Goal: Task Accomplishment & Management: Use online tool/utility

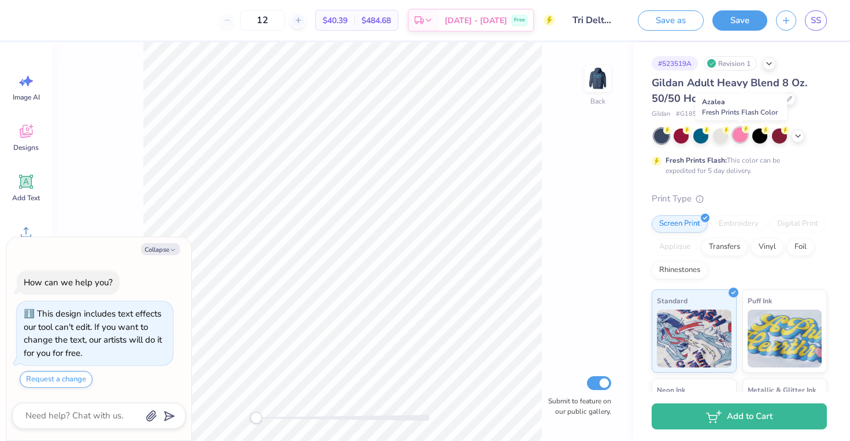
click at [739, 135] on div at bounding box center [740, 134] width 15 height 15
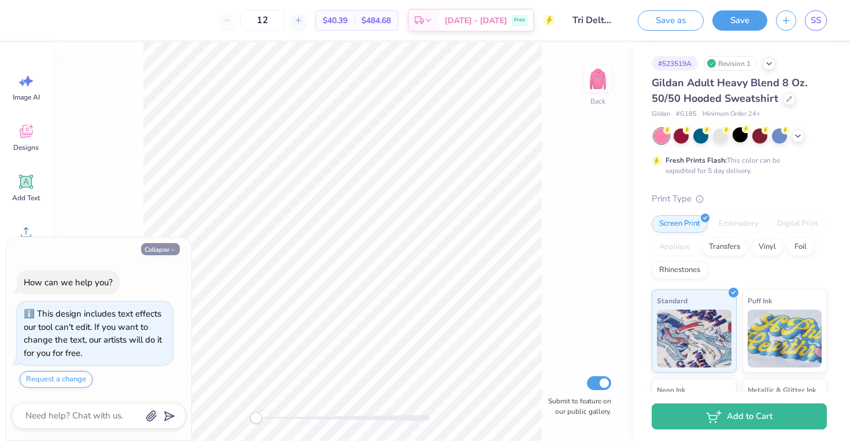
click at [153, 250] on button "Collapse" at bounding box center [160, 249] width 39 height 12
type textarea "x"
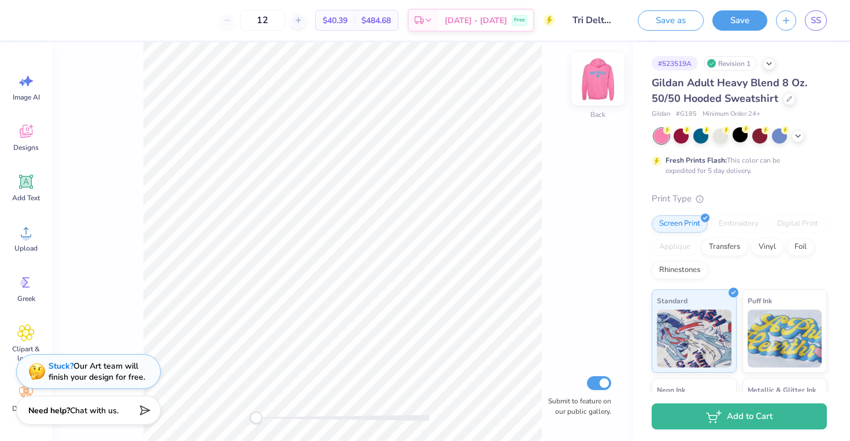
click at [594, 85] on img at bounding box center [598, 79] width 46 height 46
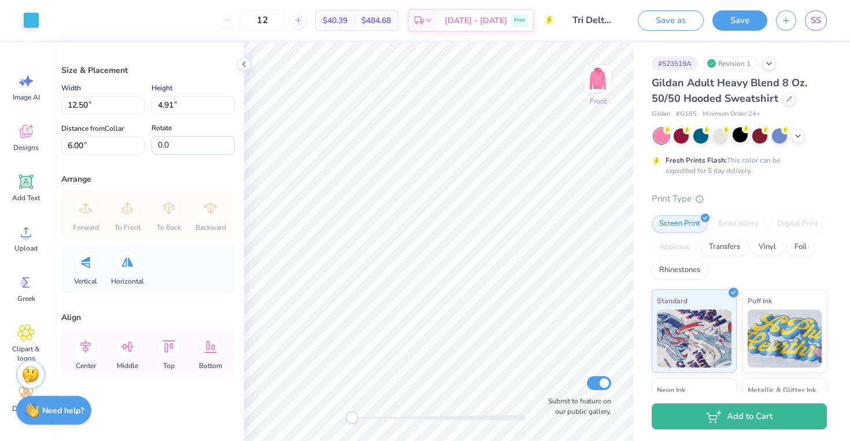
click at [20, 17] on div "Art colors" at bounding box center [19, 20] width 39 height 40
click at [27, 17] on div at bounding box center [31, 19] width 16 height 16
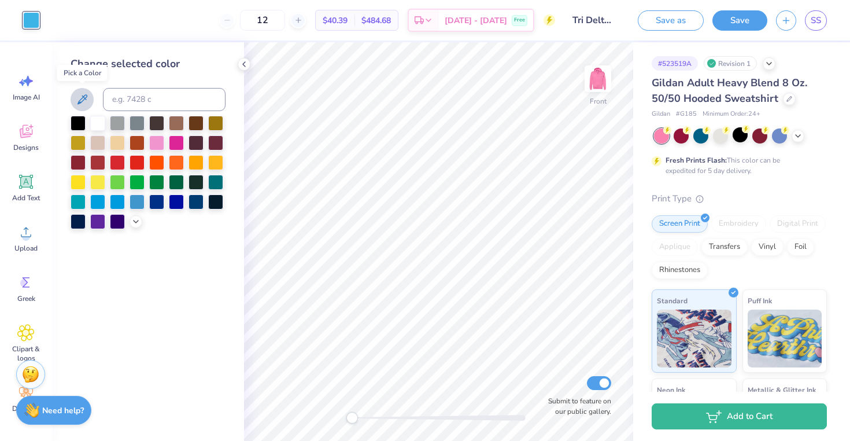
click at [79, 98] on icon at bounding box center [82, 100] width 14 height 14
click at [132, 217] on icon at bounding box center [135, 220] width 9 height 9
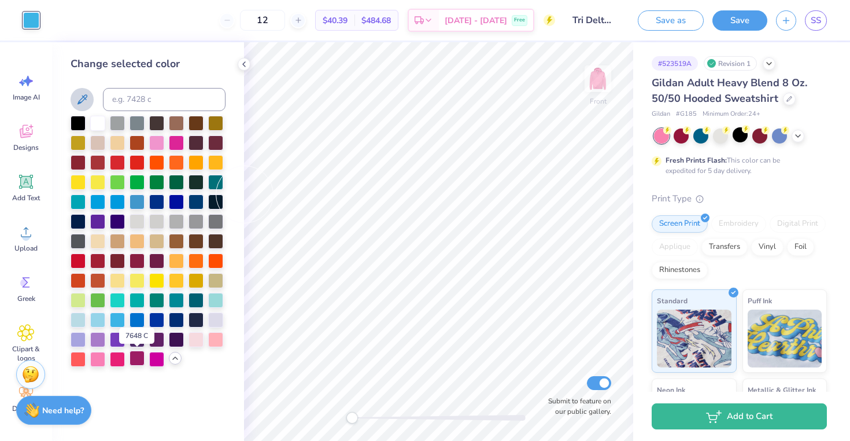
click at [132, 362] on div at bounding box center [137, 357] width 15 height 15
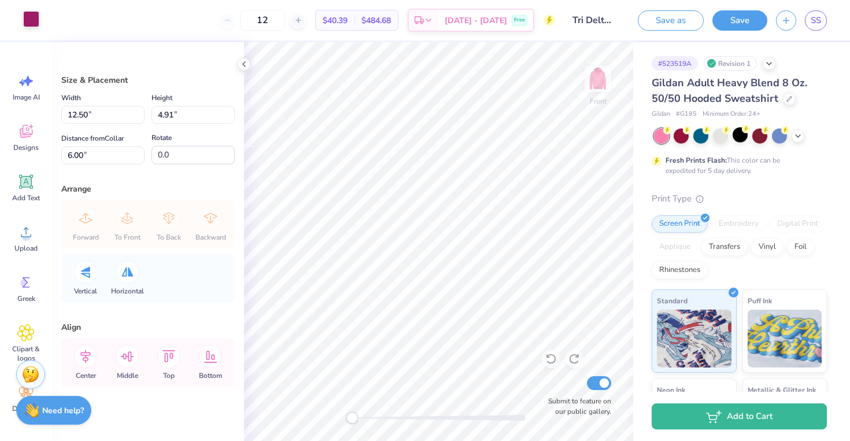
click at [30, 22] on div at bounding box center [31, 19] width 16 height 16
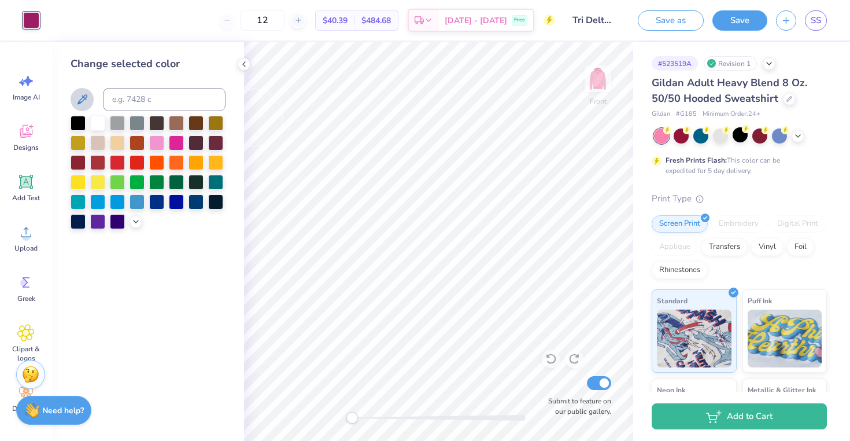
click at [79, 101] on icon at bounding box center [82, 99] width 10 height 10
click at [136, 221] on polyline at bounding box center [136, 220] width 5 height 2
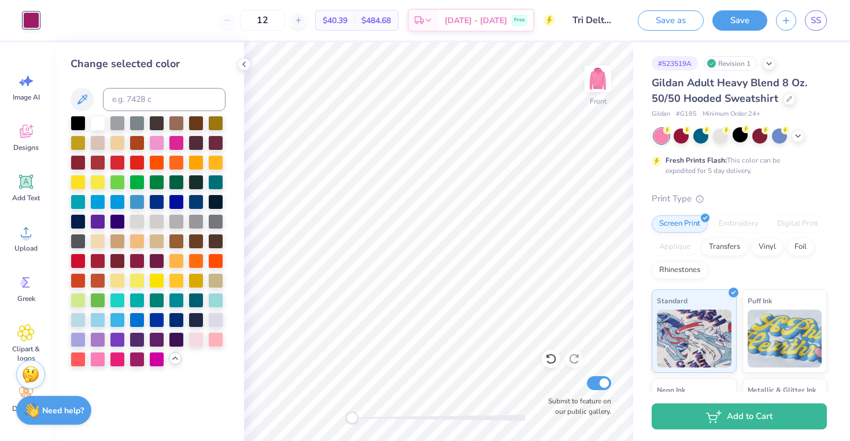
click at [172, 360] on icon at bounding box center [175, 357] width 9 height 9
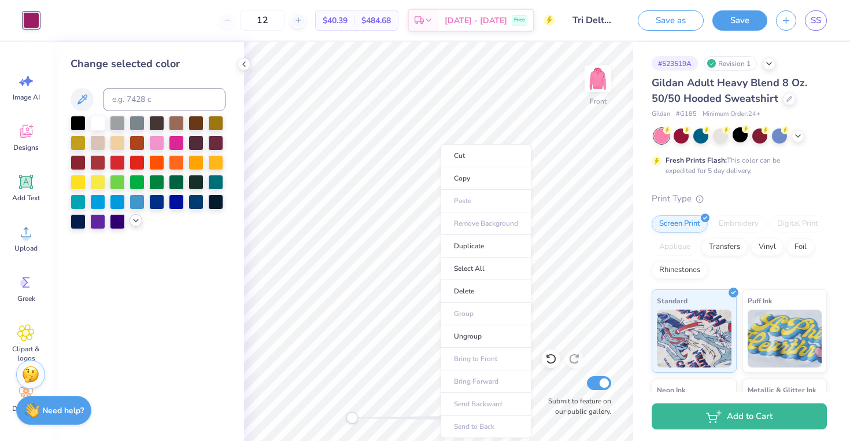
click at [170, 273] on div "Change selected color" at bounding box center [148, 241] width 192 height 398
click at [239, 66] on icon at bounding box center [243, 64] width 9 height 9
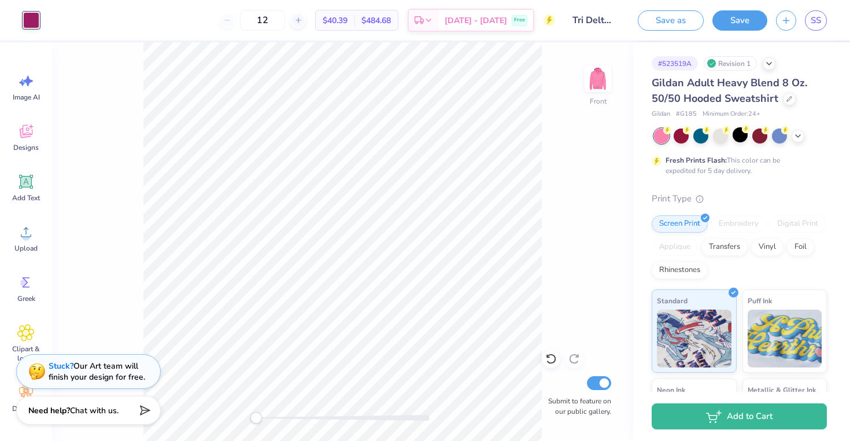
click at [101, 183] on div "Front Submit to feature on our public gallery." at bounding box center [342, 241] width 581 height 398
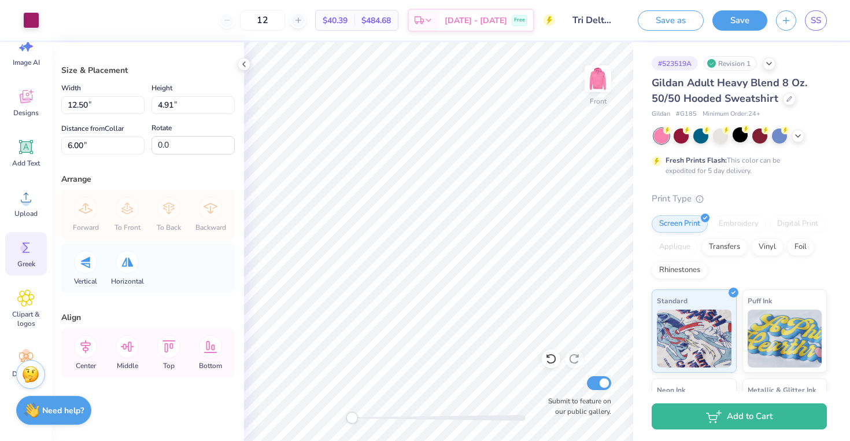
scroll to position [66, 0]
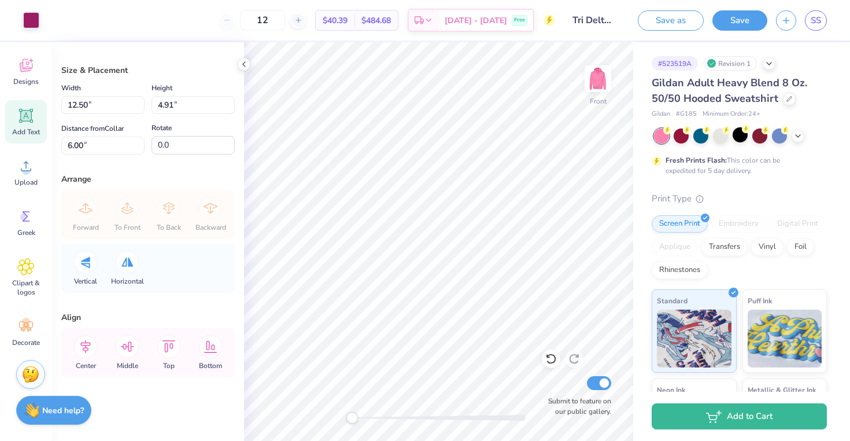
click at [28, 117] on icon at bounding box center [26, 115] width 11 height 11
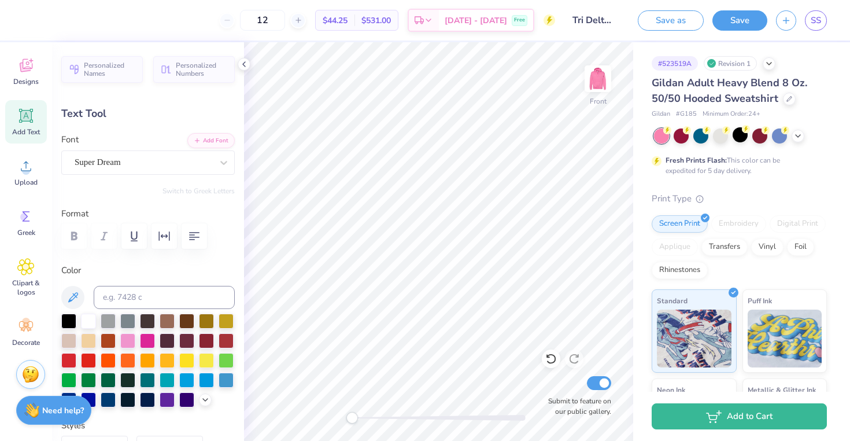
type input "7.19"
type input "2.08"
click at [25, 80] on span "Designs" at bounding box center [25, 81] width 25 height 9
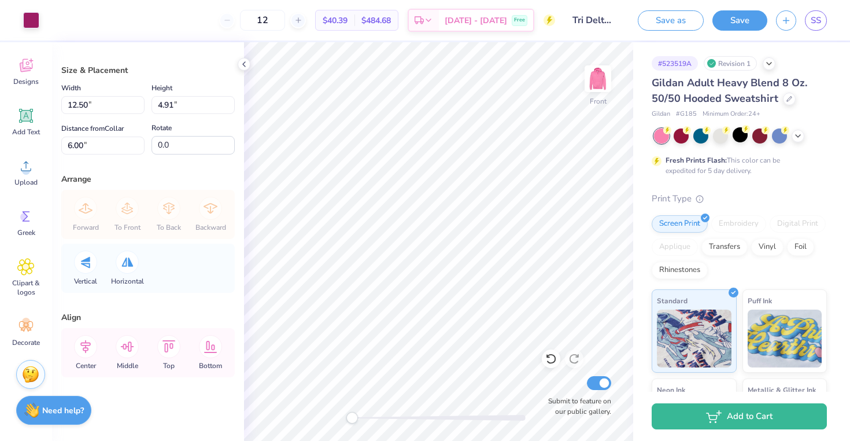
scroll to position [0, 0]
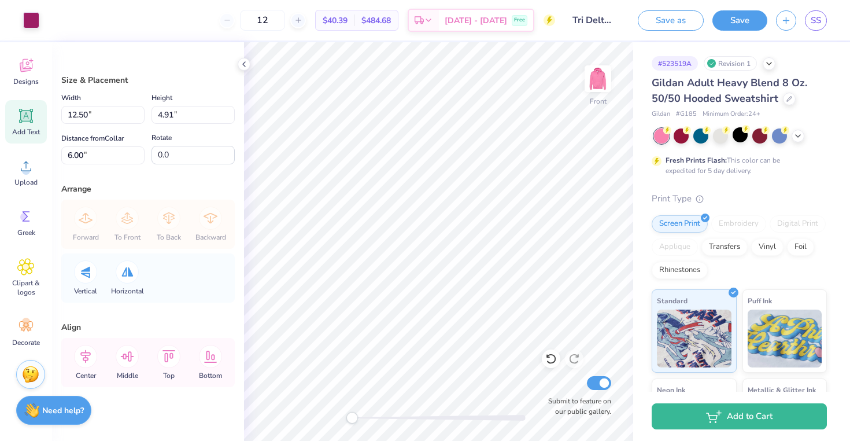
click at [24, 128] on span "Add Text" at bounding box center [26, 131] width 28 height 9
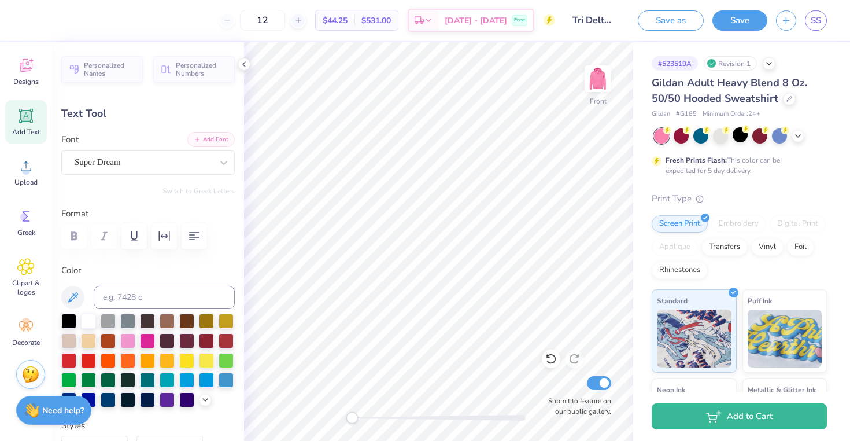
click at [205, 138] on button "Add Font" at bounding box center [210, 139] width 47 height 15
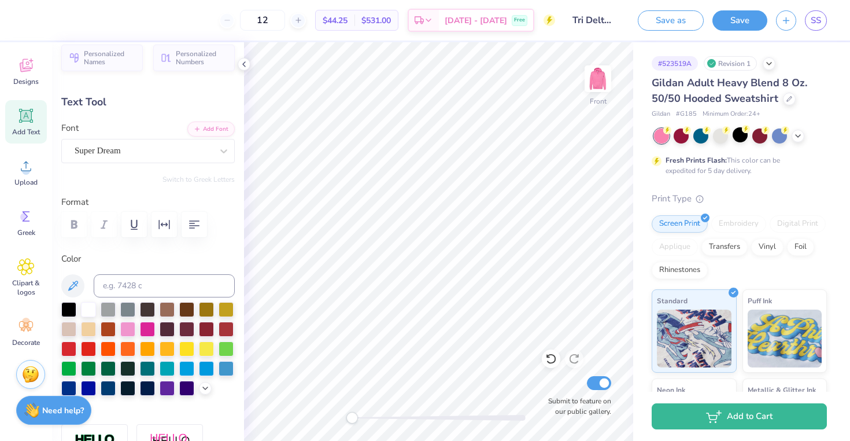
scroll to position [13, 0]
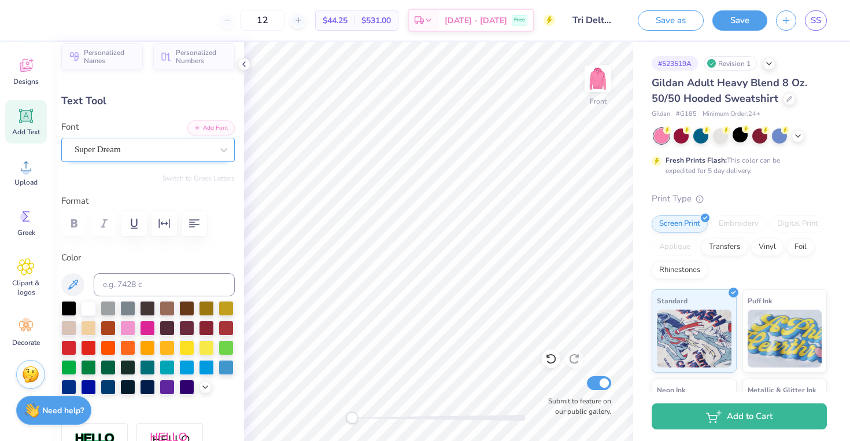
click at [152, 145] on div "Super Dream" at bounding box center [143, 149] width 140 height 18
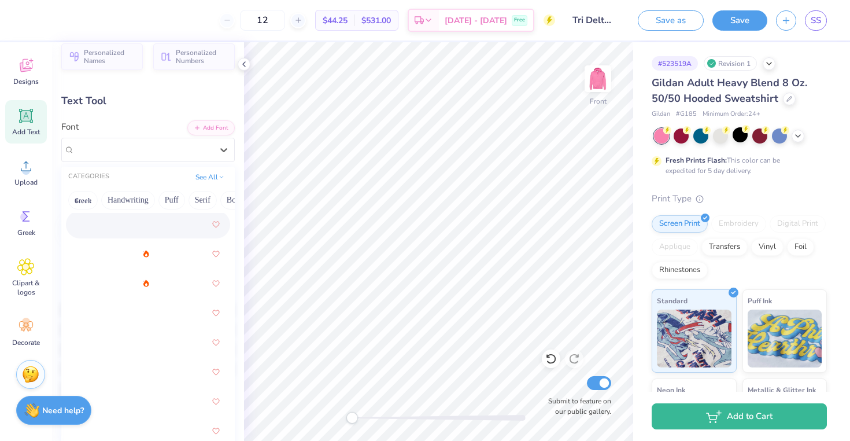
scroll to position [2119, 0]
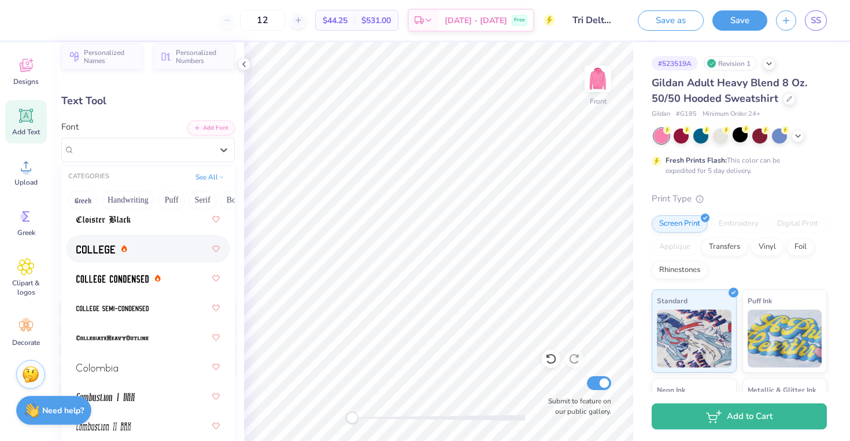
click at [93, 247] on img at bounding box center [95, 249] width 39 height 8
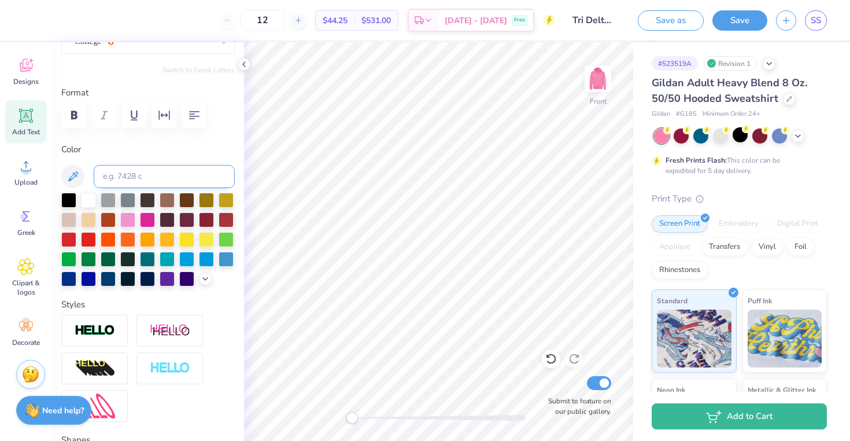
scroll to position [122, 0]
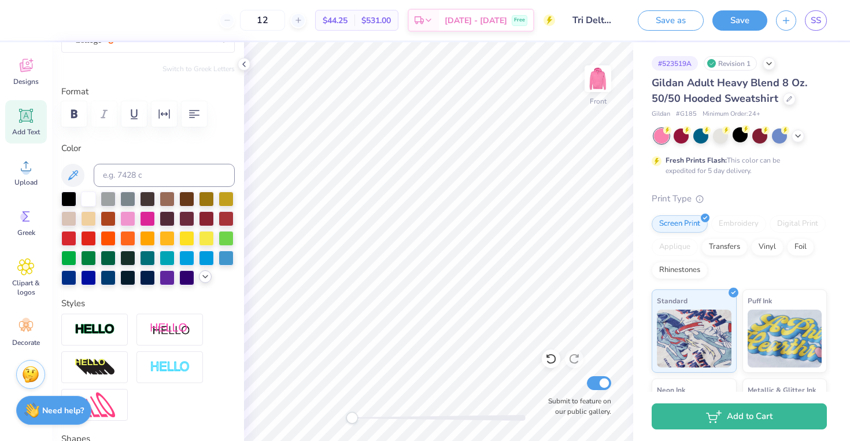
click at [208, 276] on icon at bounding box center [205, 276] width 9 height 9
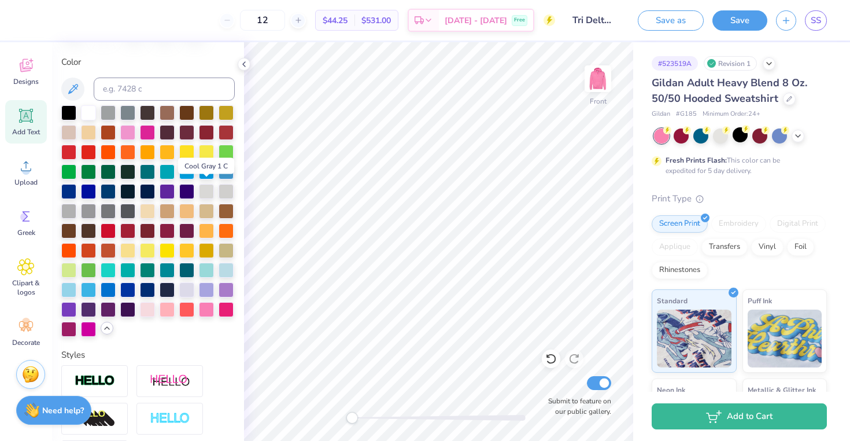
scroll to position [214, 0]
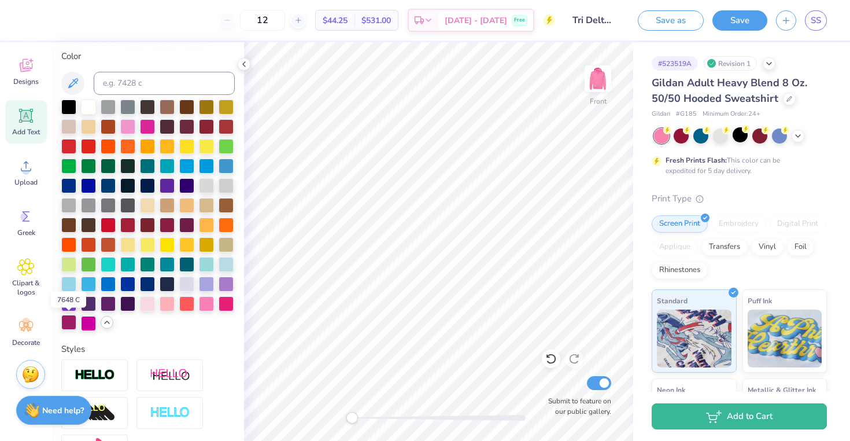
click at [65, 324] on div at bounding box center [68, 322] width 15 height 15
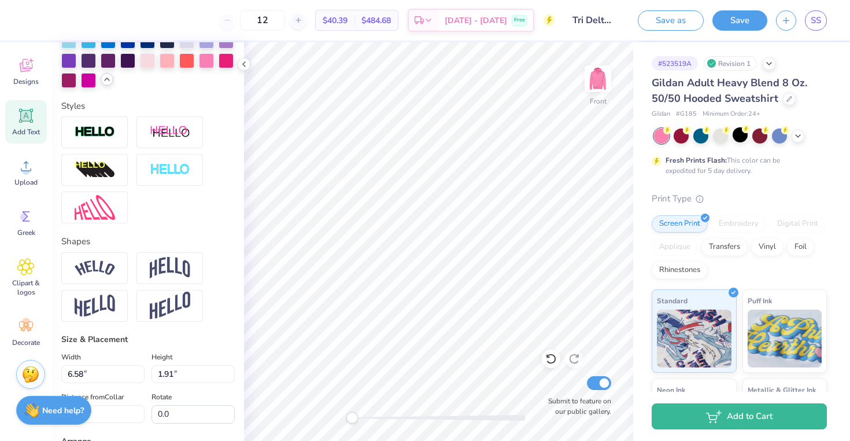
scroll to position [460, 0]
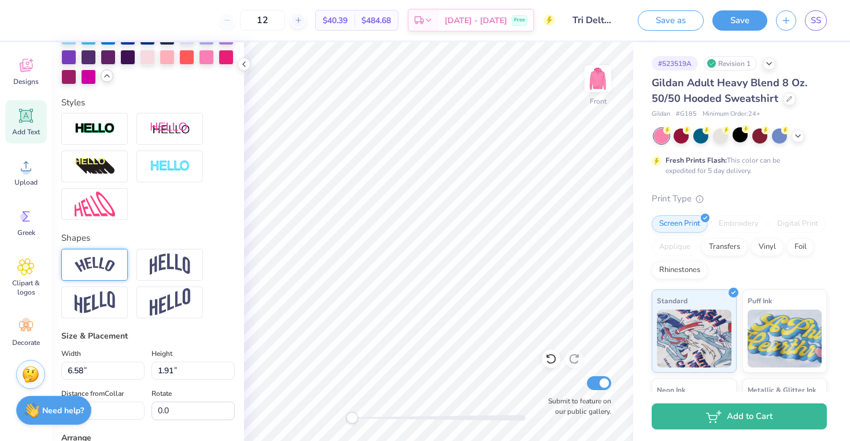
click at [103, 267] on img at bounding box center [95, 265] width 40 height 16
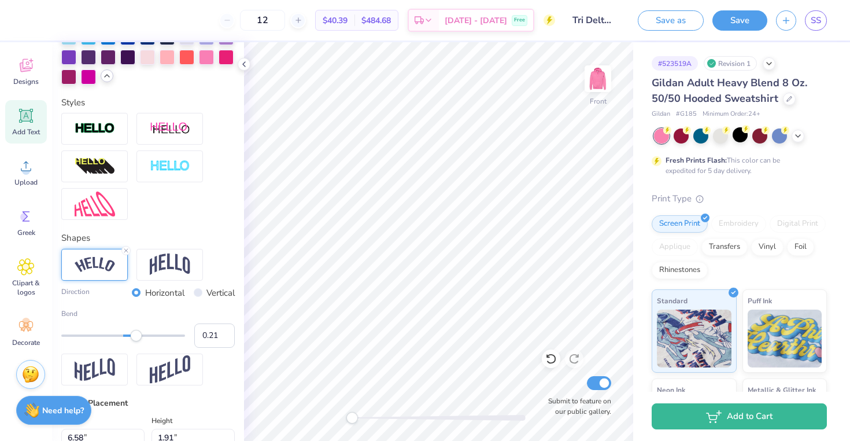
type input "0.20"
drag, startPoint x: 154, startPoint y: 338, endPoint x: 135, endPoint y: 335, distance: 18.6
click at [135, 335] on div "Accessibility label" at bounding box center [136, 336] width 12 height 12
type input "0.29"
click at [140, 336] on div "Accessibility label" at bounding box center [142, 336] width 12 height 12
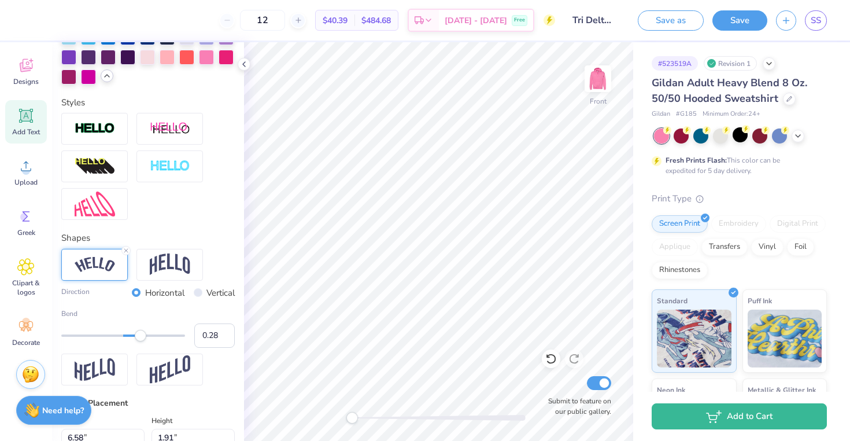
scroll to position [1, 2]
type textarea "TRI DELTA"
type input "13.37"
type input "2.45"
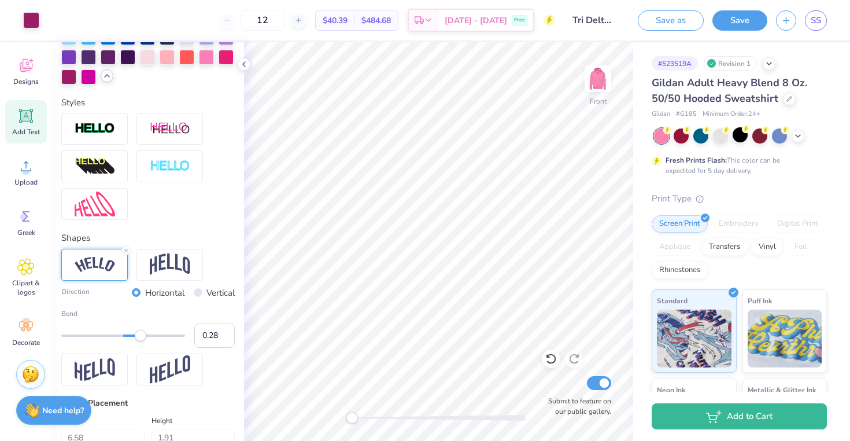
type input "14.78"
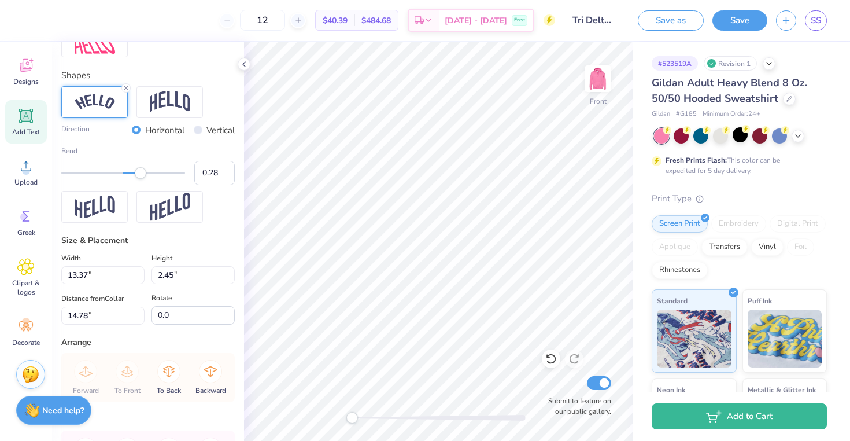
scroll to position [625, 0]
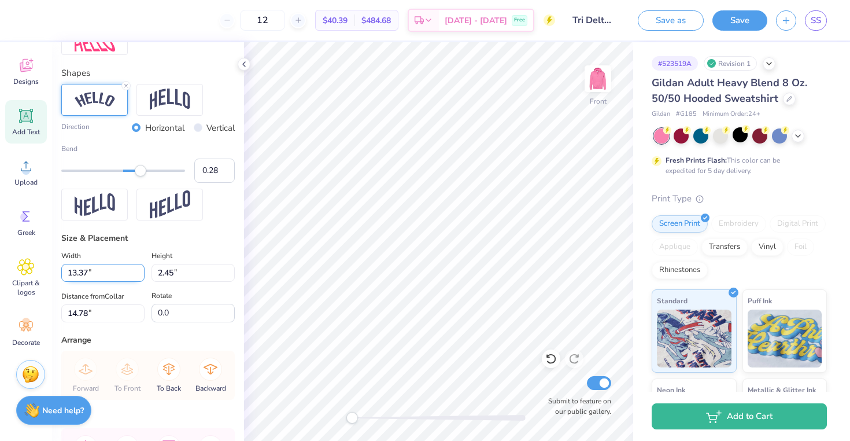
click at [72, 272] on input "13.37" at bounding box center [102, 273] width 83 height 18
type input "11.37"
type input "2.08"
type input "14.96"
type input "13.37"
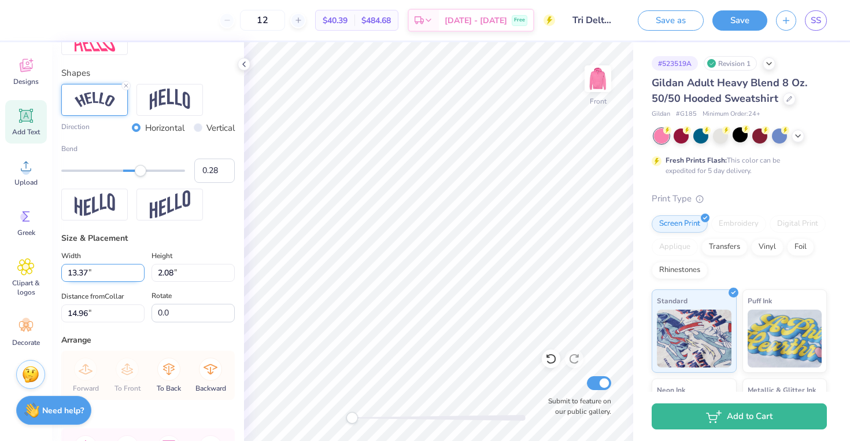
type input "2.45"
type input "14.78"
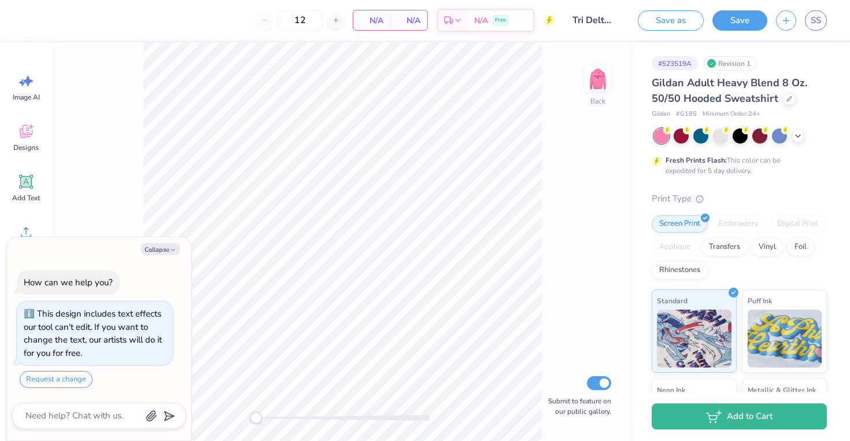
type textarea "x"
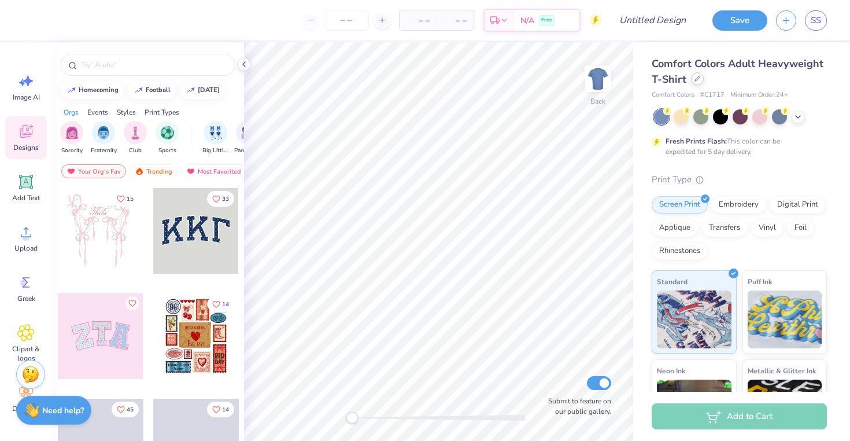
click at [697, 80] on icon at bounding box center [697, 79] width 6 height 6
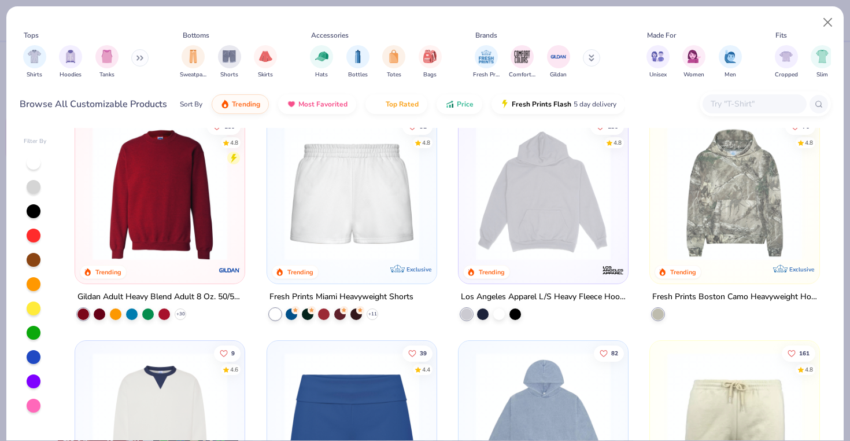
scroll to position [929, 0]
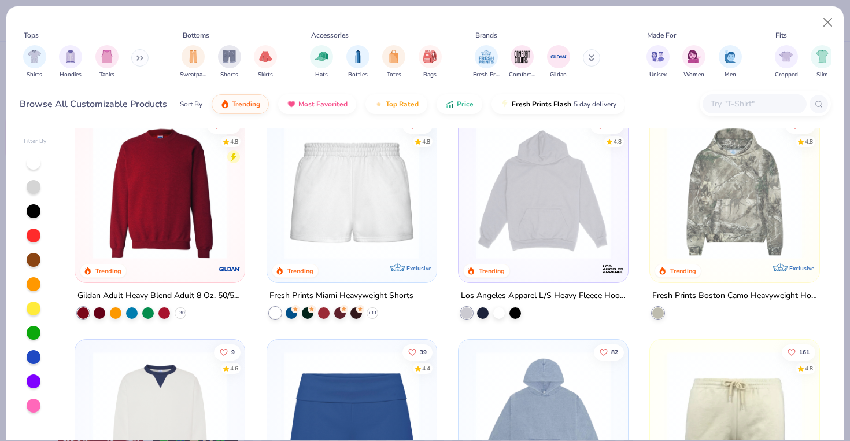
click at [516, 214] on img at bounding box center [543, 191] width 146 height 135
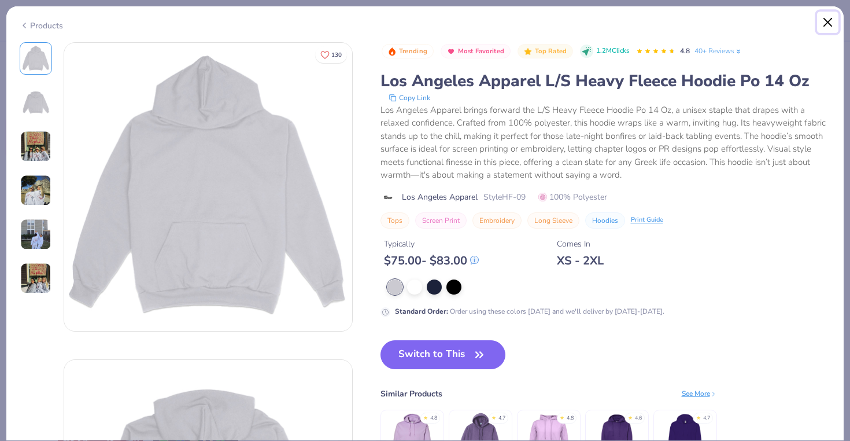
click at [824, 23] on button "Close" at bounding box center [828, 23] width 22 height 22
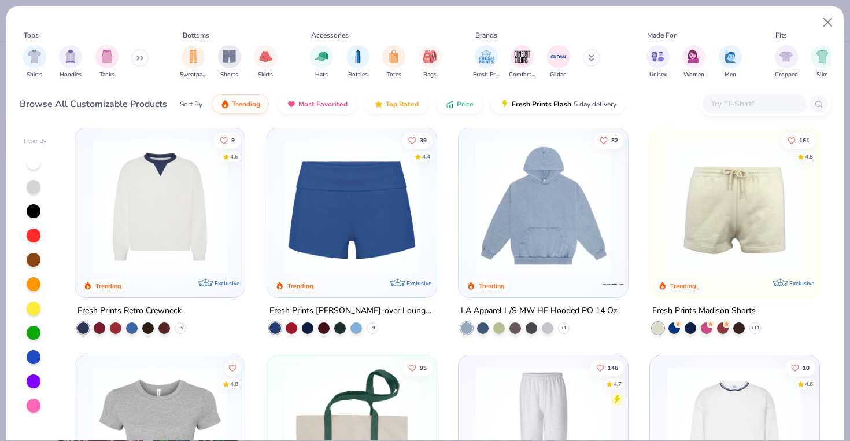
scroll to position [1148, 0]
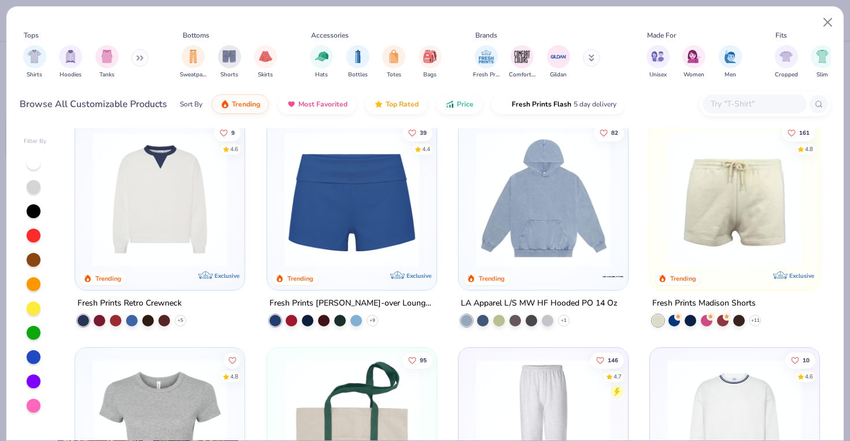
click at [555, 201] on img at bounding box center [543, 199] width 146 height 135
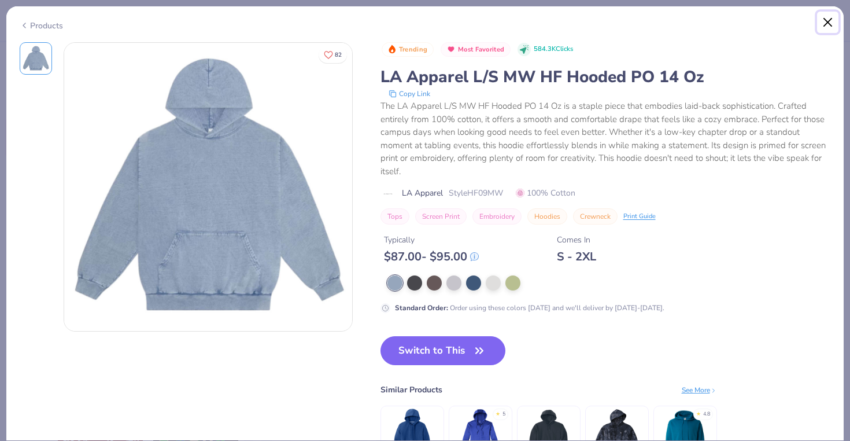
click at [824, 23] on button "Close" at bounding box center [828, 23] width 22 height 22
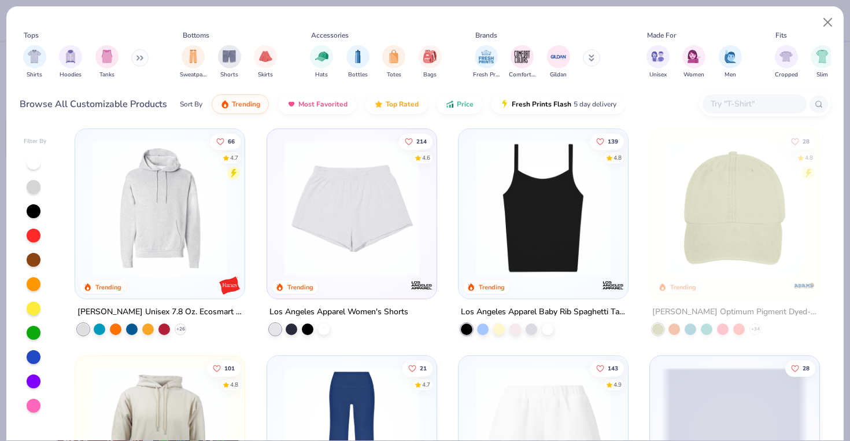
scroll to position [1821, 0]
click at [150, 200] on img at bounding box center [160, 206] width 146 height 135
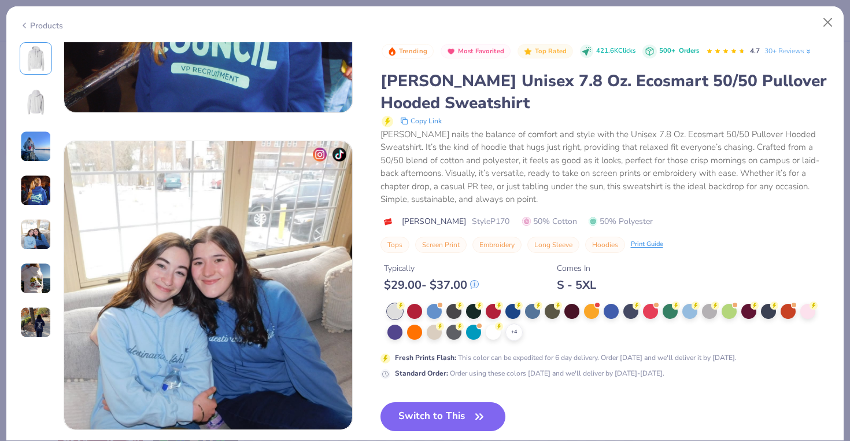
scroll to position [1172, 0]
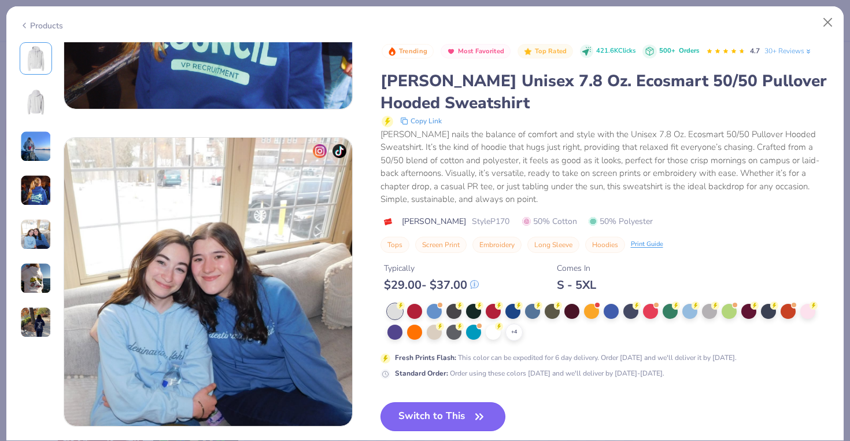
click at [445, 409] on button "Switch to This" at bounding box center [442, 416] width 125 height 29
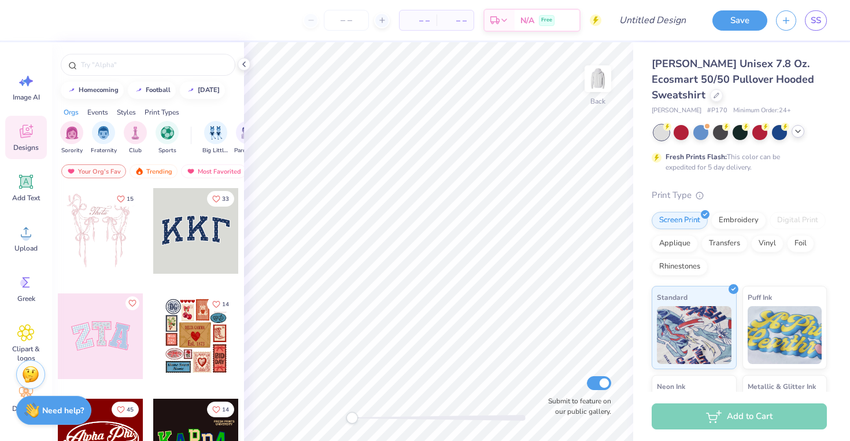
click at [798, 131] on polyline at bounding box center [798, 131] width 5 height 2
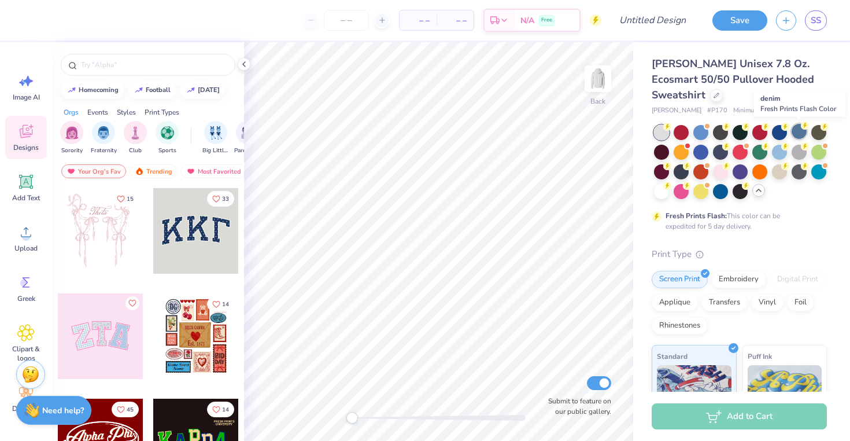
click at [796, 136] on div at bounding box center [798, 131] width 15 height 15
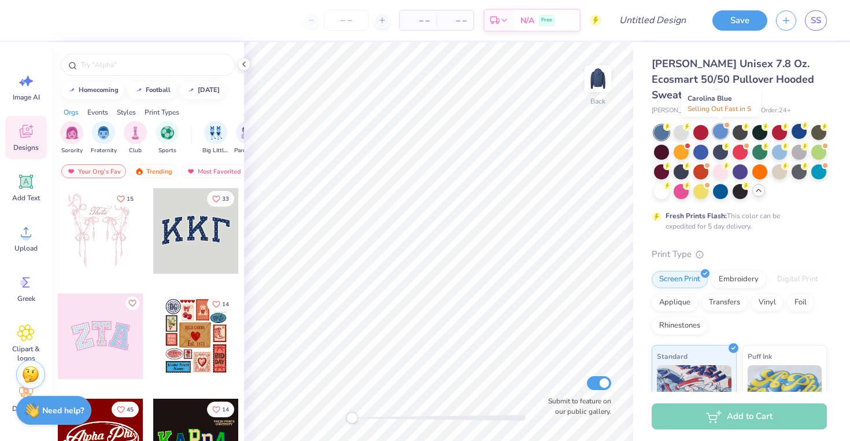
click at [716, 134] on div at bounding box center [720, 131] width 15 height 15
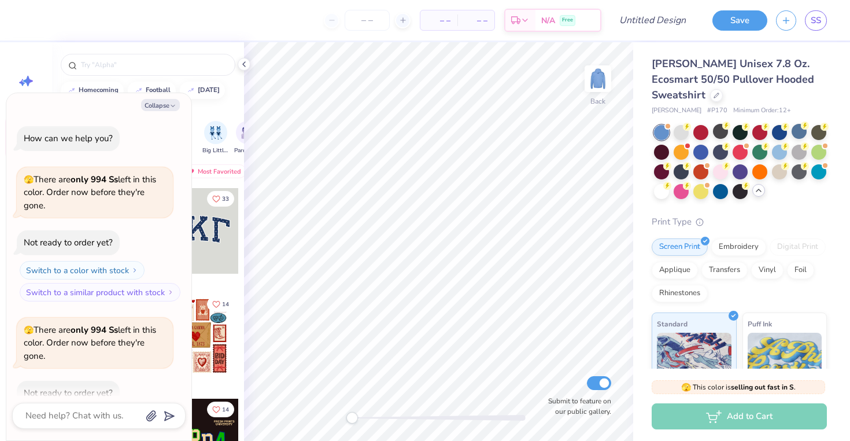
scroll to position [64, 0]
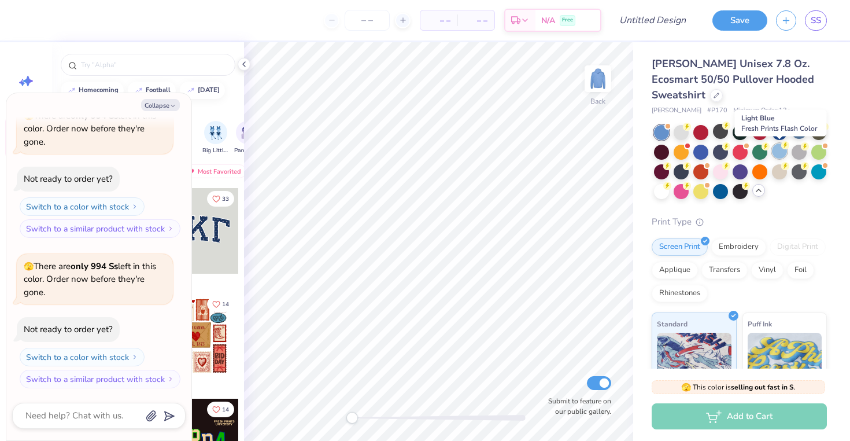
click at [776, 150] on div at bounding box center [779, 150] width 15 height 15
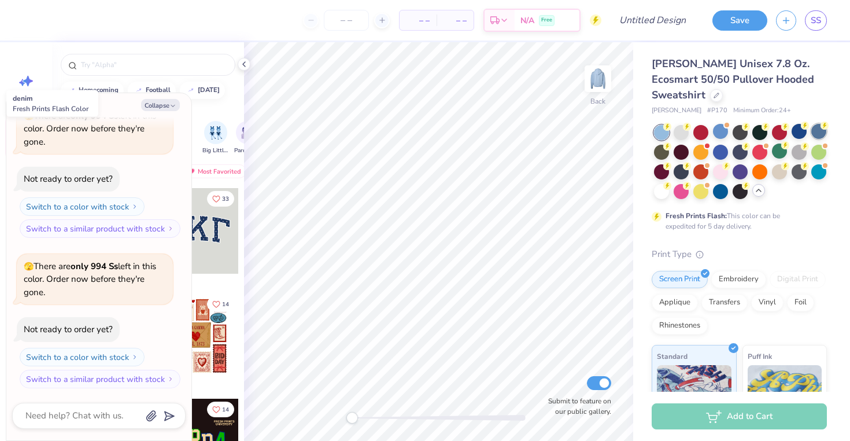
click at [815, 131] on div at bounding box center [818, 131] width 15 height 15
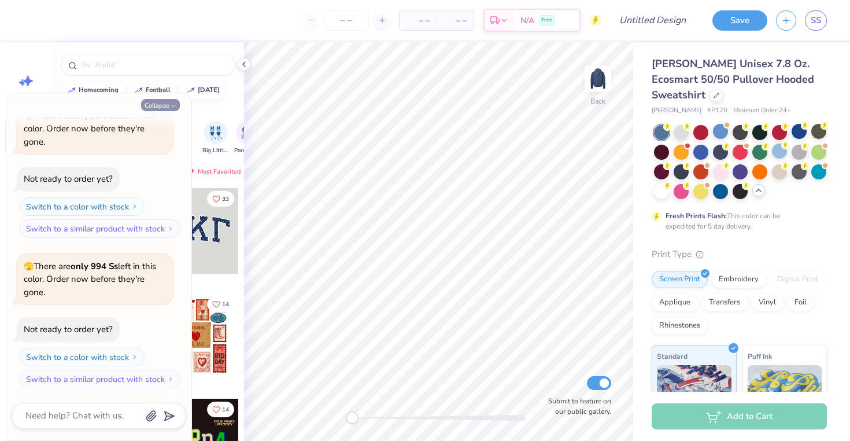
click at [161, 106] on button "Collapse" at bounding box center [160, 105] width 39 height 12
type textarea "x"
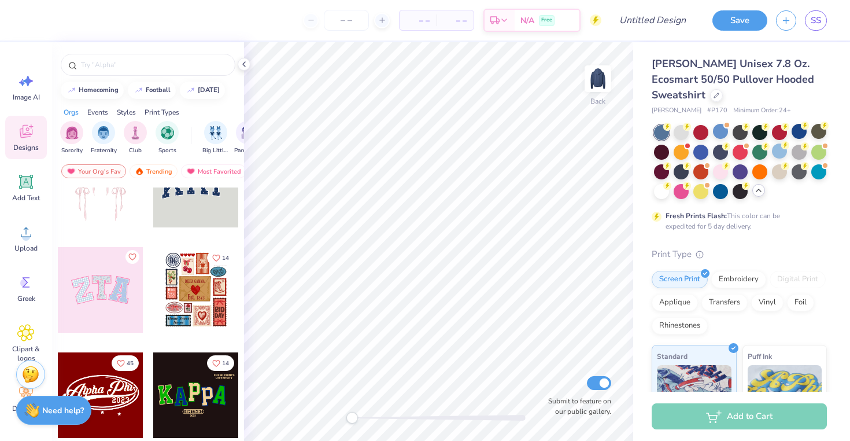
scroll to position [49, 0]
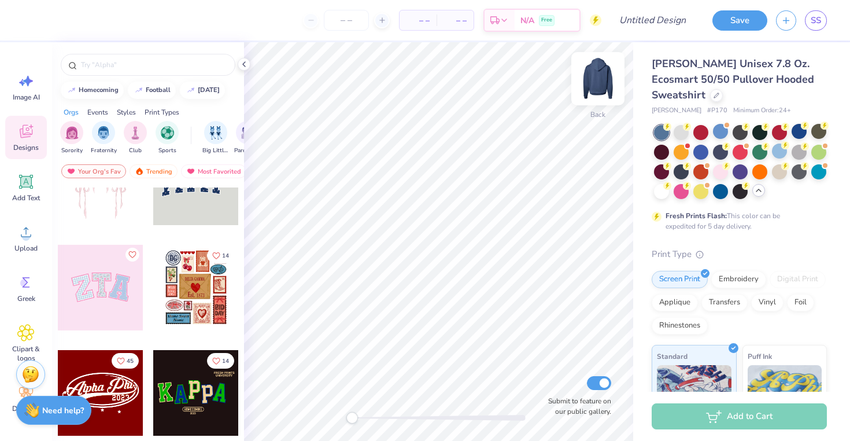
click at [588, 79] on img at bounding box center [598, 79] width 46 height 46
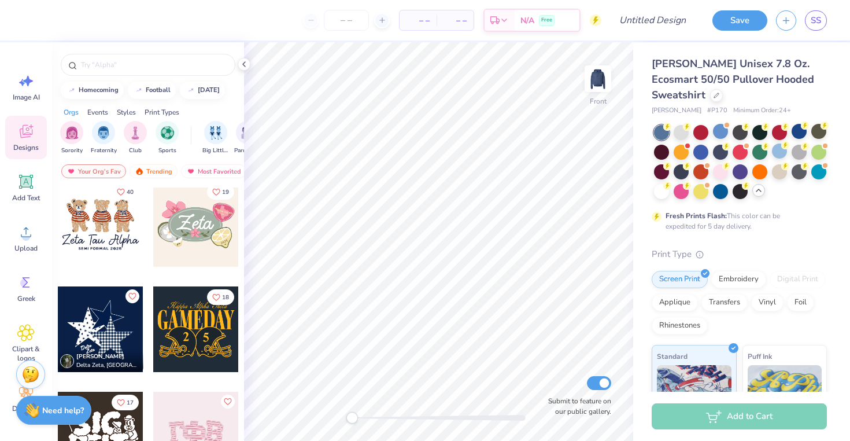
scroll to position [539, 0]
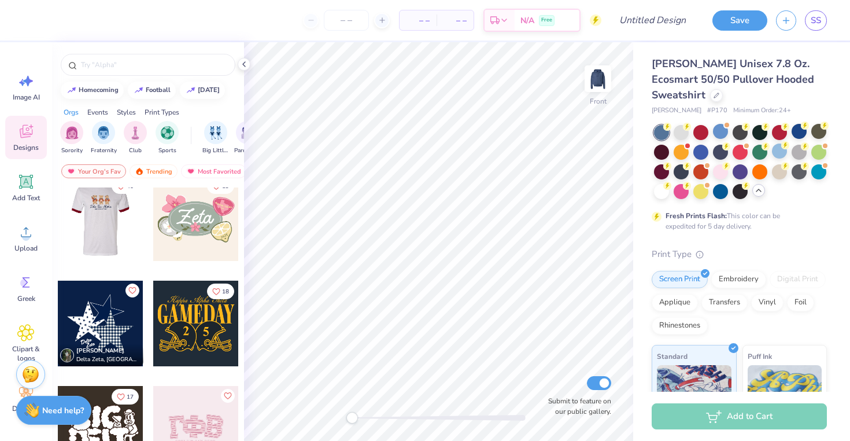
click at [58, 217] on div at bounding box center [15, 218] width 86 height 86
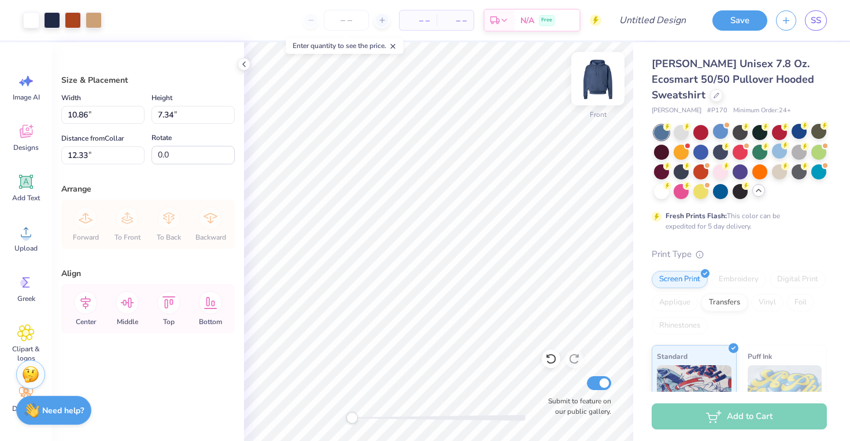
click at [594, 76] on img at bounding box center [598, 79] width 46 height 46
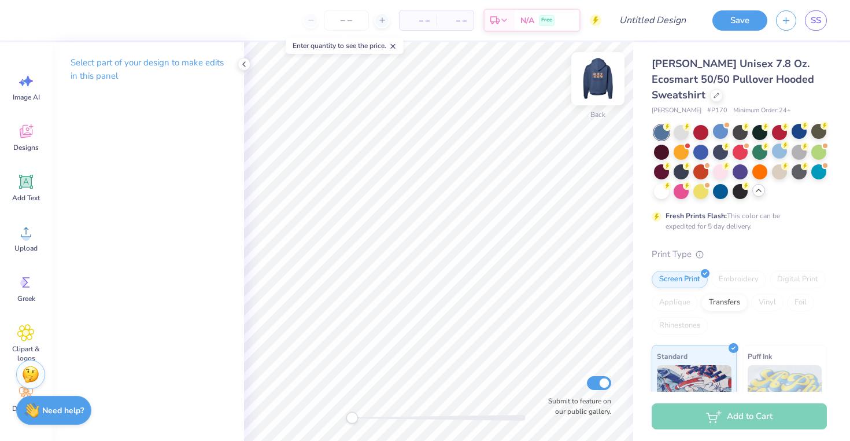
click at [594, 77] on img at bounding box center [598, 79] width 46 height 46
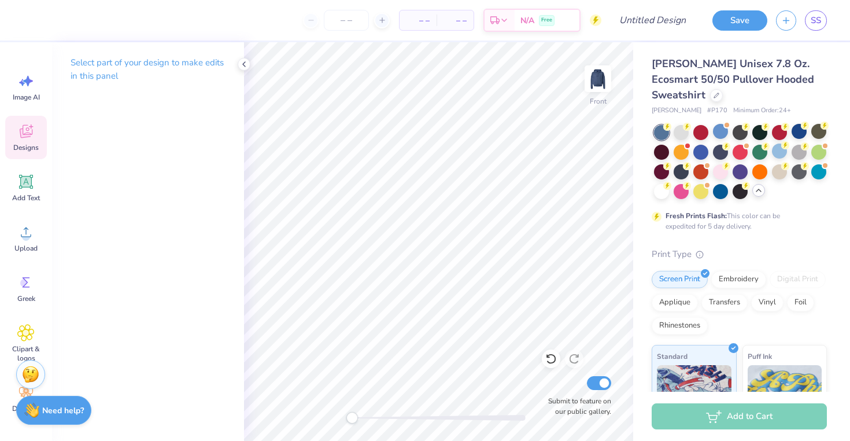
click at [32, 128] on icon at bounding box center [25, 131] width 17 height 17
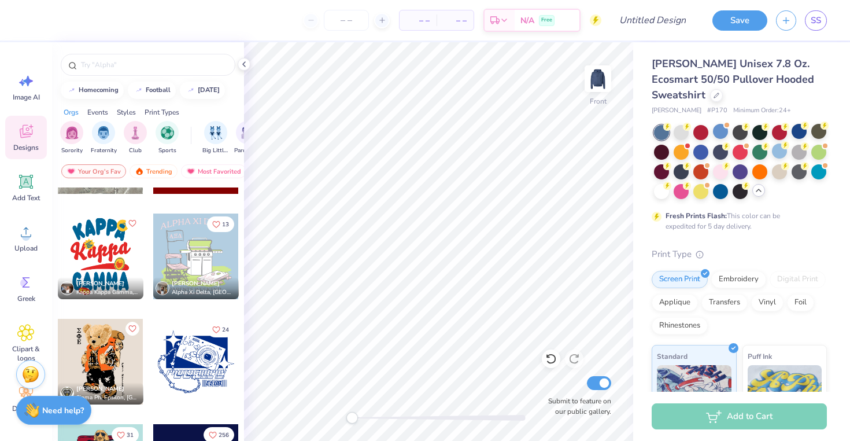
scroll to position [1344, 0]
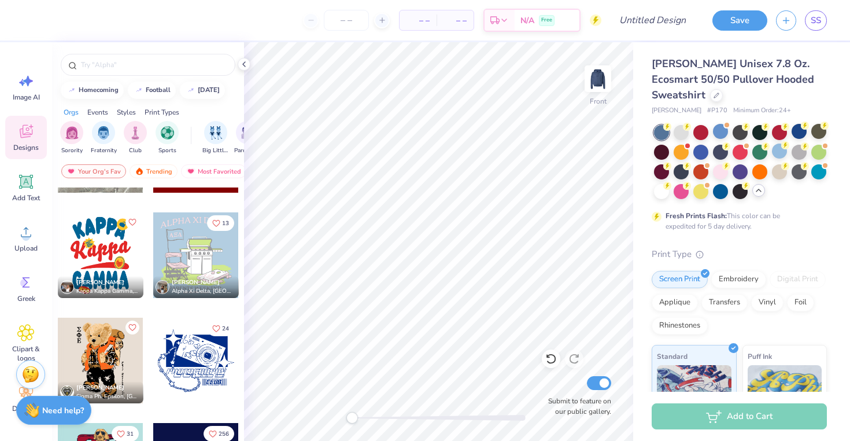
click at [114, 247] on div at bounding box center [101, 255] width 86 height 86
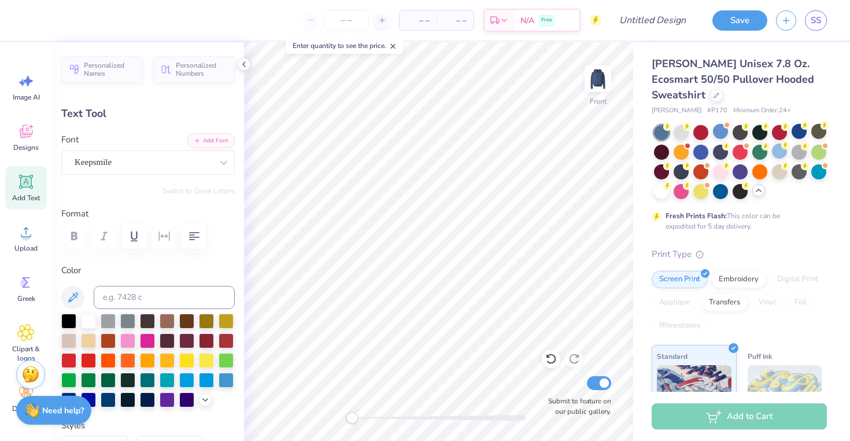
scroll to position [1, 0]
type textarea "DELTA"
type input "10.80"
type input "3.78"
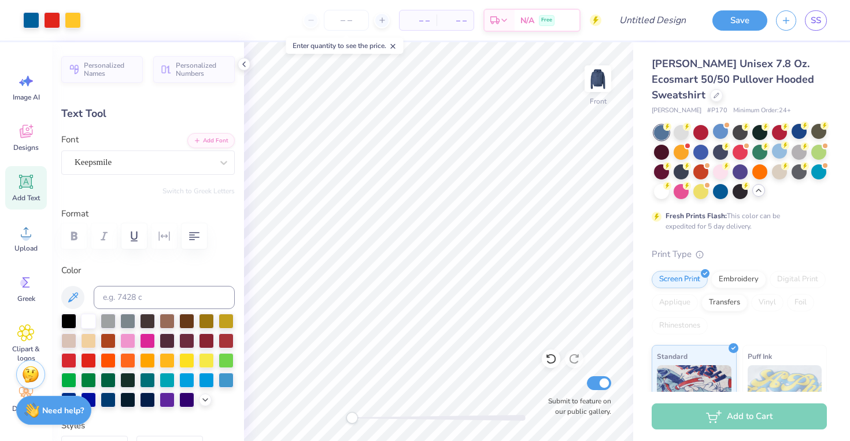
type input "12.17"
type input "-6.8"
type textarea "DELTA"
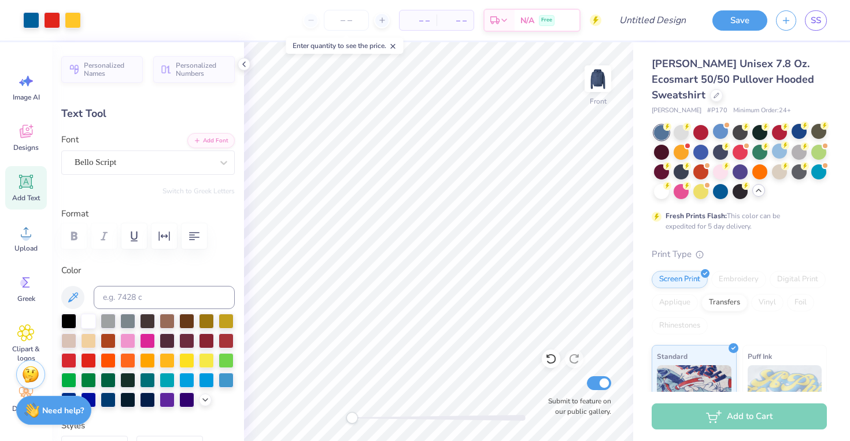
type input "0.0"
type input "10.10"
type input "3.36"
type input "17.55"
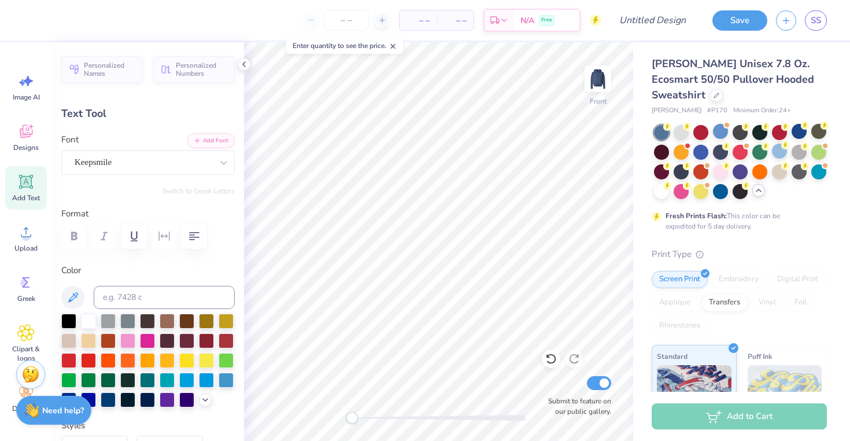
type textarea "DELTA"
type input "9.45"
type input "4.13"
type input "7.90"
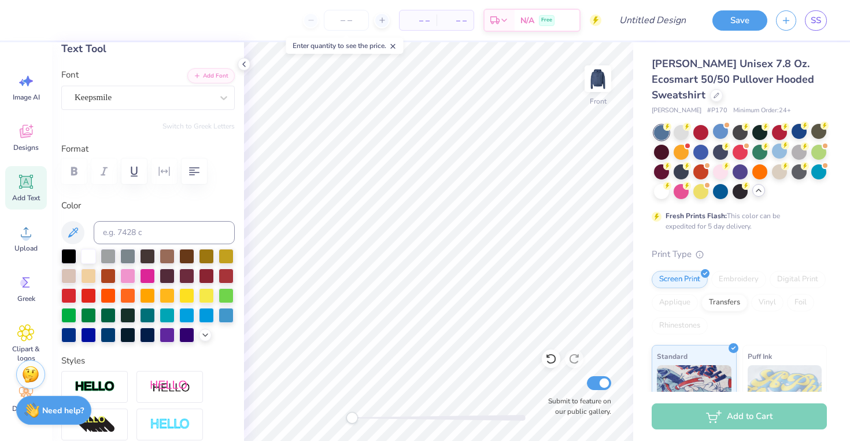
scroll to position [70, 0]
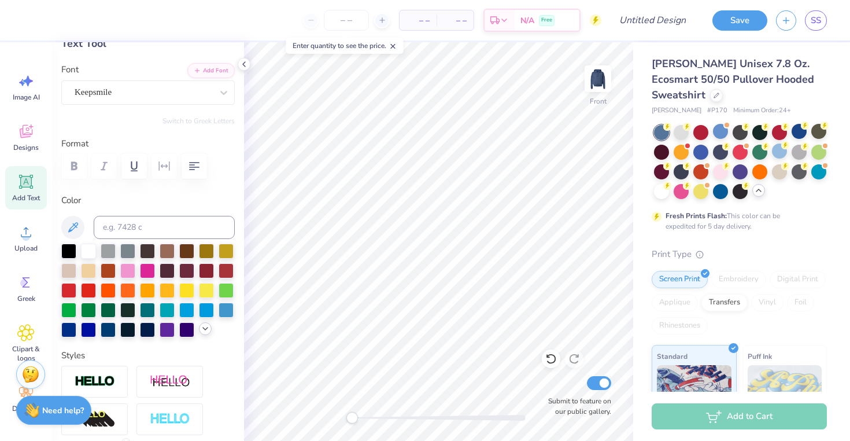
click at [203, 326] on icon at bounding box center [205, 328] width 9 height 9
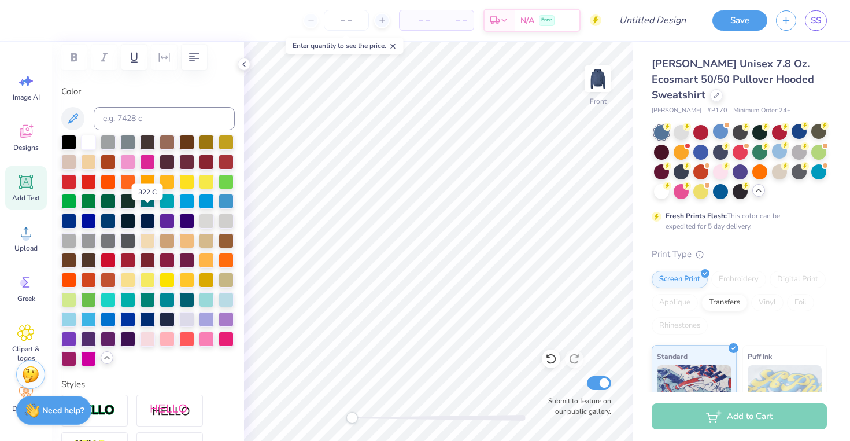
scroll to position [180, 0]
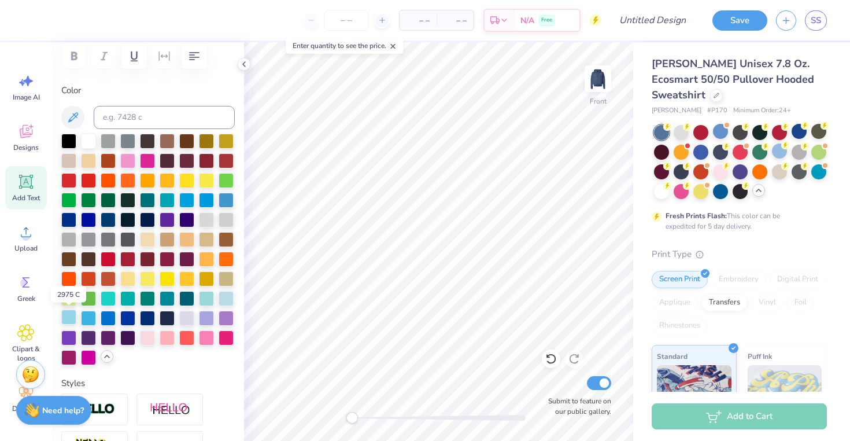
click at [65, 317] on div at bounding box center [68, 316] width 15 height 15
type input "14.23"
type input "4.63"
type input "11.30"
type input "-6.8"
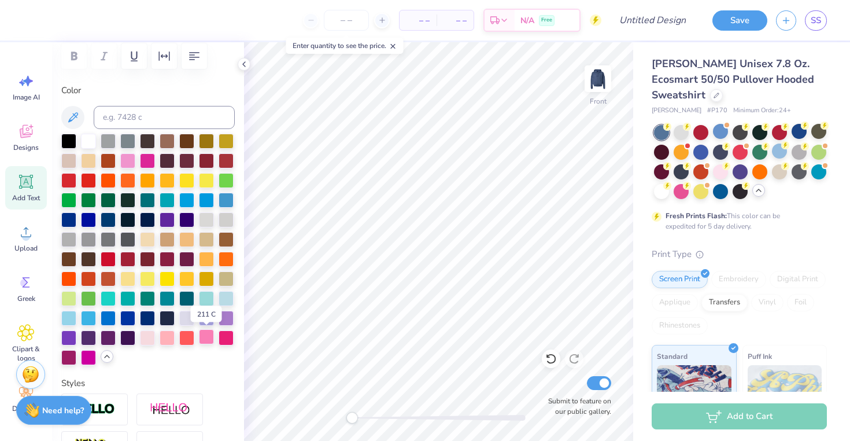
click at [202, 339] on div at bounding box center [206, 336] width 15 height 15
type input "10.10"
type input "3.36"
type input "17.55"
type input "0.0"
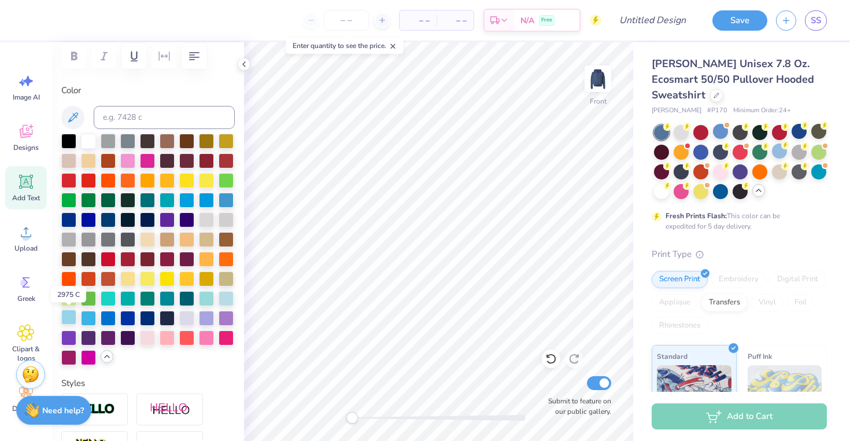
click at [69, 321] on div at bounding box center [68, 316] width 15 height 15
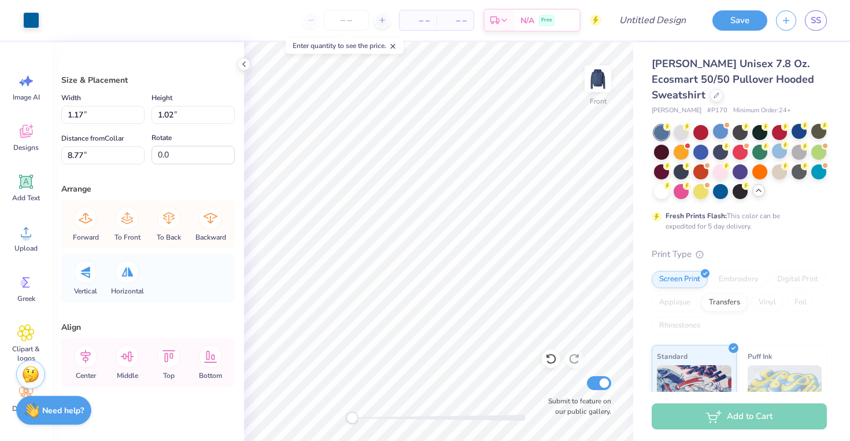
type input "8.67"
type input "1.31"
type input "16.02"
click at [30, 20] on div at bounding box center [31, 19] width 16 height 16
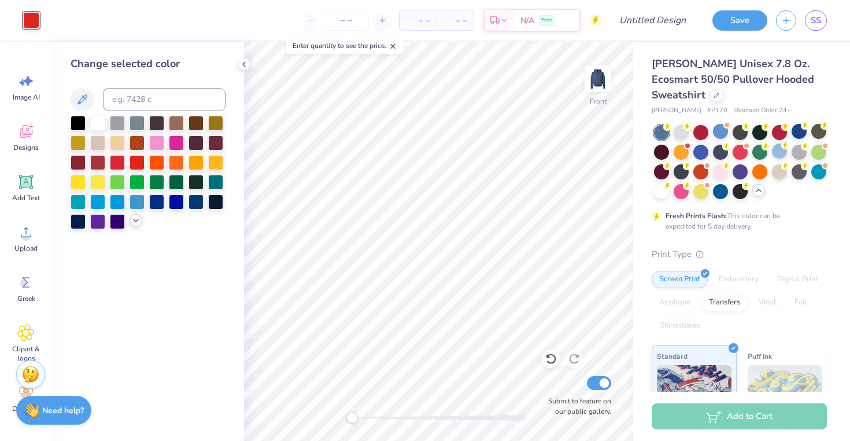
click at [136, 217] on icon at bounding box center [135, 220] width 9 height 9
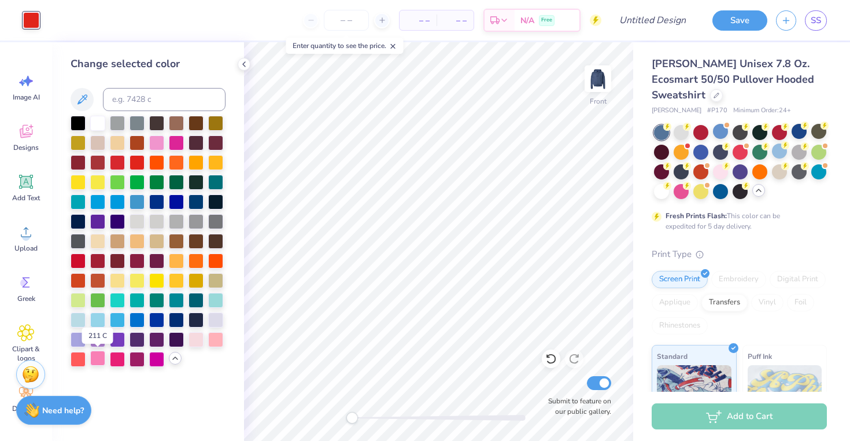
click at [96, 360] on div at bounding box center [97, 357] width 15 height 15
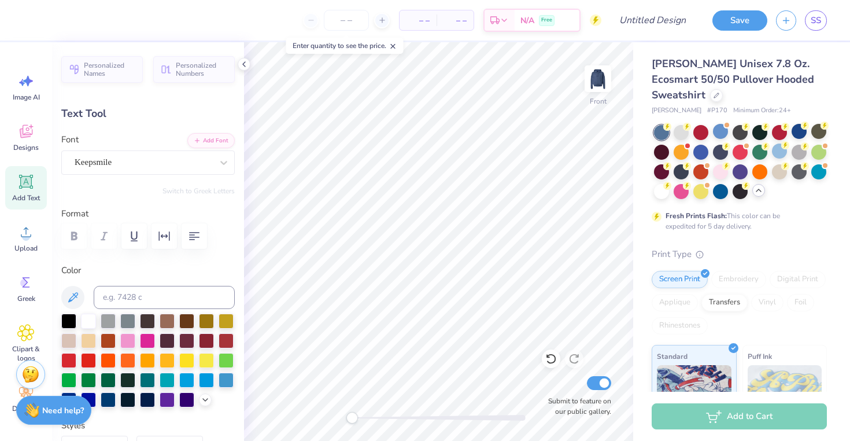
scroll to position [1, 0]
type textarea "DDD"
type input "0.0"
type input "1.62"
type input "0.96"
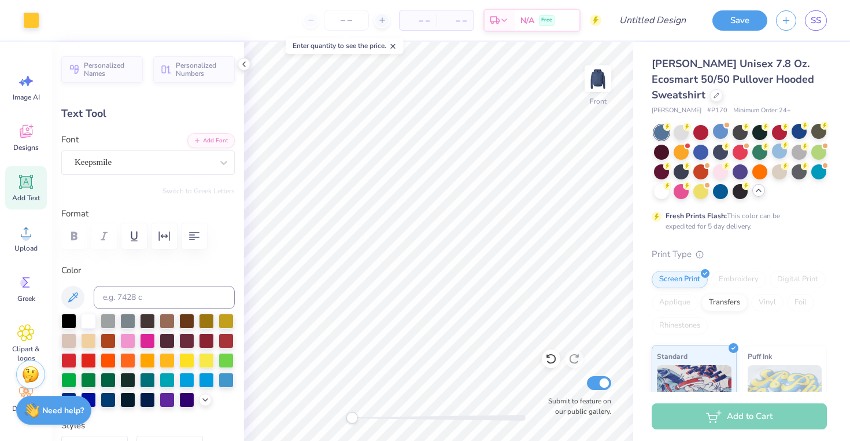
type input "20.53"
type input "14.8"
type input "9.45"
type input "4.13"
type input "7.90"
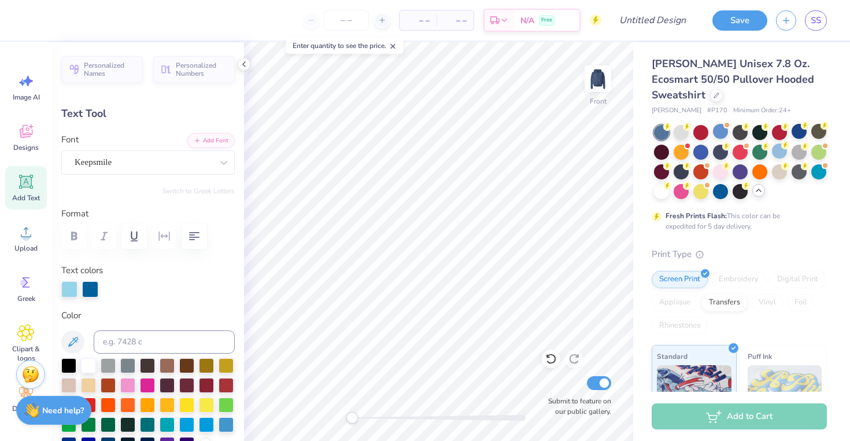
type input "0.0"
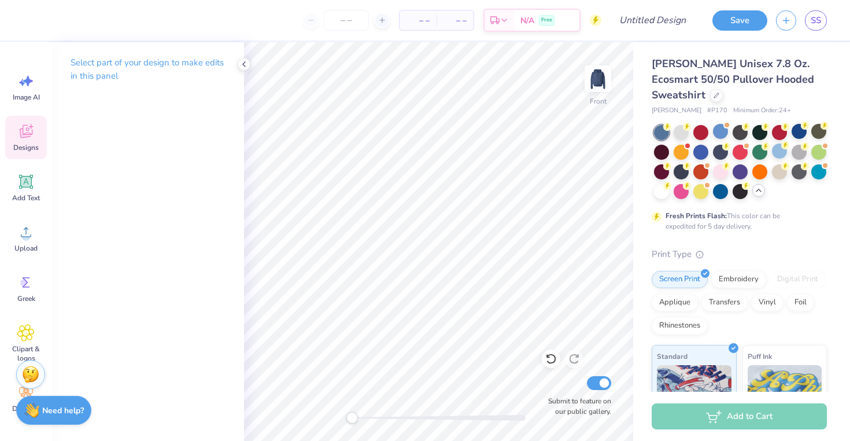
click at [25, 126] on icon at bounding box center [25, 131] width 17 height 17
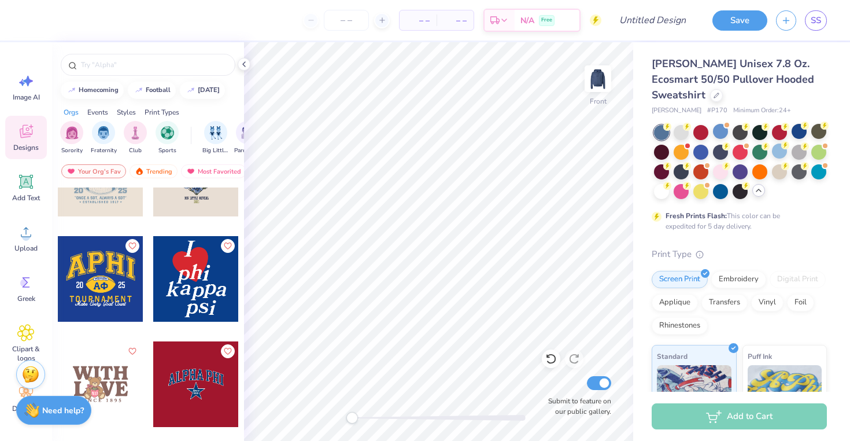
scroll to position [1954, 0]
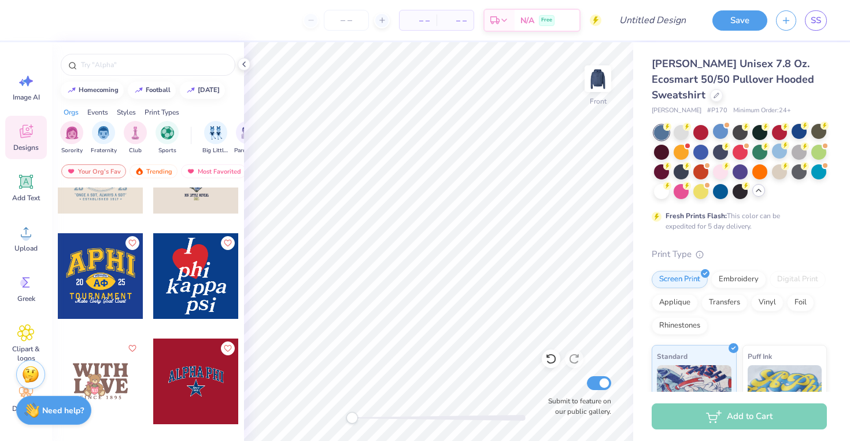
click at [193, 281] on div at bounding box center [196, 276] width 86 height 86
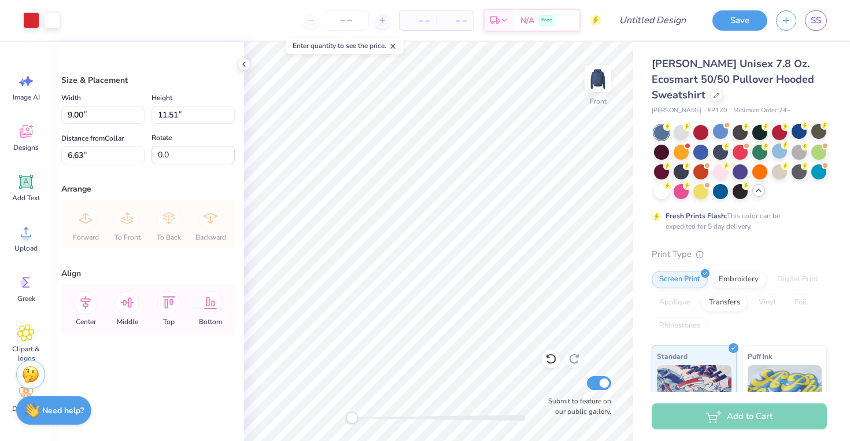
type input "9.00"
type input "11.51"
type input "6.63"
type input "11.20"
type input "14.31"
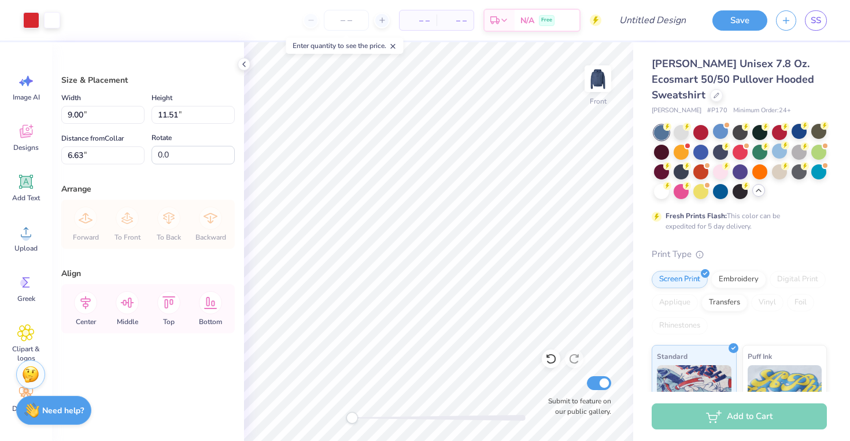
type input "7.50"
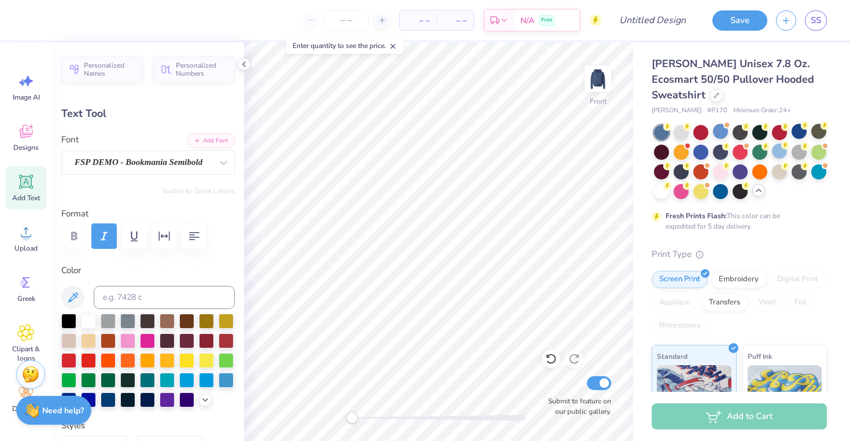
type input "2.47"
type input "2.57"
type input "12.79"
type textarea "D"
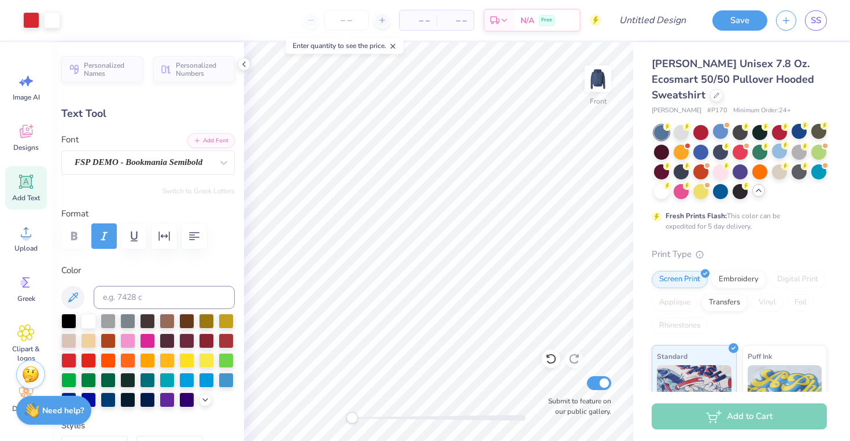
type input "2.25"
type input "2.81"
type input "11.73"
type textarea "e"
type input "1.49"
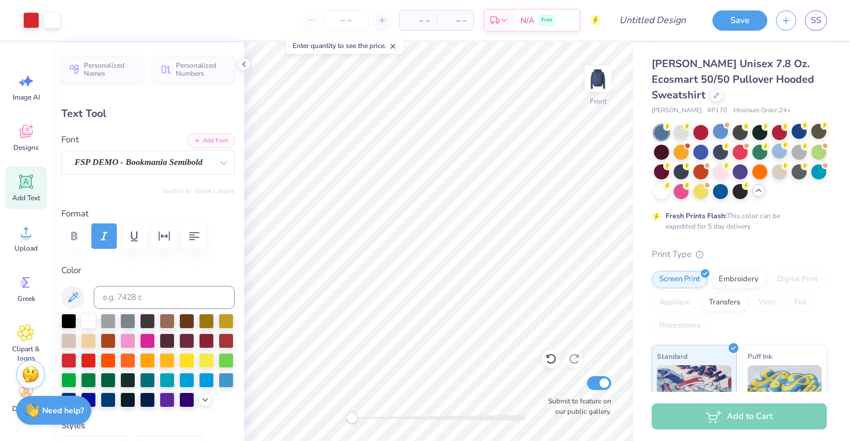
type input "2.93"
type input "11.88"
type textarea "l"
type input "3.17"
type input "2.75"
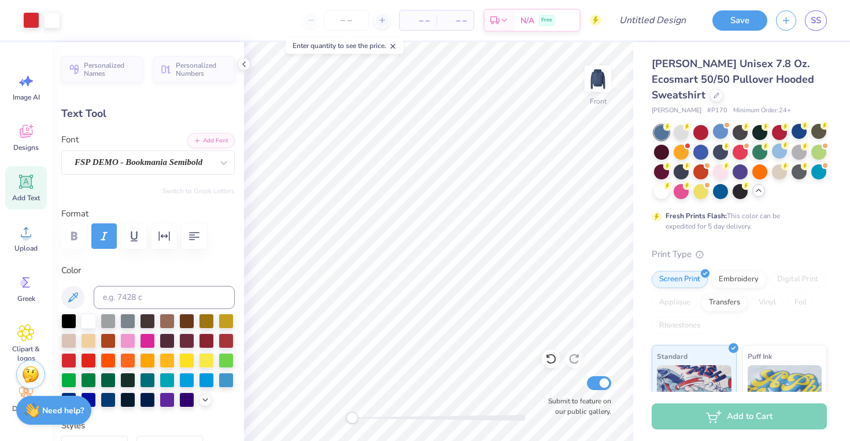
type input "12.26"
type input "1.83"
type input "1.91"
type input "12.18"
type input "1.52"
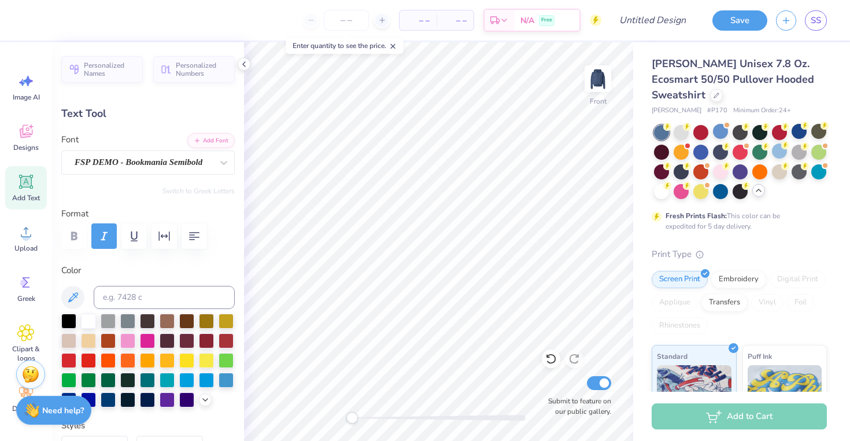
type input "3.01"
type input "11.84"
type input "1.83"
type input "1.91"
type input "12.39"
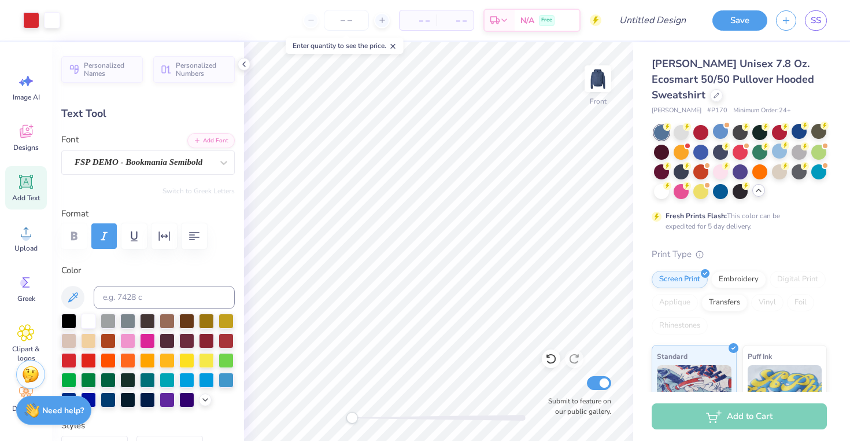
type input "1.52"
type input "3.01"
type input "11.84"
type textarea "t"
type input "1.38"
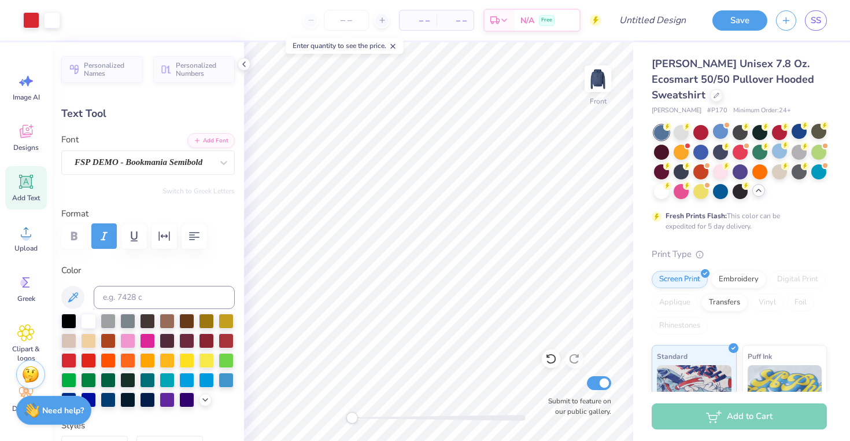
type input "2.61"
type input "12.39"
type textarea "a"
type input "2.03"
type input "2.04"
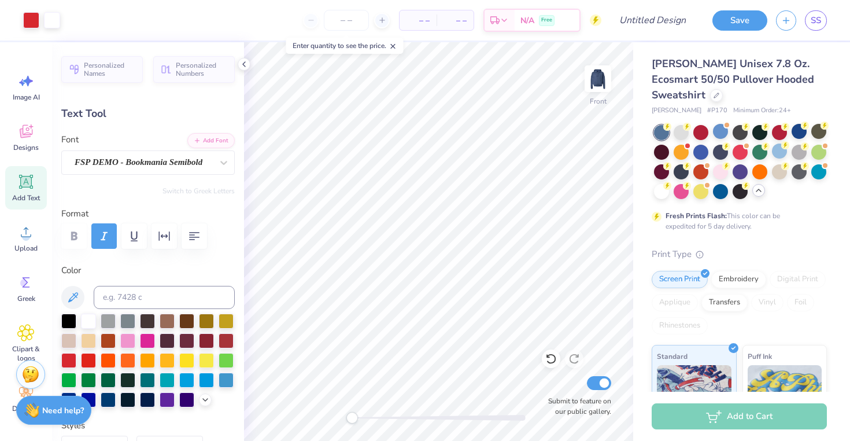
type input "12.68"
type input "3.17"
type input "2.75"
type input "12.04"
type input "1.83"
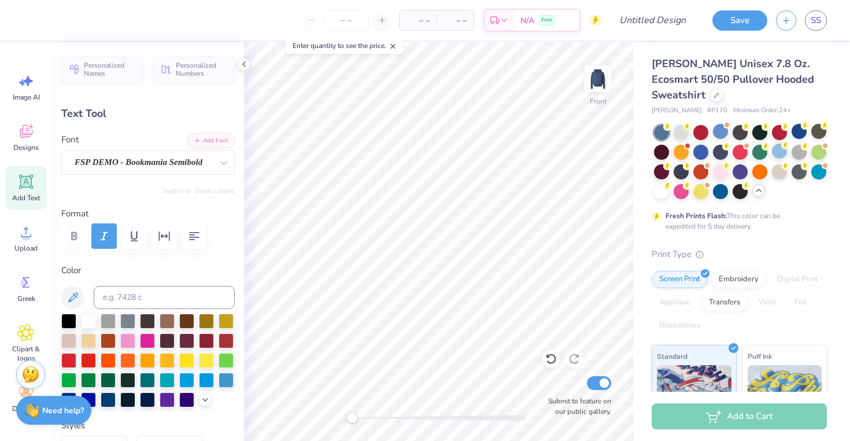
type input "1.91"
type input "12.39"
type input "1.89"
type input "1.90"
type input "15.59"
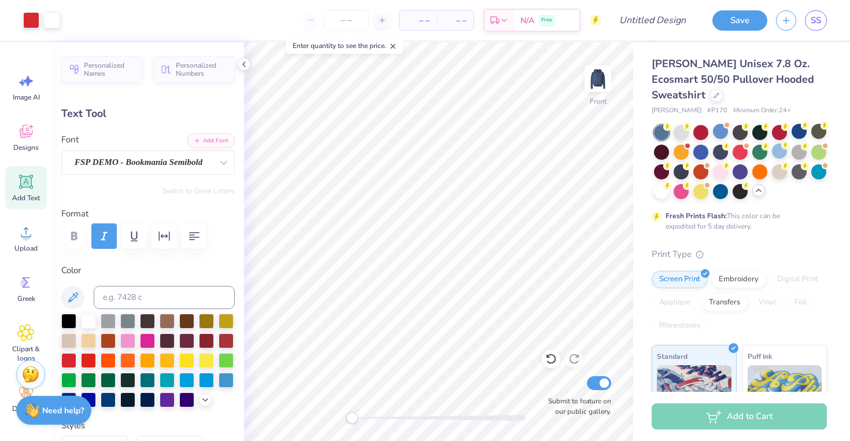
type input "2.47"
type input "2.57"
type input "15.48"
type input "1.89"
type input "1.90"
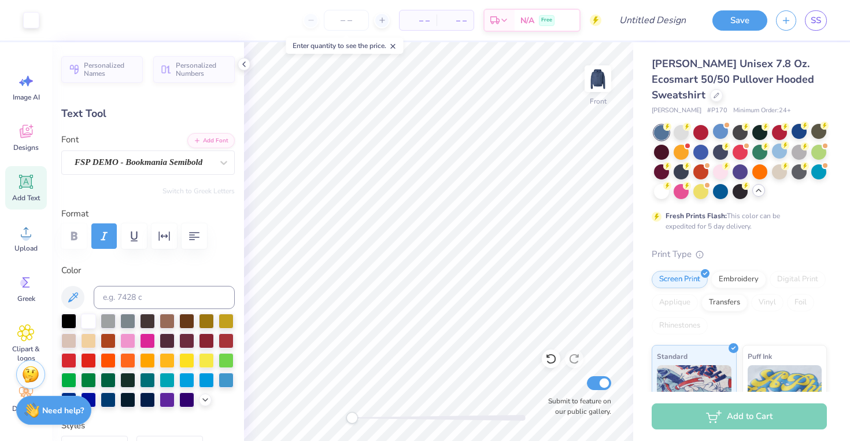
type input "15.82"
type input "1.52"
type input "3.01"
type input "11.84"
type input "1.38"
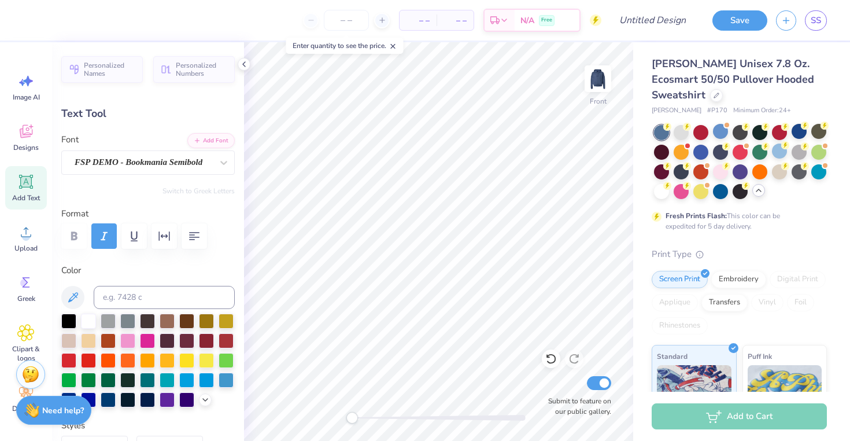
type input "2.61"
type input "12.39"
type input "2.03"
type input "2.04"
type input "3.17"
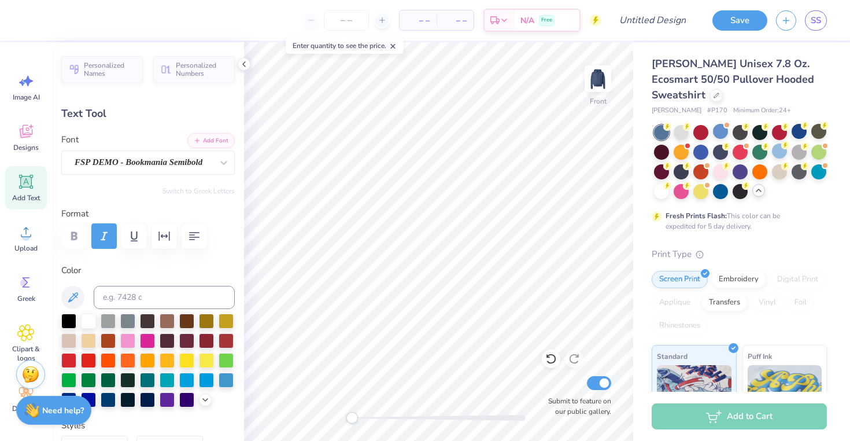
type input "2.75"
type input "15.48"
type input "1.52"
type input "3.01"
type input "3.17"
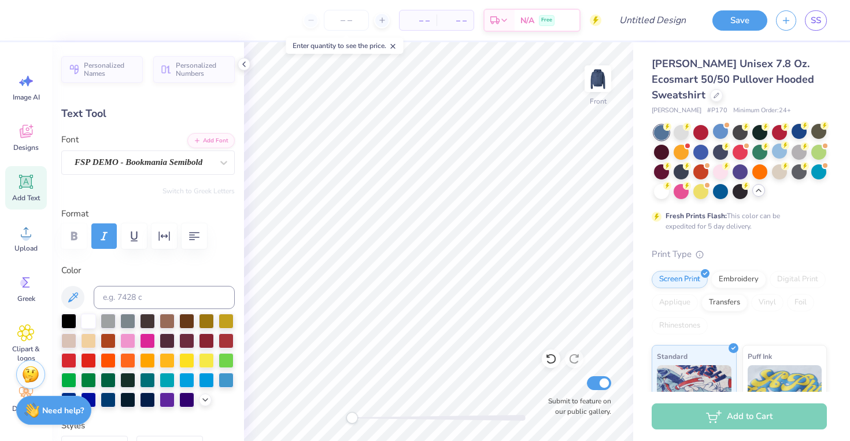
type input "2.75"
type input "15.33"
type input "1.83"
type input "1.91"
type input "19.31"
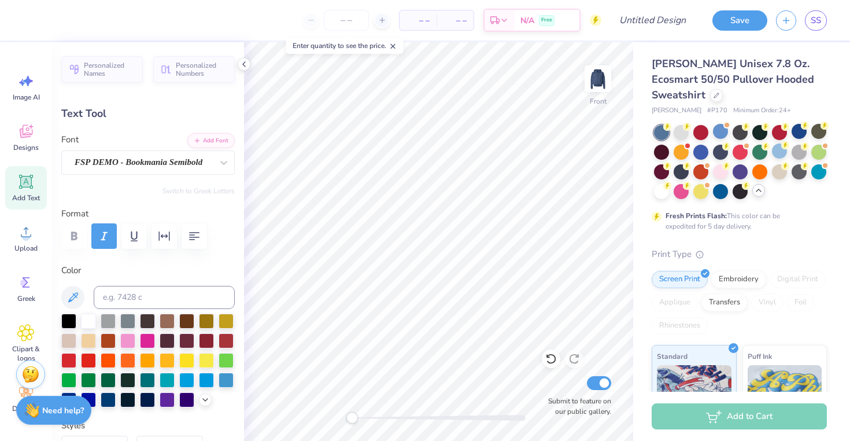
type input "1.52"
type input "3.01"
type input "17.72"
type input "1.83"
type input "1.91"
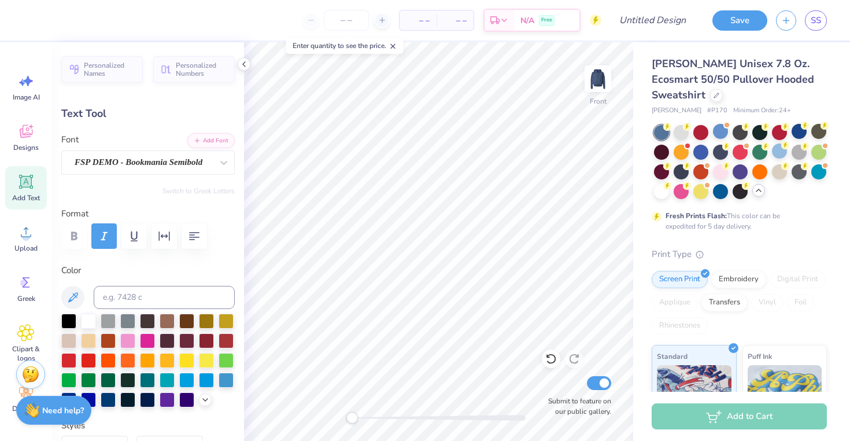
type input "16.50"
type input "1.38"
type input "2.61"
type input "16.70"
type input "1.52"
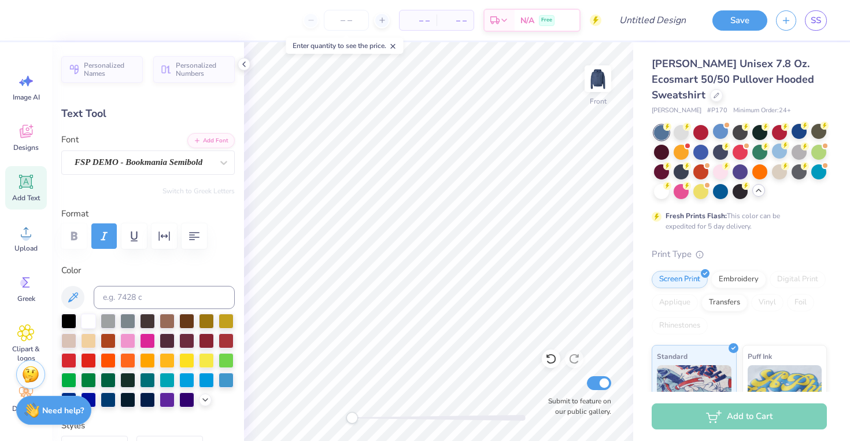
type input "3.01"
type input "15.20"
type input "1.38"
type input "2.61"
type input "18.08"
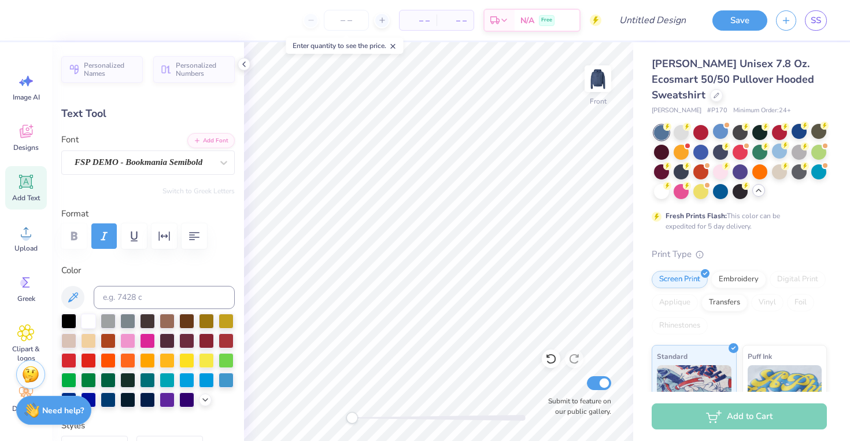
type input "2.03"
type input "2.04"
type input "15.68"
type input "2.47"
type input "2.57"
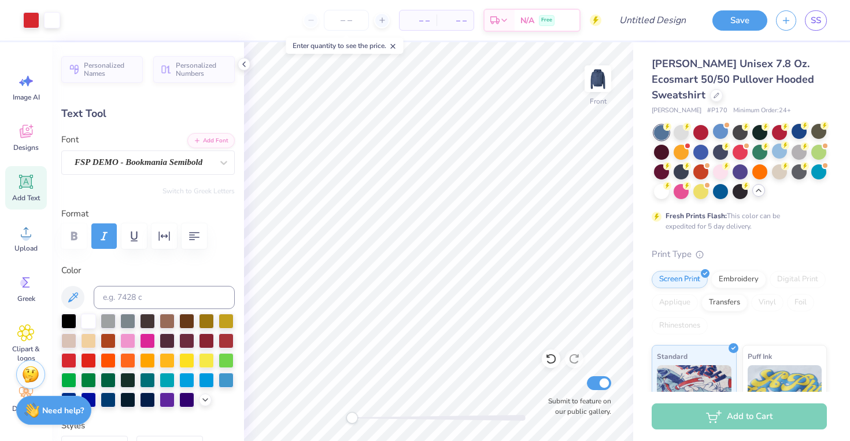
type input "19.10"
type input "1.75"
type input "1.91"
type input "18.98"
type input "1.39"
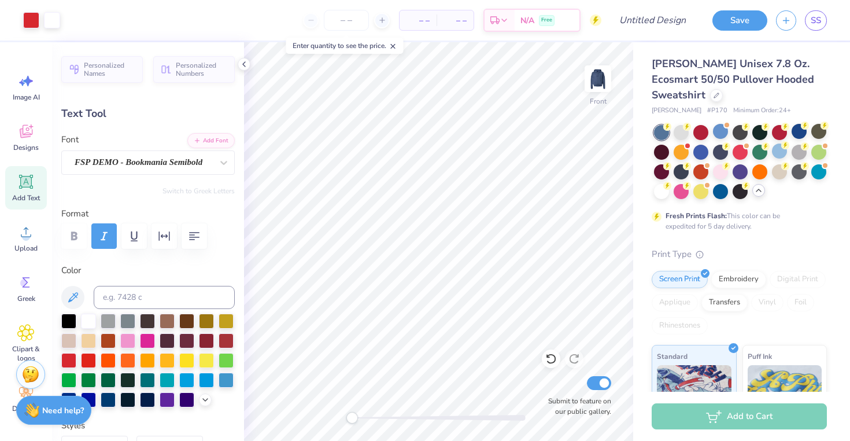
type input "2.73"
type input "18.49"
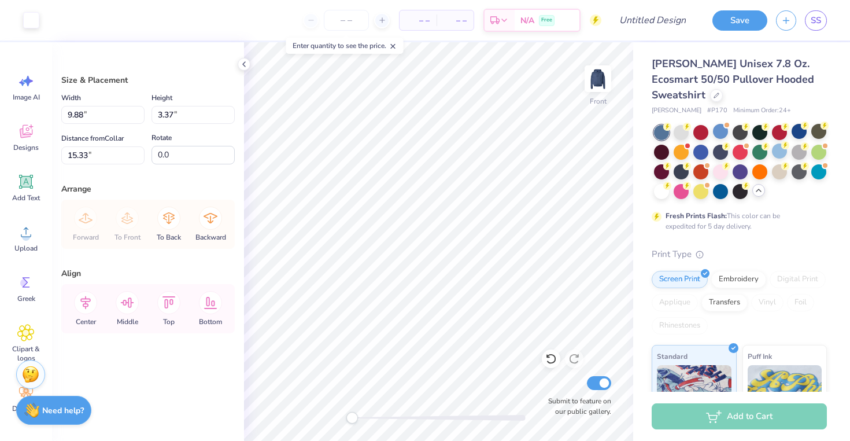
type input "18.70"
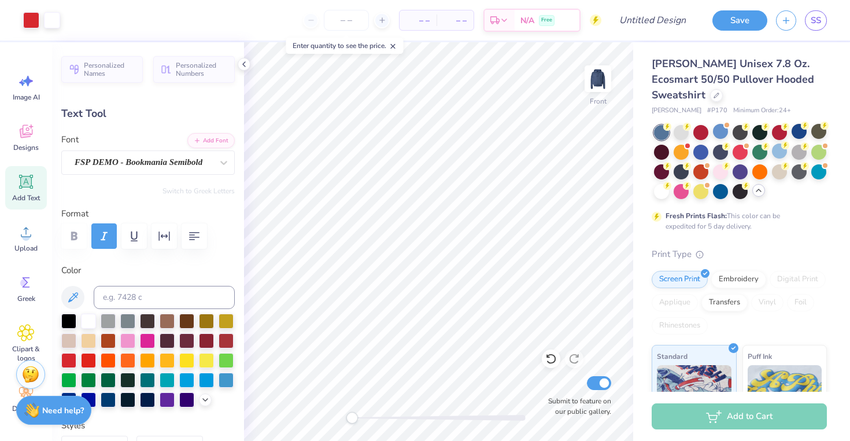
type input "15.40"
type input "2.03"
type input "2.04"
type input "16.00"
type input "3.17"
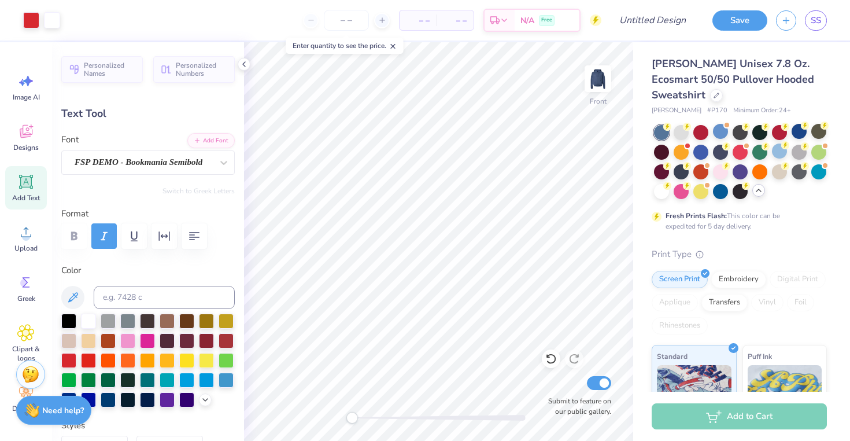
type input "2.75"
type input "15.33"
type input "1.83"
type input "1.91"
type input "15.68"
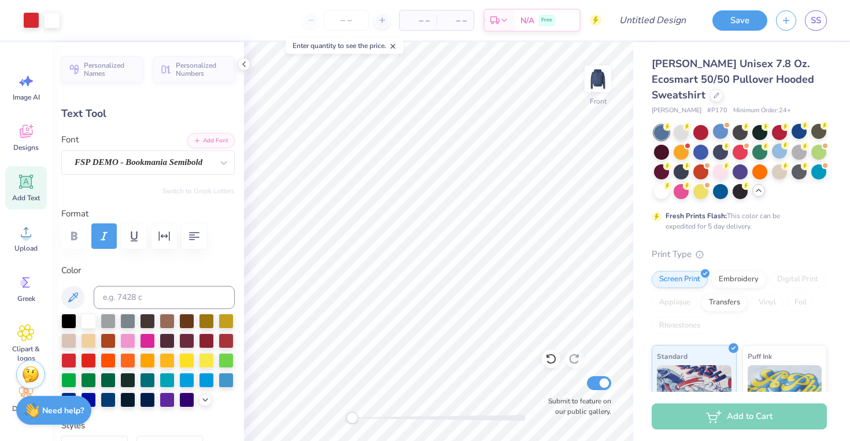
type input "1.38"
type input "2.61"
type input "18.77"
type input "2.03"
type input "2.04"
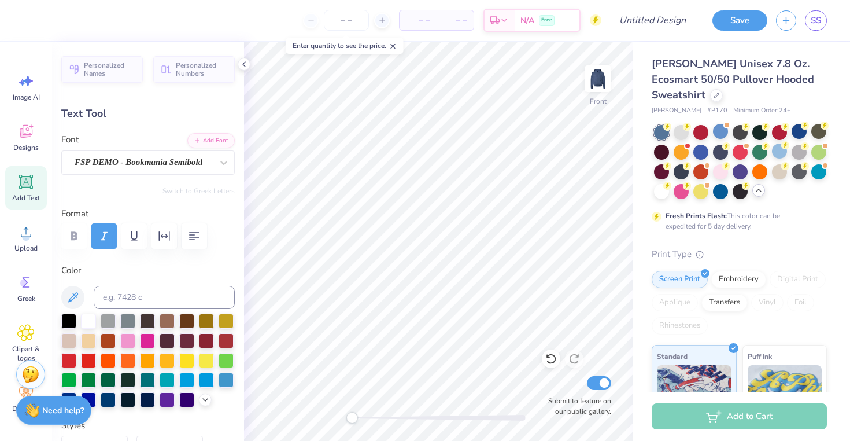
type input "19.37"
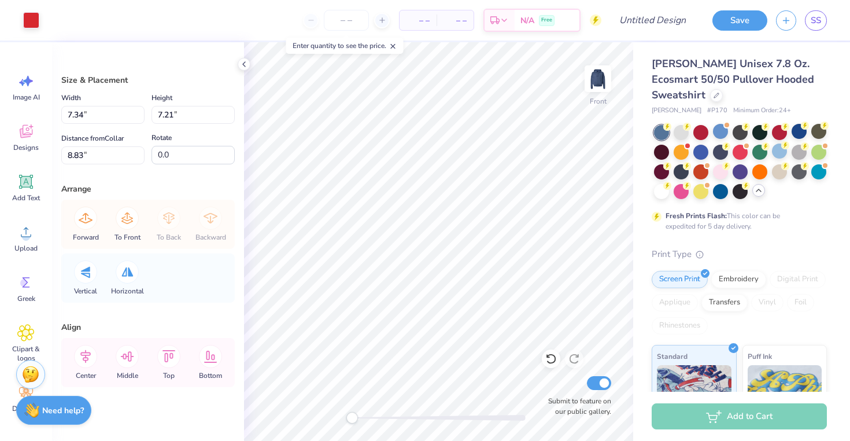
type input "7.34"
type input "7.21"
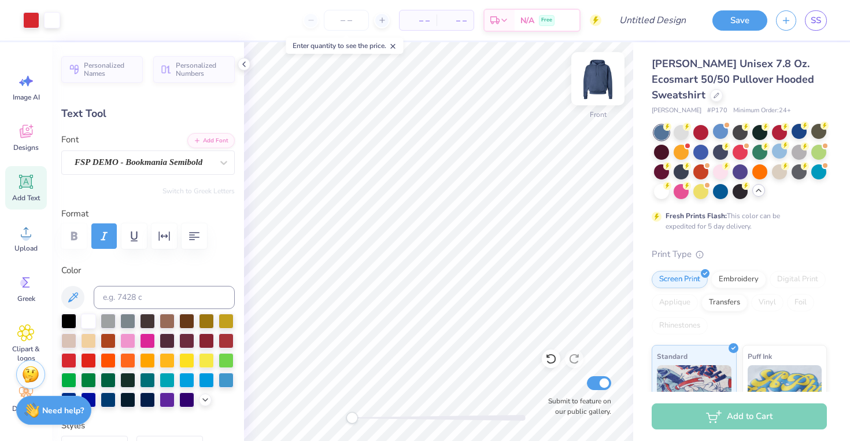
click at [601, 83] on img at bounding box center [598, 79] width 46 height 46
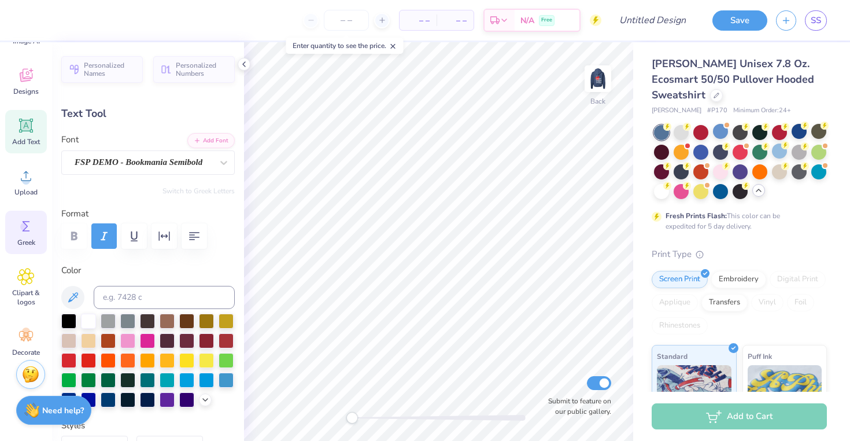
scroll to position [61, 0]
click at [20, 274] on icon at bounding box center [25, 271] width 17 height 17
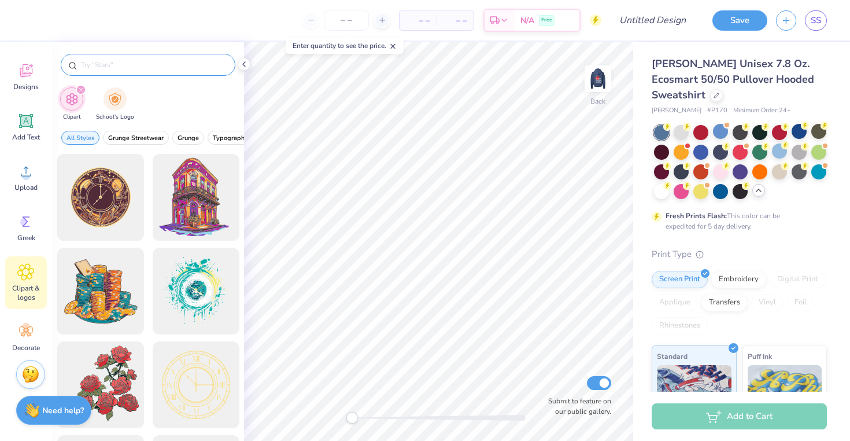
click at [100, 60] on input "text" at bounding box center [154, 65] width 148 height 12
click at [21, 68] on icon at bounding box center [25, 70] width 17 height 17
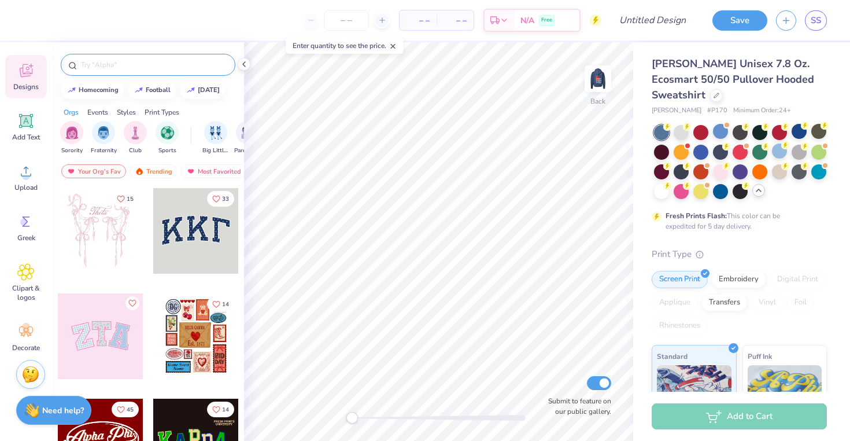
click at [99, 62] on input "text" at bounding box center [154, 65] width 148 height 12
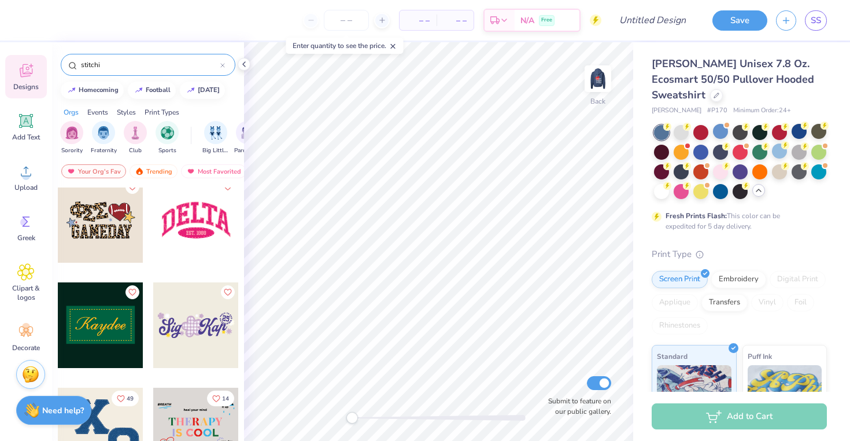
scroll to position [0, 0]
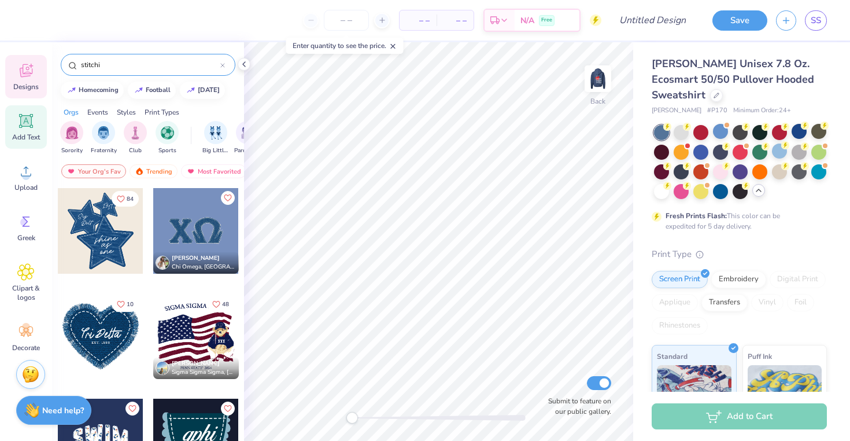
type input "stitchi"
click at [23, 121] on icon at bounding box center [26, 121] width 11 height 11
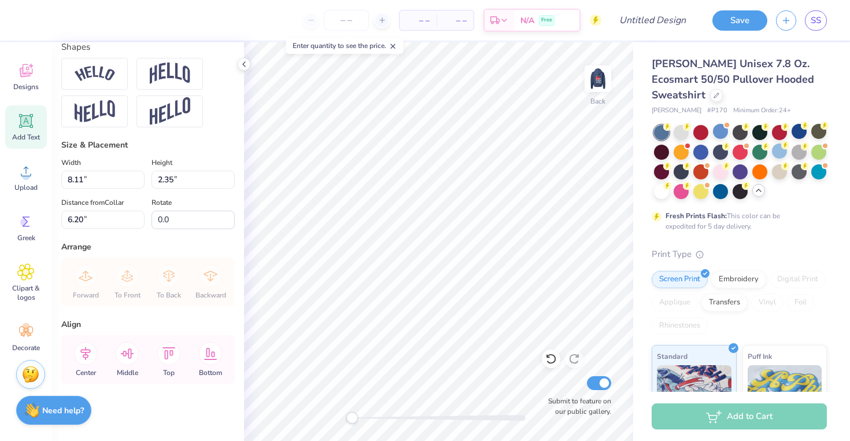
scroll to position [514, 0]
click at [23, 264] on icon at bounding box center [25, 271] width 17 height 17
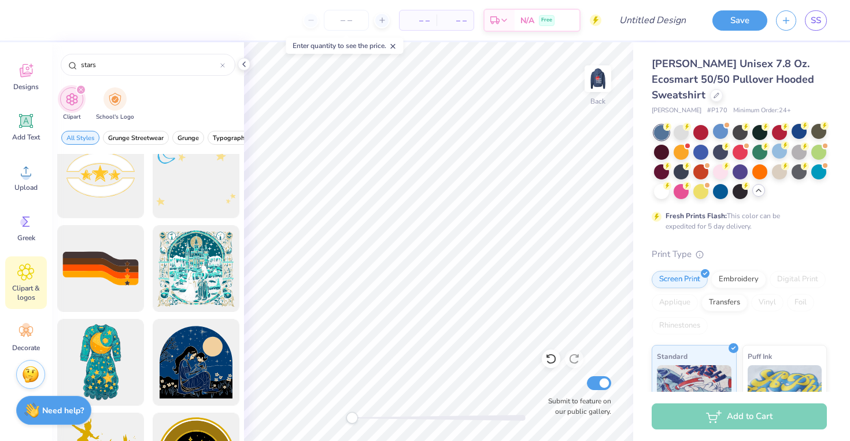
scroll to position [497, 0]
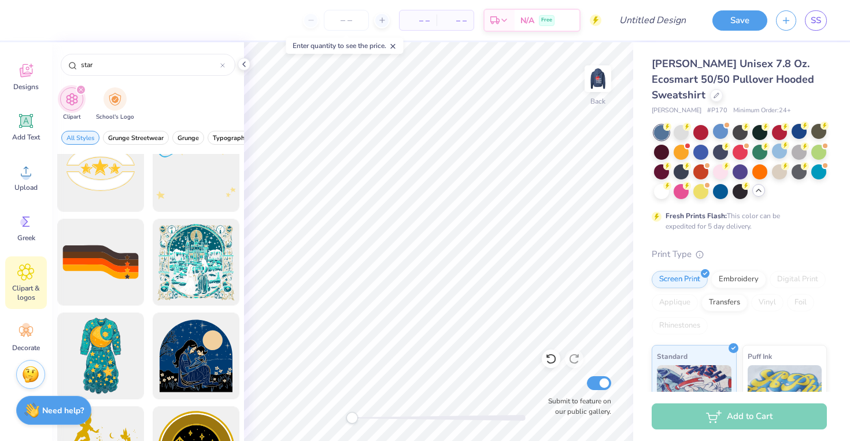
type input "star"
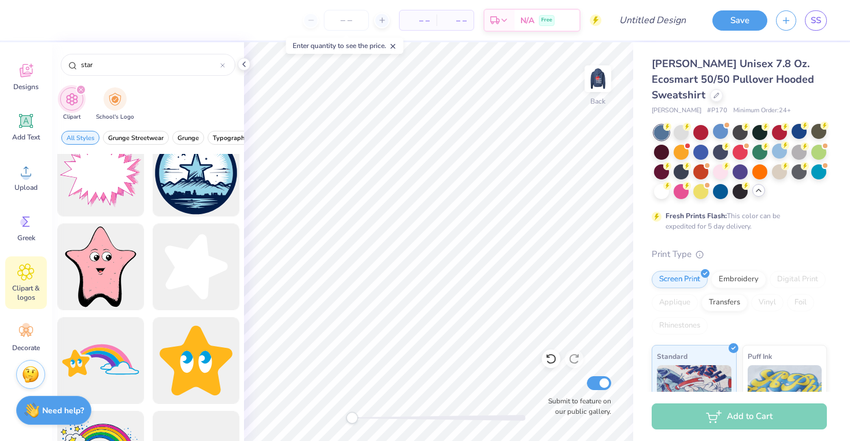
scroll to position [765, 0]
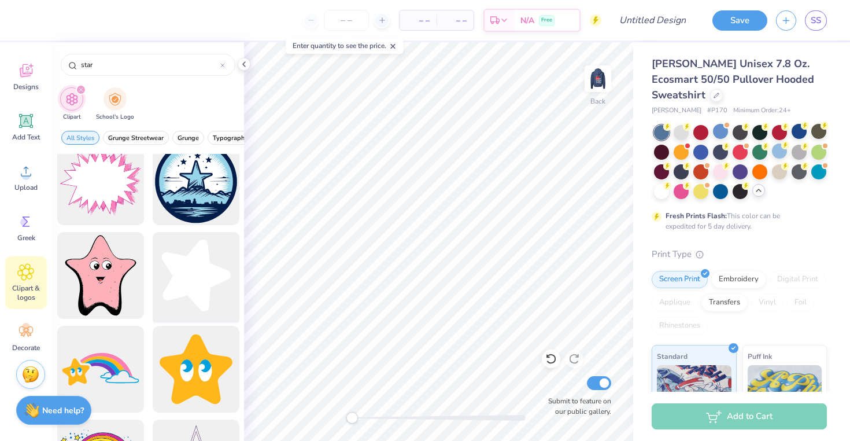
click at [186, 272] on div at bounding box center [195, 275] width 95 height 95
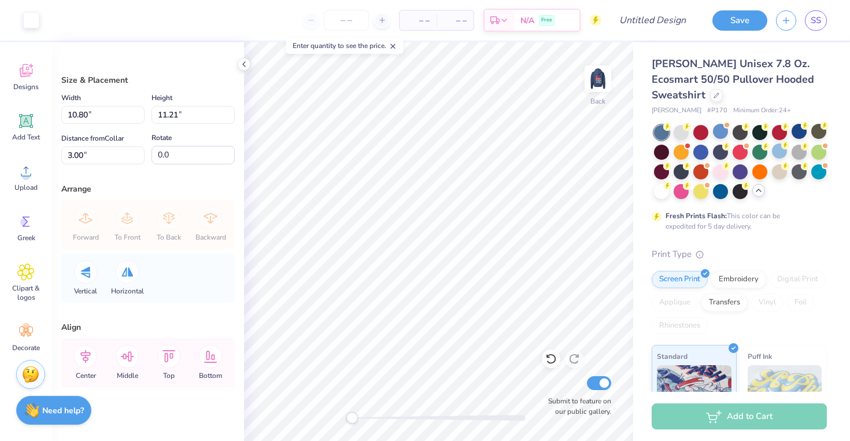
type input "1.41"
type input "1.46"
type input "-15.9"
type input "1.46"
type input "1.41"
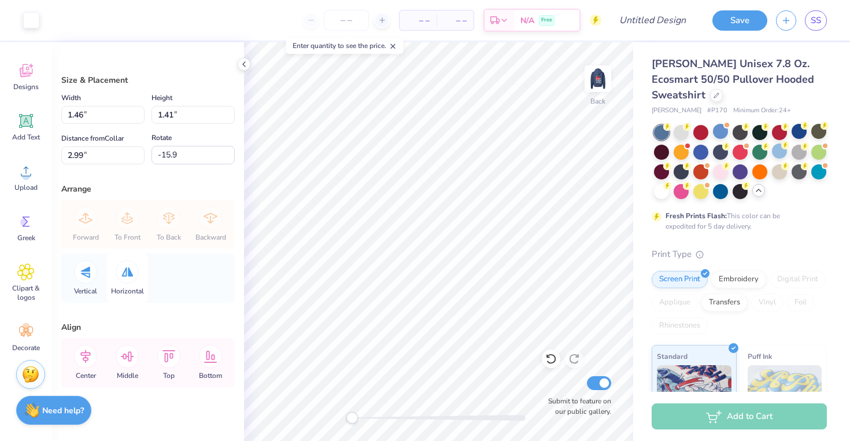
scroll to position [10, 0]
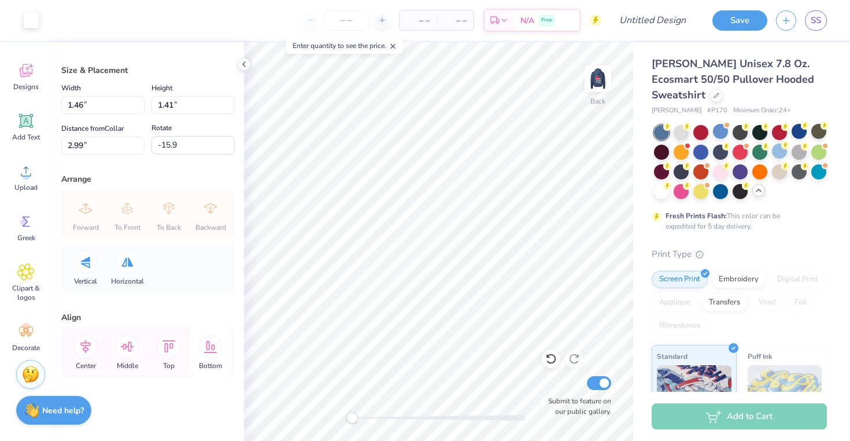
click at [205, 352] on icon at bounding box center [210, 347] width 13 height 12
click at [139, 148] on input "12.83" at bounding box center [102, 145] width 83 height 18
click at [139, 148] on input "12.82" at bounding box center [102, 145] width 83 height 18
click at [139, 148] on input "12.81" at bounding box center [102, 145] width 83 height 18
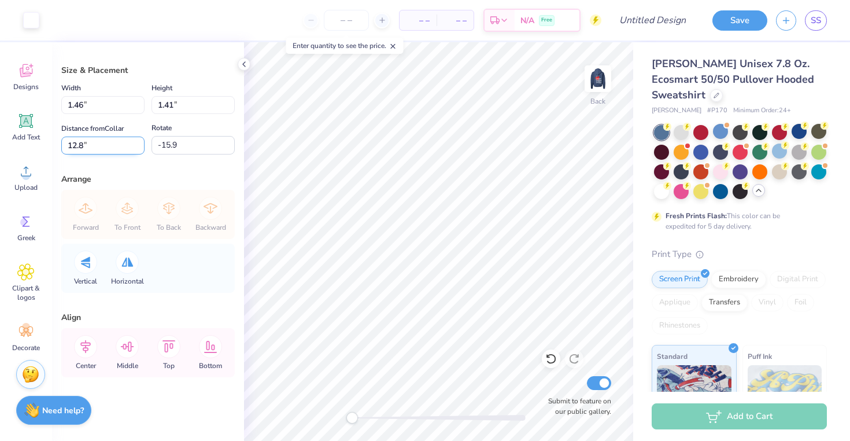
click at [139, 148] on input "12.8" at bounding box center [102, 145] width 83 height 18
click at [139, 148] on input "12.79" at bounding box center [102, 145] width 83 height 18
click at [139, 148] on input "12.78" at bounding box center [102, 145] width 83 height 18
click at [139, 148] on input "12.77" at bounding box center [102, 145] width 83 height 18
click at [139, 148] on input "12.76" at bounding box center [102, 145] width 83 height 18
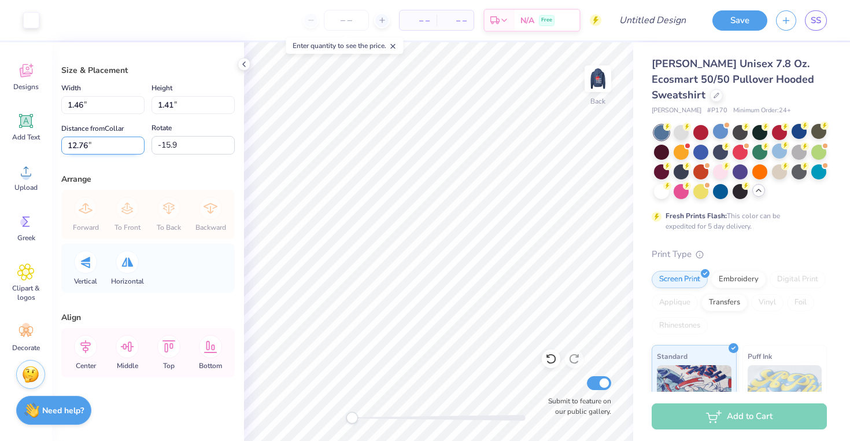
click at [72, 146] on input "12.76" at bounding box center [102, 145] width 83 height 18
type input "20.76"
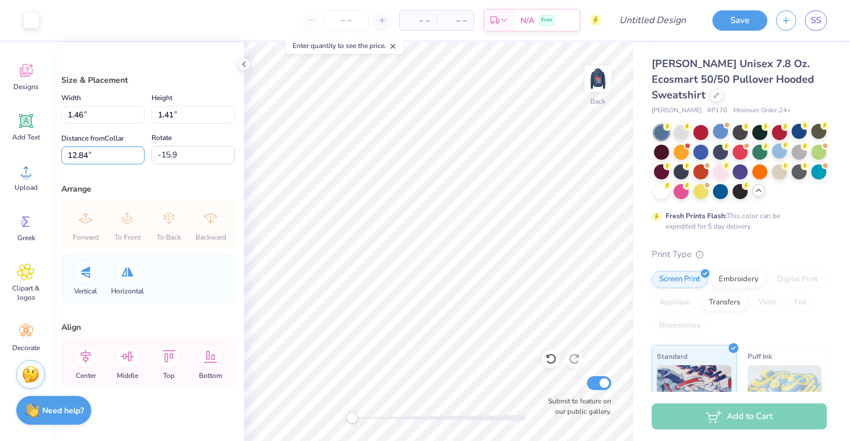
drag, startPoint x: 77, startPoint y: 153, endPoint x: 56, endPoint y: 153, distance: 22.0
click at [56, 153] on div "Size & Placement Width 1.46 1.46 " Height 1.41 1.41 " Distance from Collar 12.8…" at bounding box center [148, 241] width 192 height 398
type input "20.84"
click at [119, 163] on input "20.84" at bounding box center [102, 155] width 83 height 18
click at [120, 179] on div "Size & Placement Width 1.46 1.46 " Height 1.41 1.41 " Distance from Collar 20.8…" at bounding box center [148, 241] width 192 height 398
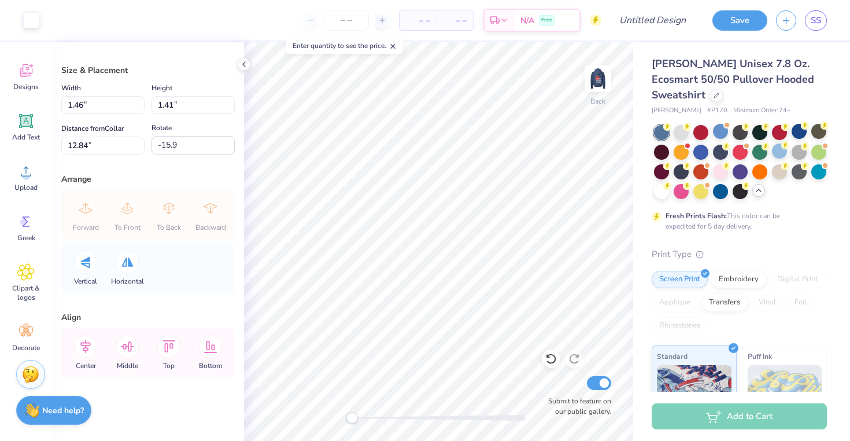
scroll to position [0, 0]
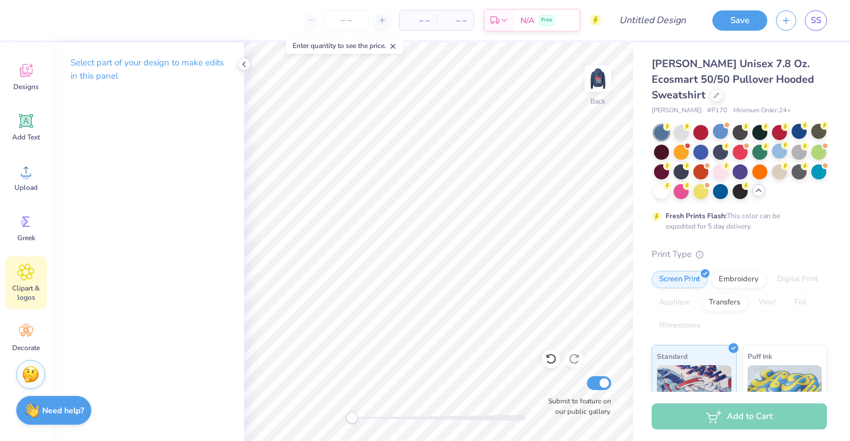
click at [19, 269] on icon at bounding box center [25, 271] width 17 height 17
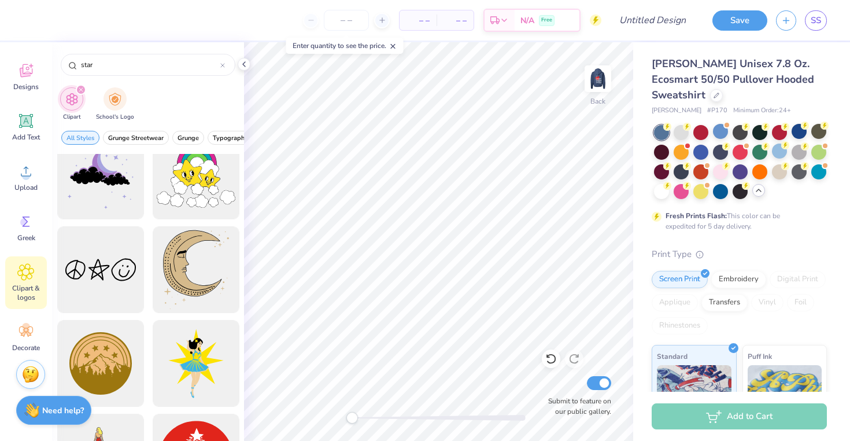
scroll to position [2808, 0]
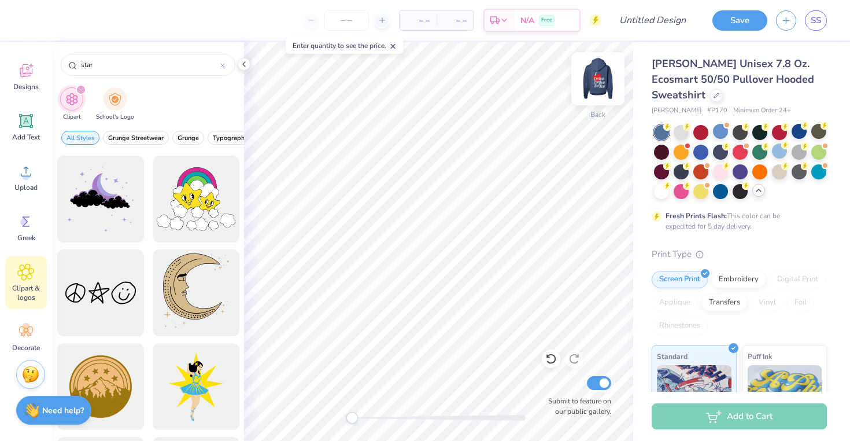
click at [591, 78] on img at bounding box center [598, 79] width 46 height 46
click at [716, 132] on div at bounding box center [720, 131] width 15 height 15
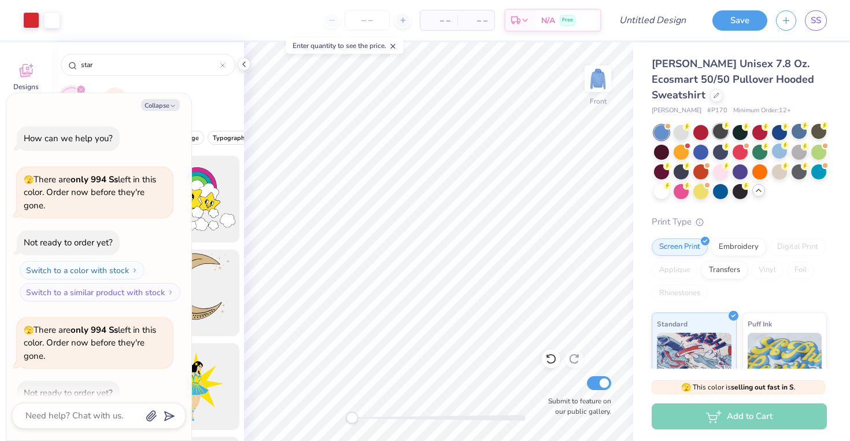
scroll to position [214, 0]
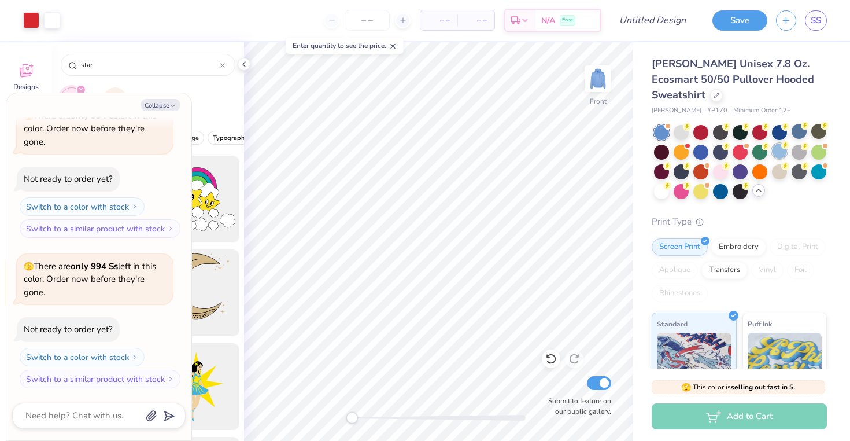
click at [776, 150] on div at bounding box center [779, 150] width 15 height 15
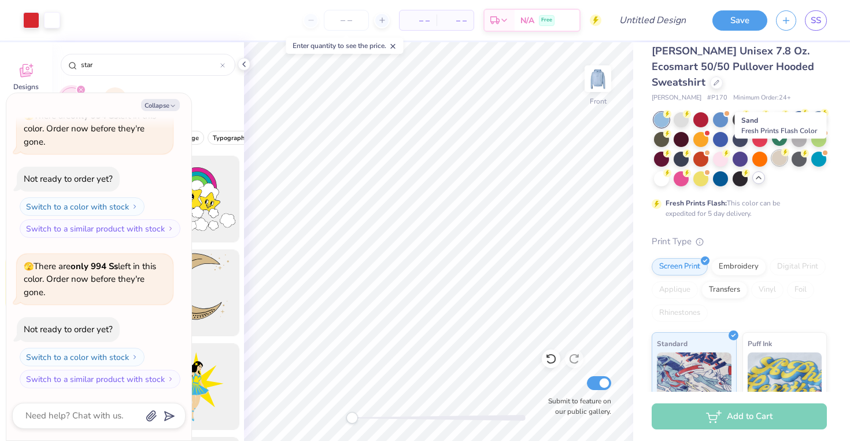
scroll to position [17, 0]
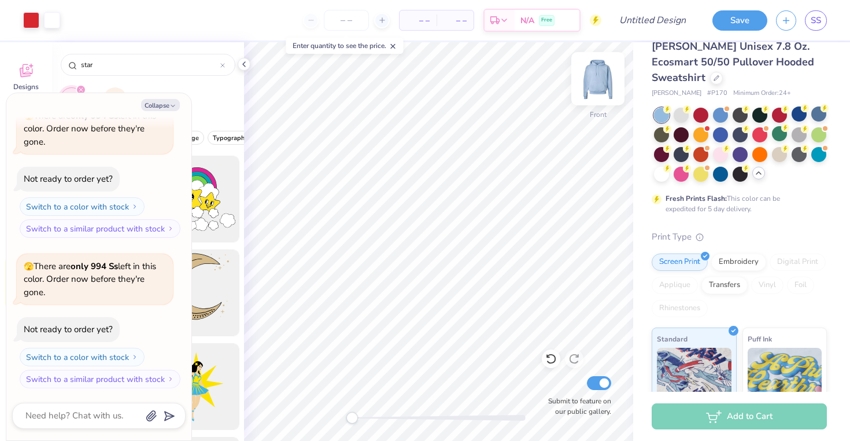
click at [601, 79] on img at bounding box center [598, 79] width 46 height 46
click at [164, 102] on button "Collapse" at bounding box center [160, 105] width 39 height 12
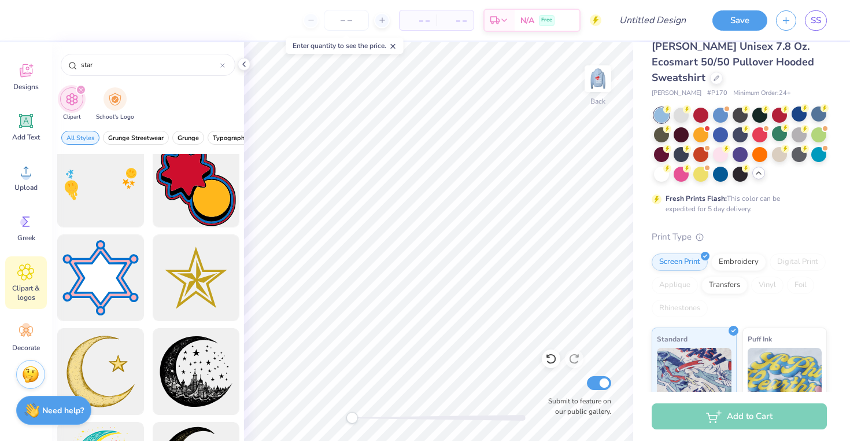
scroll to position [0, 0]
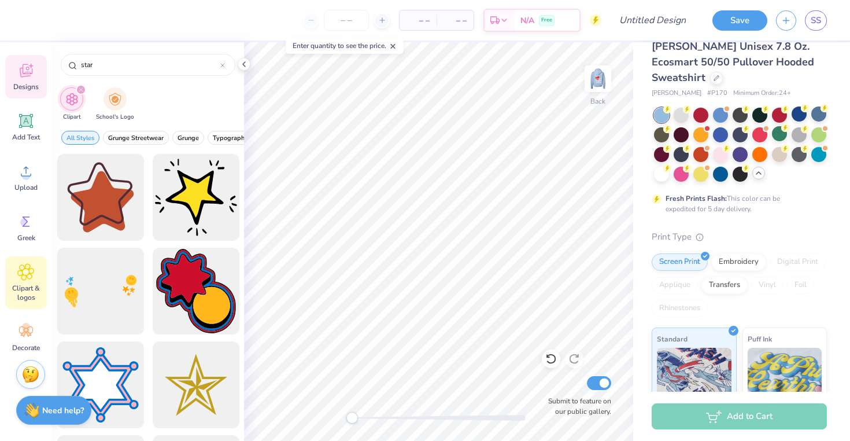
click at [27, 71] on icon at bounding box center [25, 70] width 17 height 17
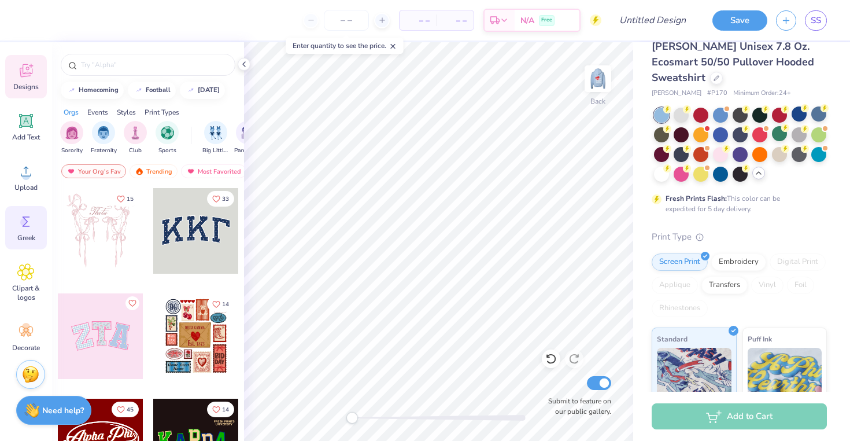
scroll to position [66, 0]
click at [28, 340] on span "Decorate" at bounding box center [26, 342] width 28 height 9
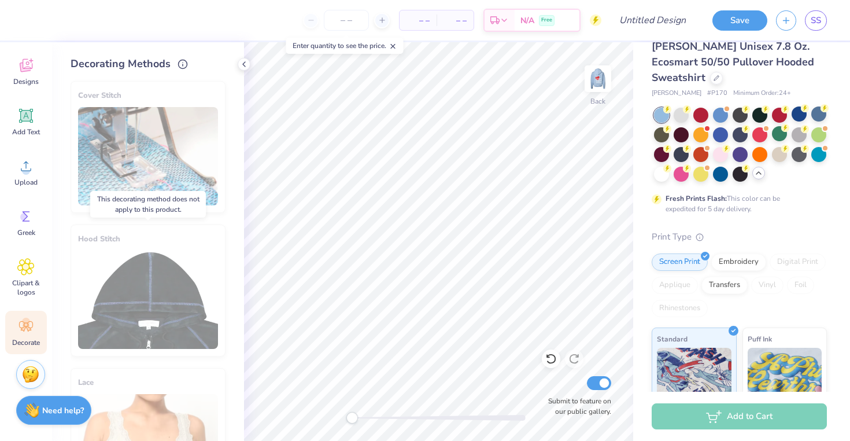
click at [150, 246] on div "Hood Stitch" at bounding box center [148, 290] width 155 height 132
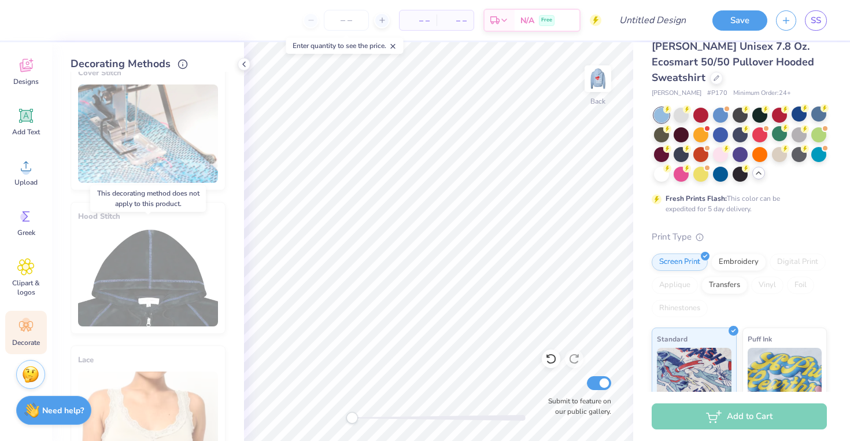
scroll to position [0, 0]
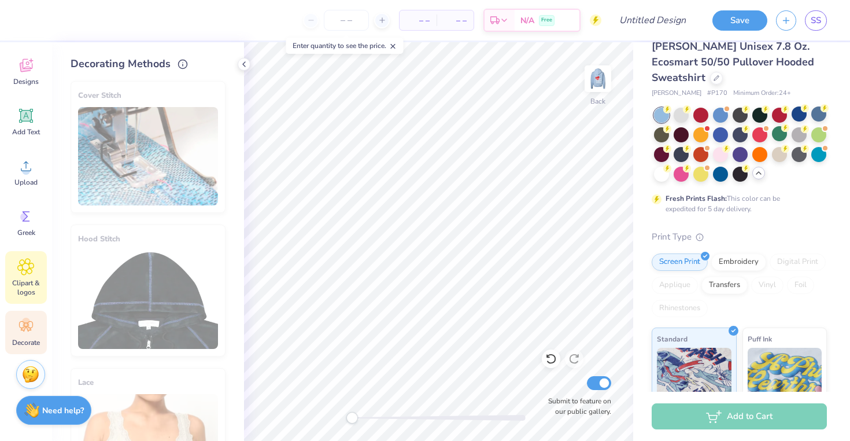
click at [25, 277] on div "Clipart & logos" at bounding box center [26, 277] width 42 height 53
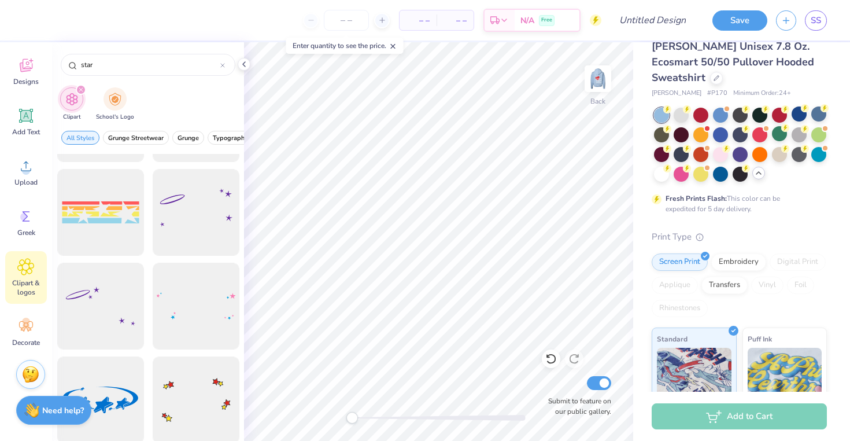
scroll to position [2421, 0]
click at [593, 80] on img at bounding box center [598, 79] width 46 height 46
click at [720, 18] on button "Save" at bounding box center [739, 19] width 55 height 20
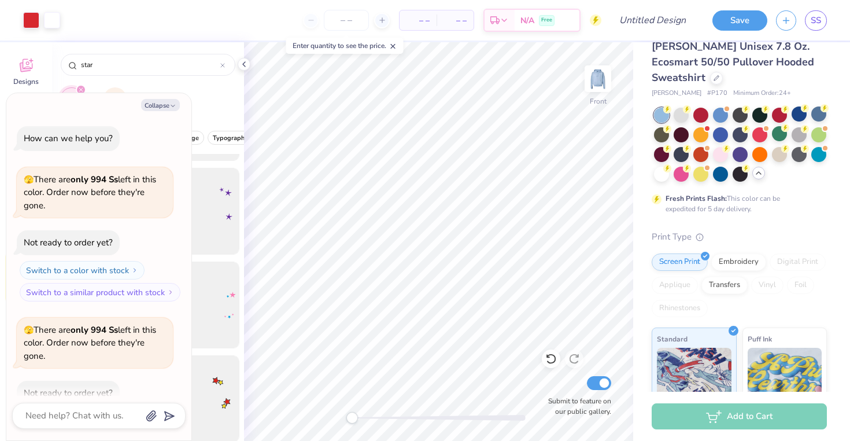
scroll to position [246, 0]
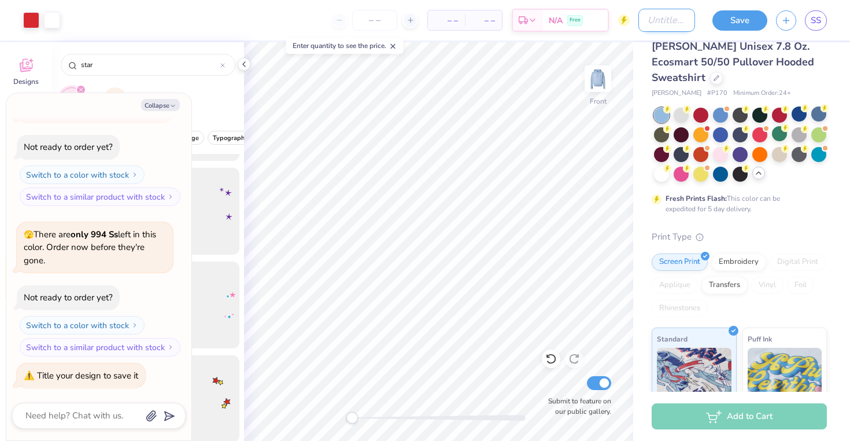
type textarea "x"
click at [638, 19] on input "Design Title" at bounding box center [666, 20] width 57 height 23
type input "o"
type textarea "x"
type input "of"
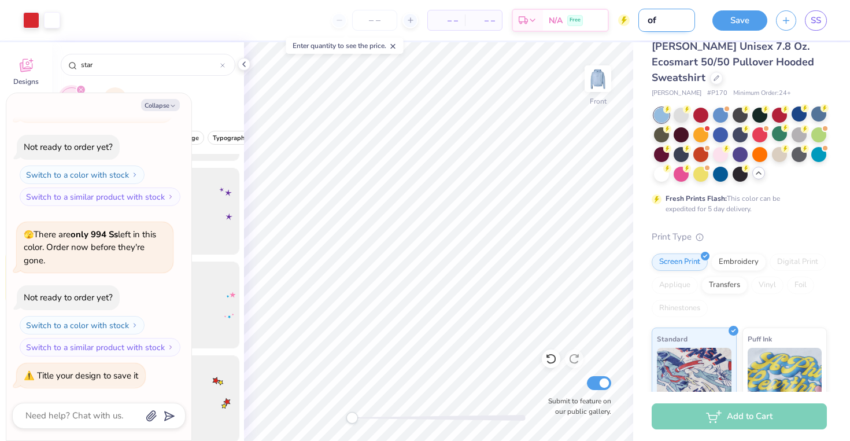
type textarea "x"
type input "off"
type textarea "x"
type input "offi"
type textarea "x"
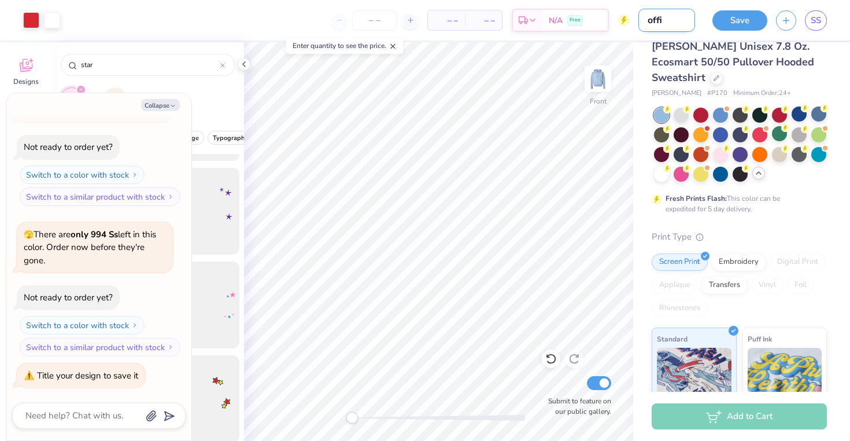
type input "offic"
type textarea "x"
type input "office"
type textarea "x"
type input "officer"
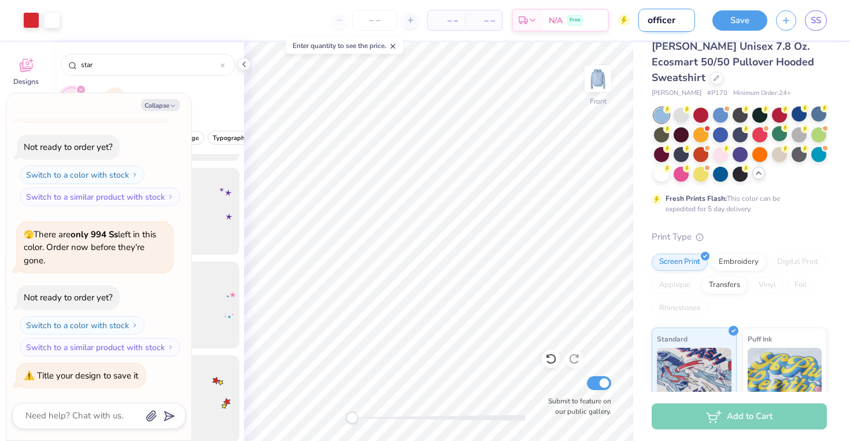
type textarea "x"
type input "officer"
type textarea "x"
type input "officer m"
type textarea "x"
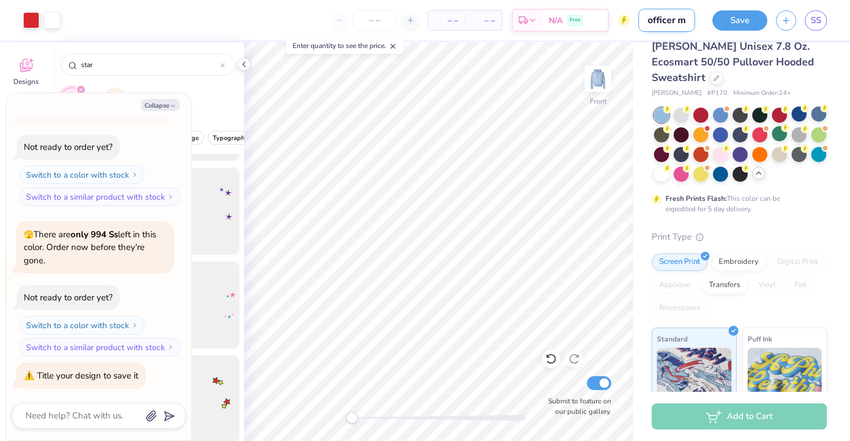
type input "officer me"
type textarea "x"
type input "officer mer"
type textarea "x"
type input "officer merc"
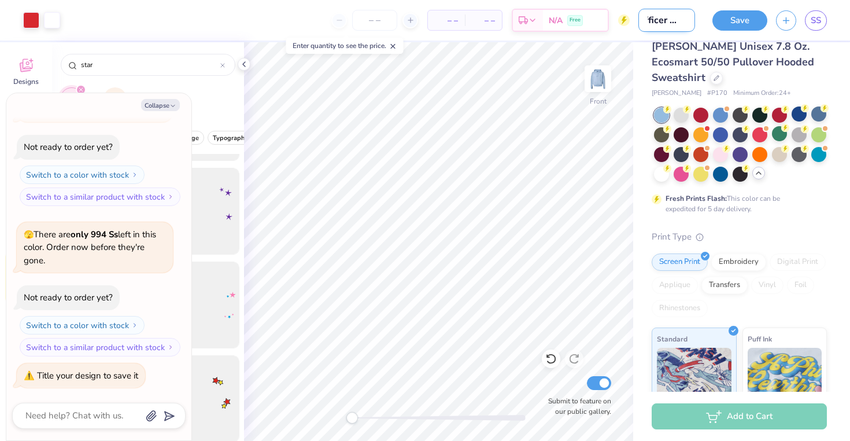
type textarea "x"
type input "officer merch"
type textarea "x"
type input "officer merch"
type textarea "x"
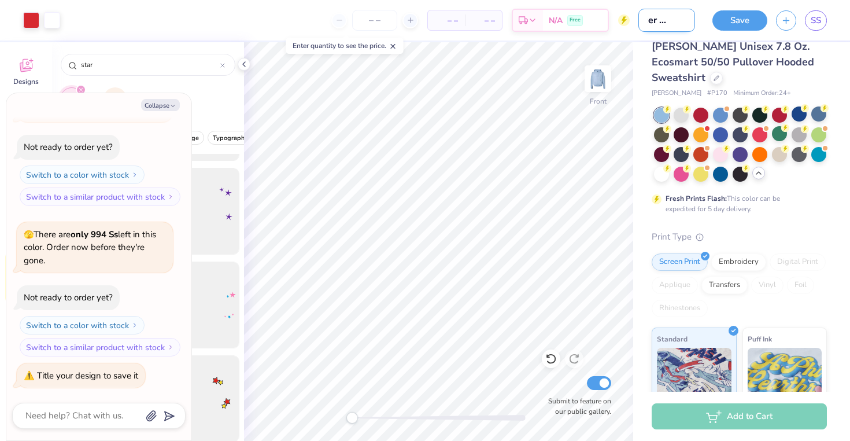
type input "officer merch d"
type textarea "x"
type input "officer merch de"
type textarea "x"
type input "officer merch des"
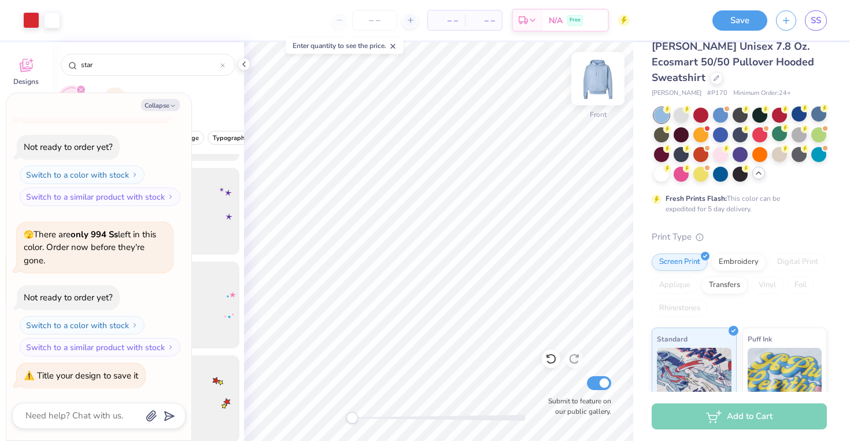
scroll to position [0, 0]
click at [740, 20] on button "Save" at bounding box center [739, 19] width 55 height 20
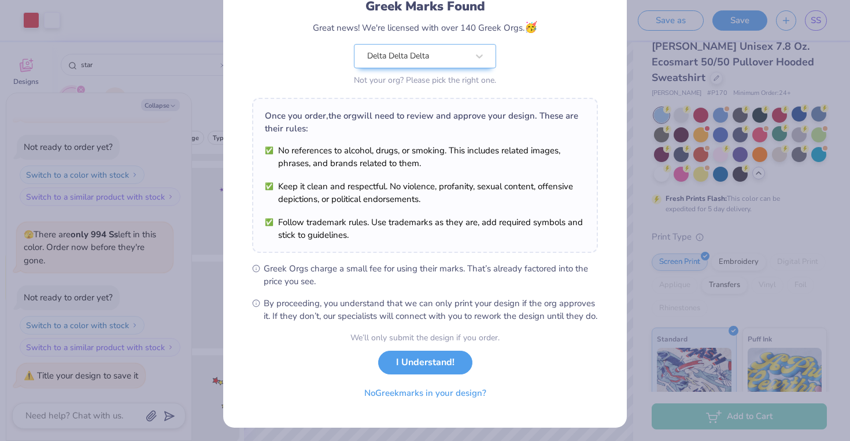
scroll to position [86, 0]
click at [437, 371] on button "I Understand!" at bounding box center [425, 359] width 94 height 24
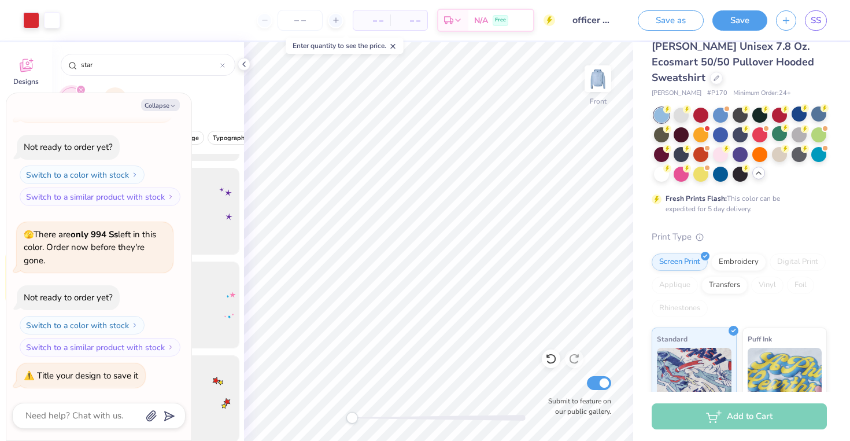
scroll to position [0, 0]
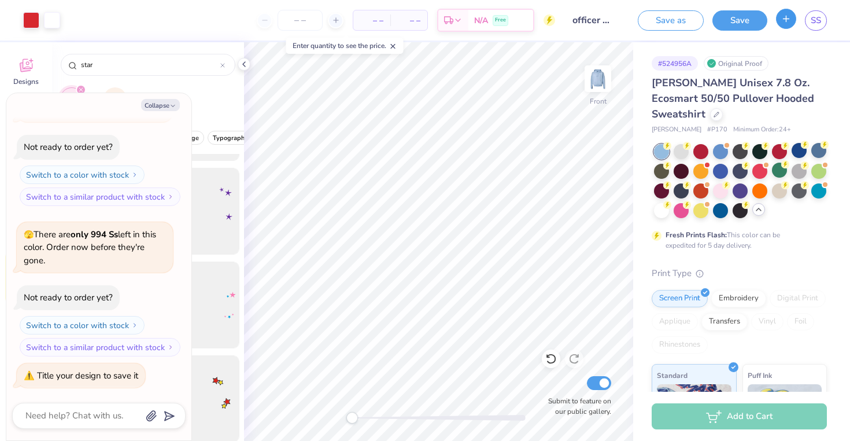
click at [778, 19] on button "button" at bounding box center [786, 19] width 20 height 20
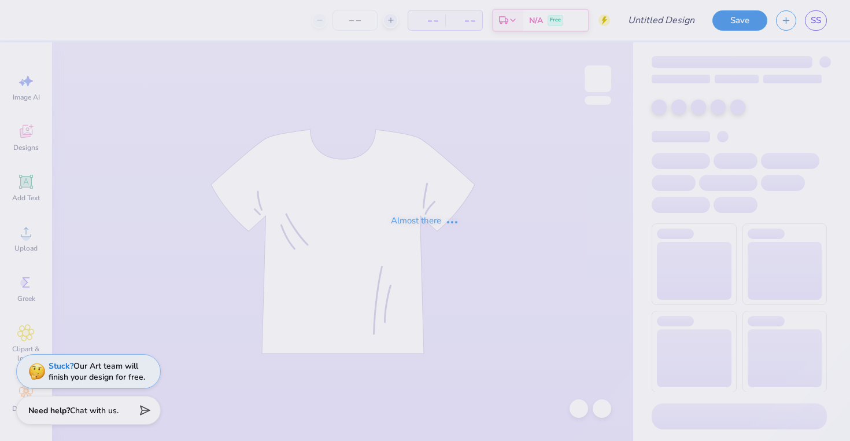
type input "officer merch design 2"
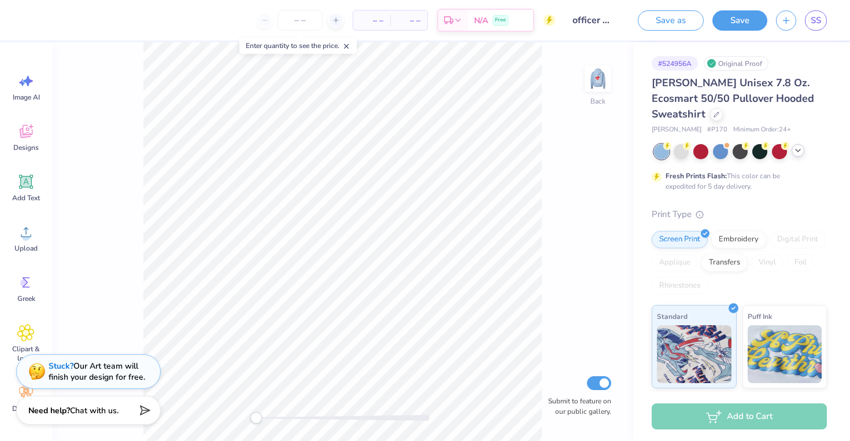
click at [798, 155] on div at bounding box center [797, 150] width 13 height 13
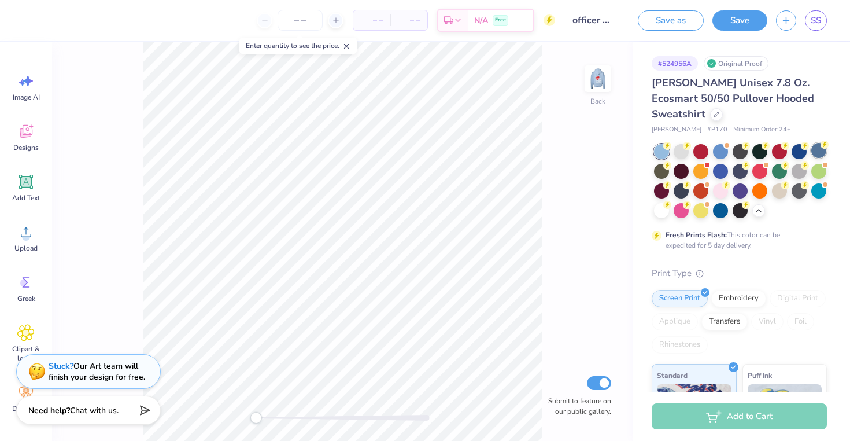
click at [816, 153] on div at bounding box center [818, 150] width 15 height 15
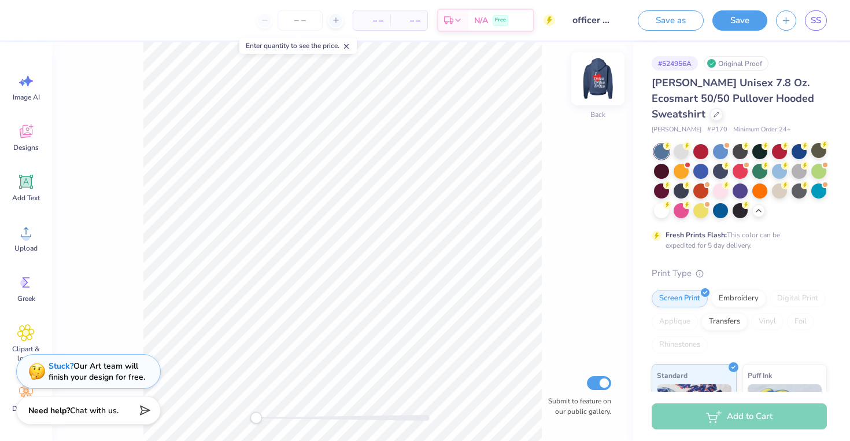
click at [594, 79] on img at bounding box center [598, 79] width 46 height 46
click at [740, 19] on button "Save" at bounding box center [739, 19] width 55 height 20
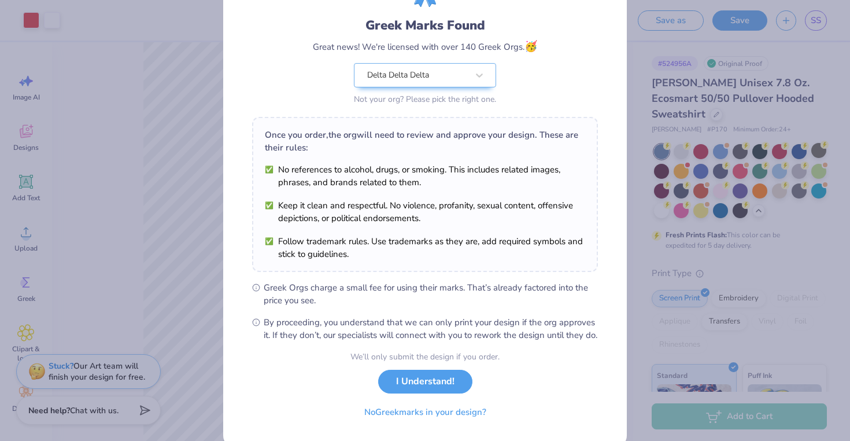
scroll to position [101, 0]
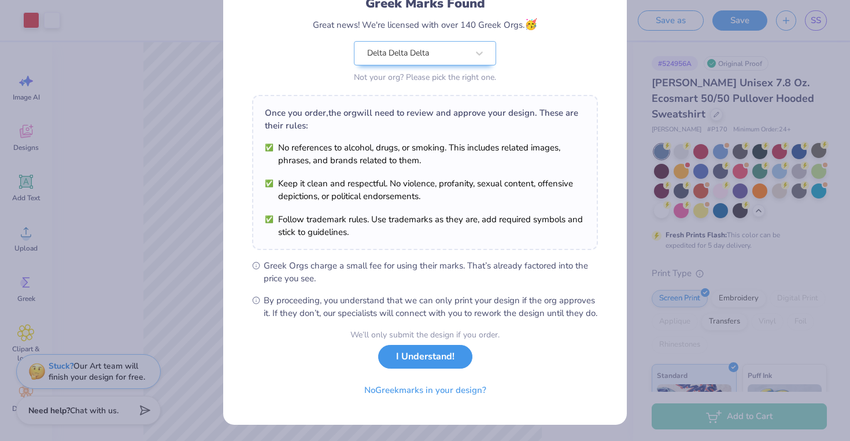
click at [422, 368] on button "I Understand!" at bounding box center [425, 357] width 94 height 24
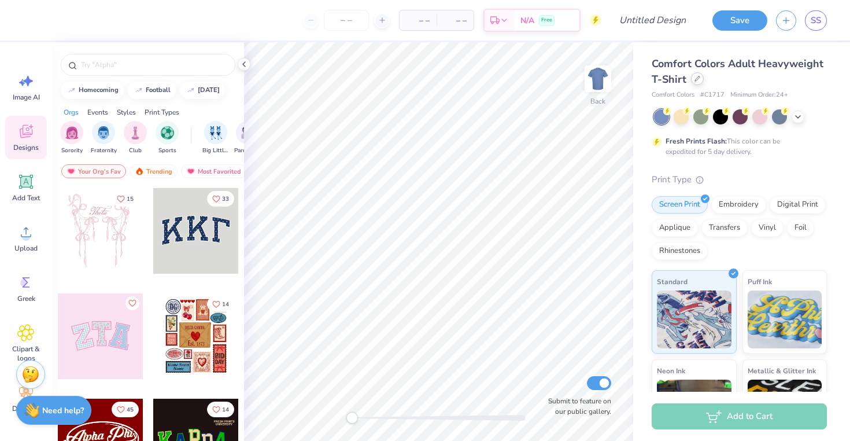
click at [696, 76] on div at bounding box center [697, 78] width 13 height 13
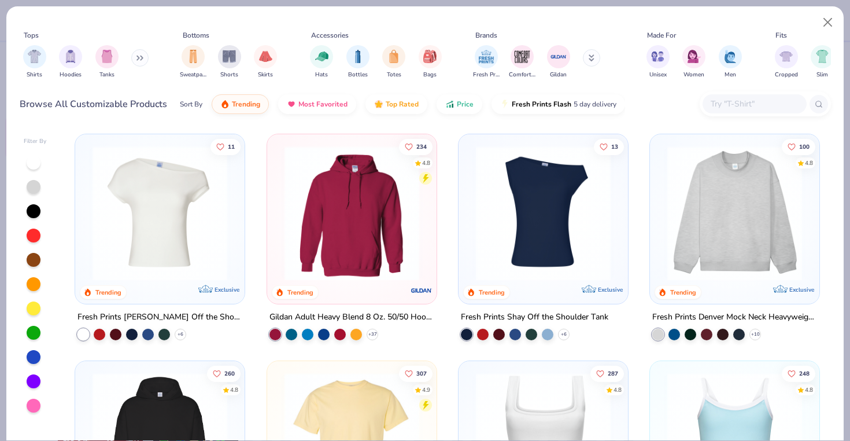
click at [698, 218] on img at bounding box center [734, 213] width 146 height 135
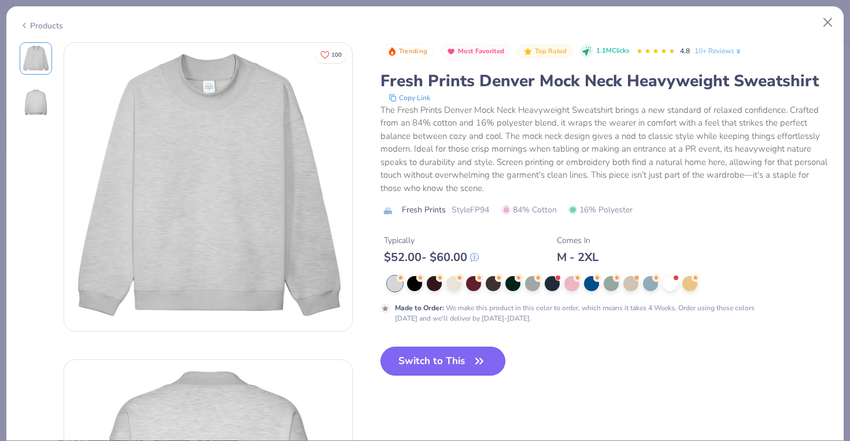
click at [463, 354] on button "Switch to This" at bounding box center [442, 360] width 125 height 29
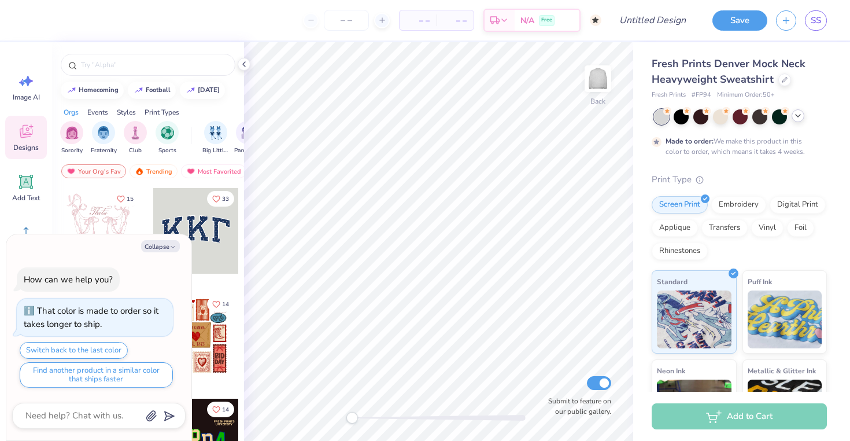
click at [803, 116] on div at bounding box center [797, 115] width 13 height 13
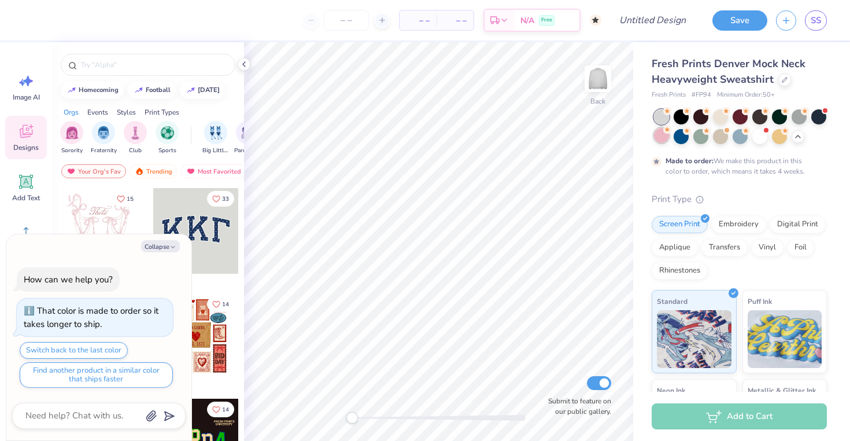
click at [656, 136] on div at bounding box center [661, 135] width 15 height 15
click at [158, 248] on button "Collapse" at bounding box center [160, 246] width 39 height 12
type textarea "x"
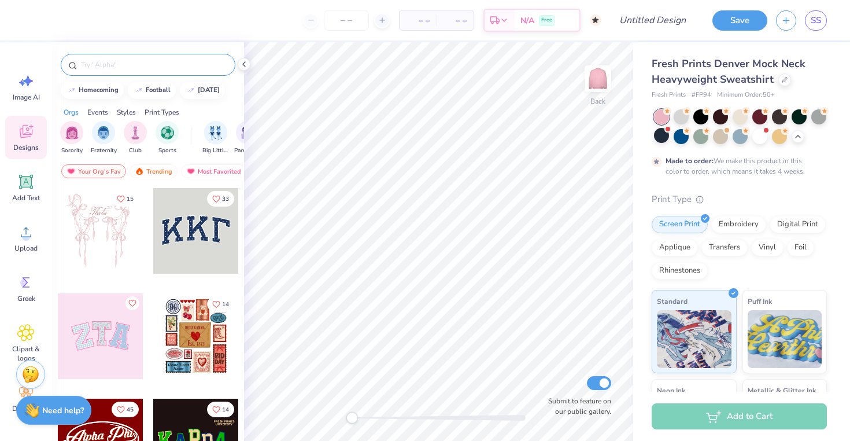
click at [116, 71] on div at bounding box center [148, 65] width 175 height 22
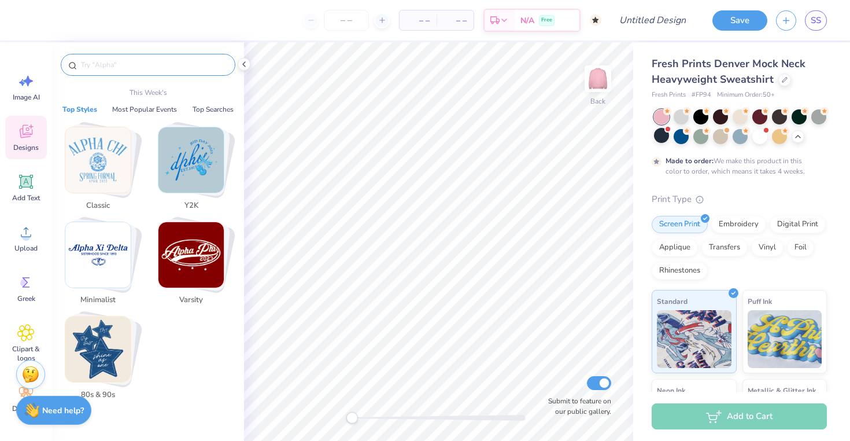
click at [115, 65] on input "text" at bounding box center [154, 65] width 148 height 12
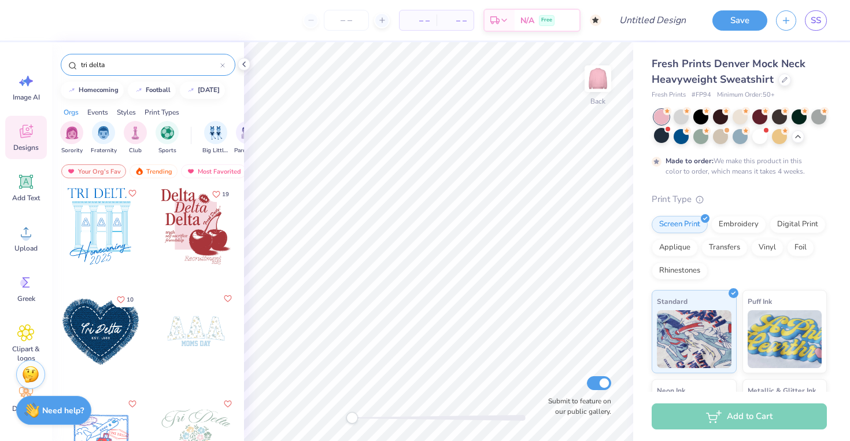
scroll to position [110, 0]
type input "tri delta"
click at [596, 74] on img at bounding box center [598, 79] width 46 height 46
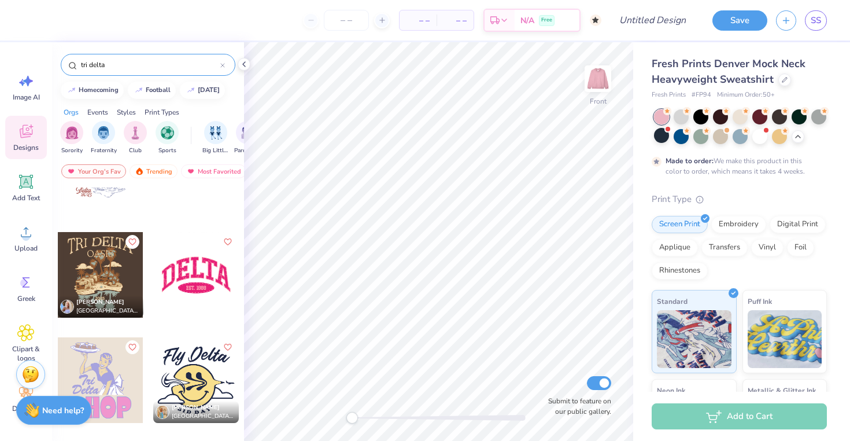
scroll to position [590, 0]
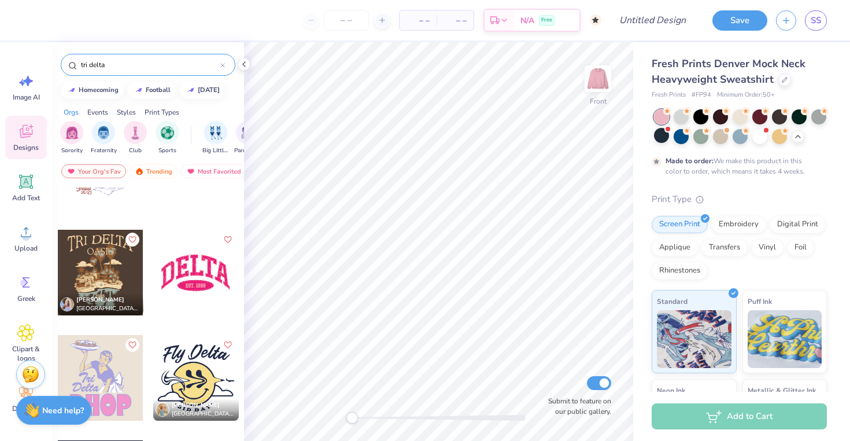
click at [153, 279] on div at bounding box center [110, 273] width 86 height 86
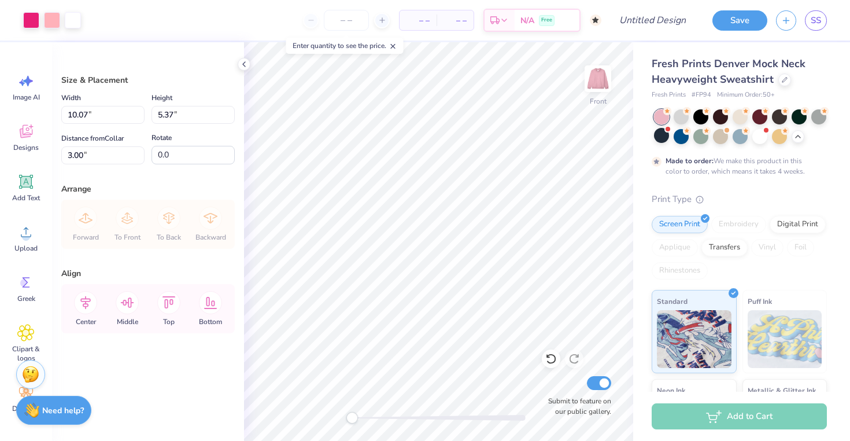
type input "11.78"
type input "6.28"
type input "6.37"
type input "12.55"
type input "6.69"
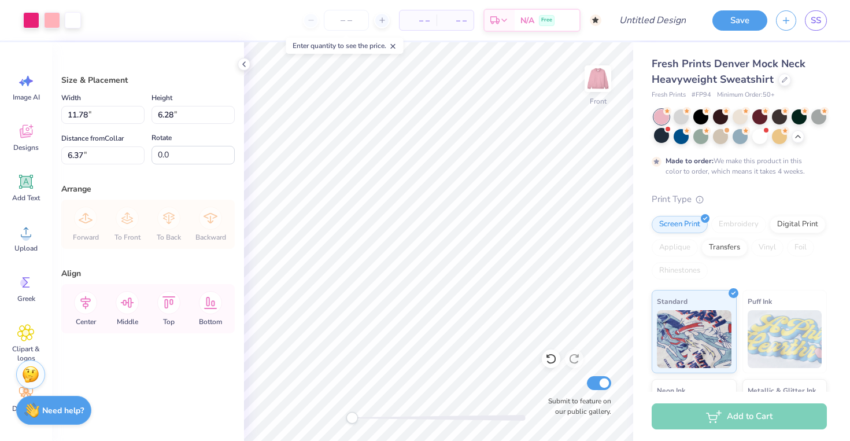
type input "6.23"
click at [19, 141] on div "Designs" at bounding box center [26, 137] width 42 height 43
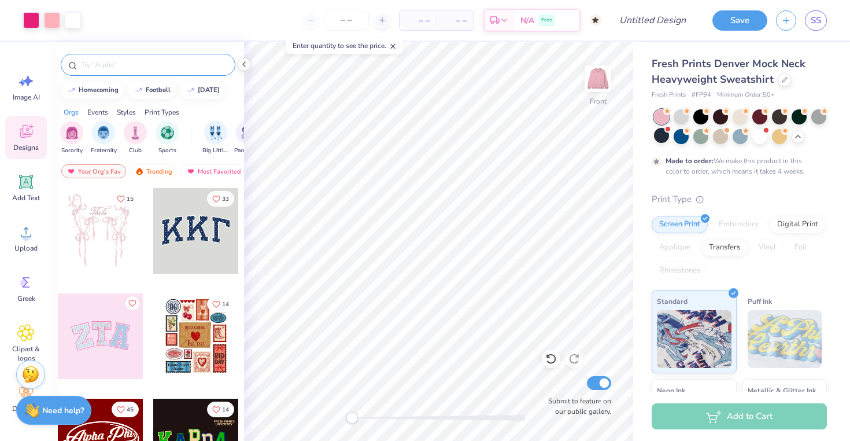
click at [105, 69] on input "text" at bounding box center [154, 65] width 148 height 12
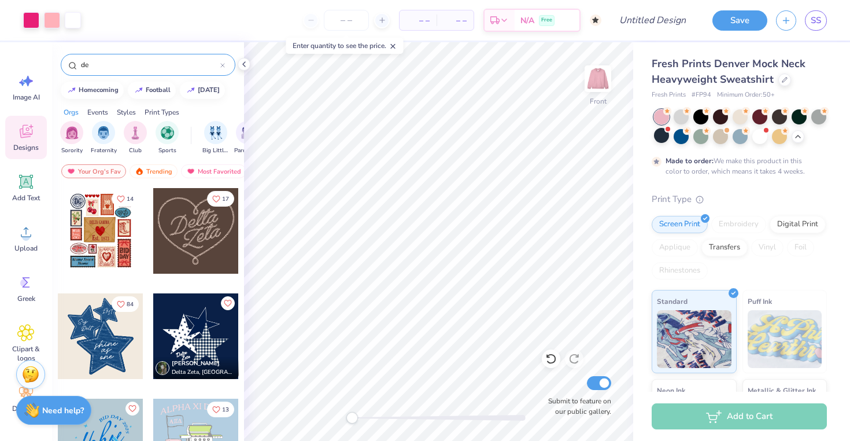
type input "d"
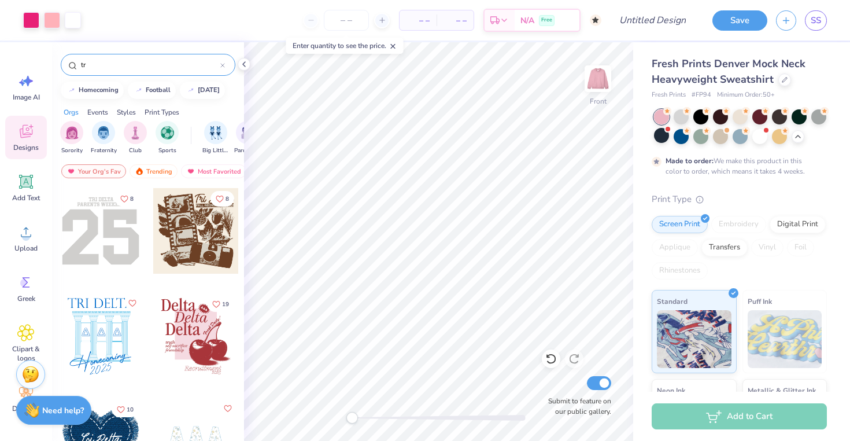
type input "t"
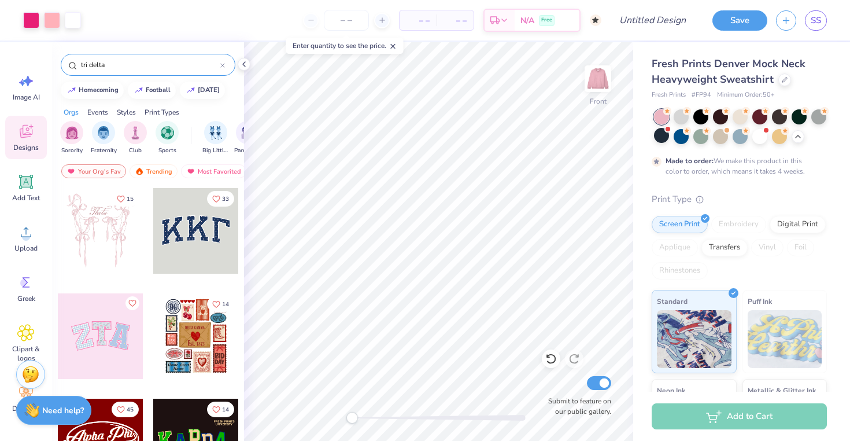
type input "tri delta"
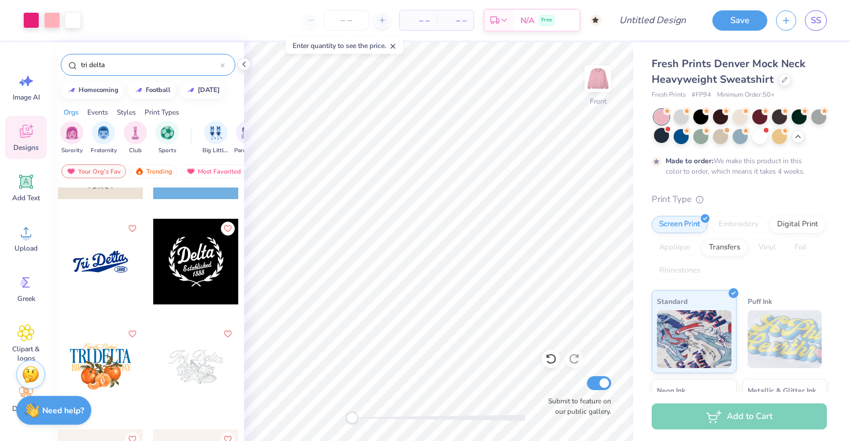
scroll to position [1231, 0]
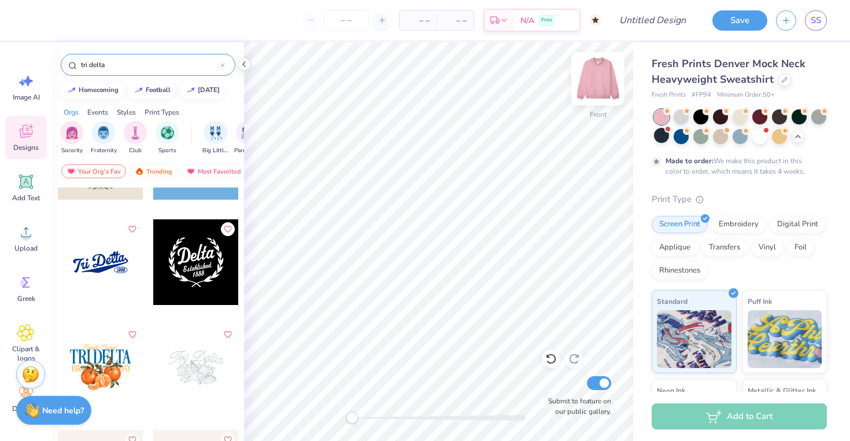
click at [608, 69] on img at bounding box center [598, 79] width 46 height 46
click at [109, 249] on div at bounding box center [101, 262] width 86 height 86
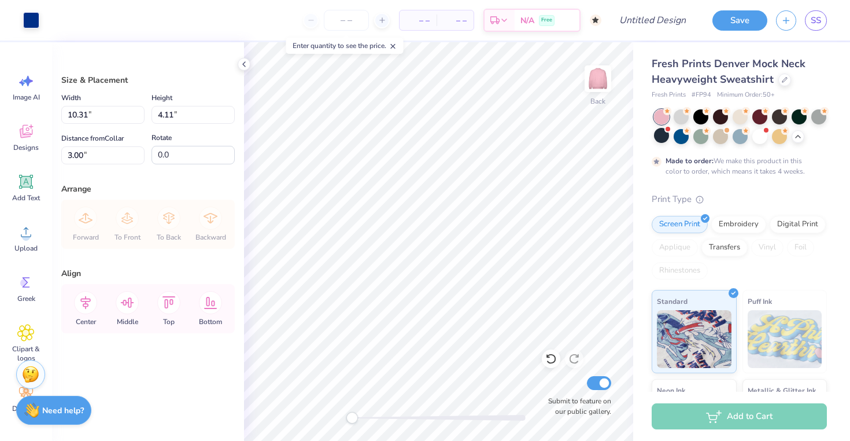
type input "11.78"
type input "4.69"
type input "3.06"
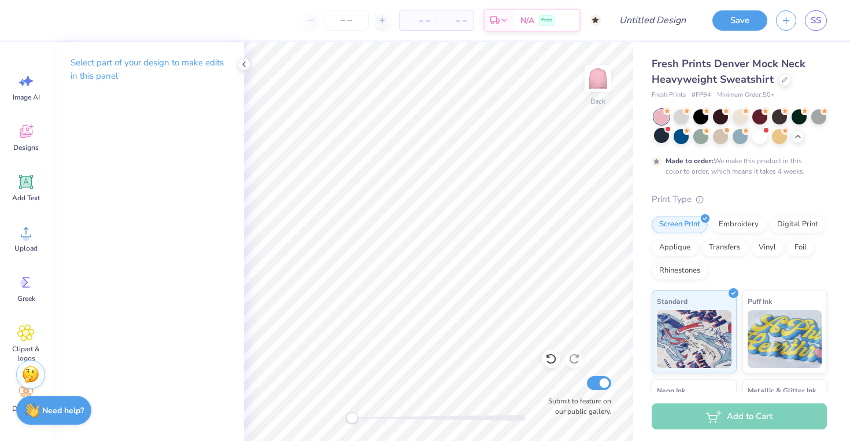
click at [34, 162] on div "Image AI Designs Add Text Upload Greek Clipart & logos Decorate" at bounding box center [26, 242] width 42 height 354
click at [31, 145] on span "Designs" at bounding box center [25, 147] width 25 height 9
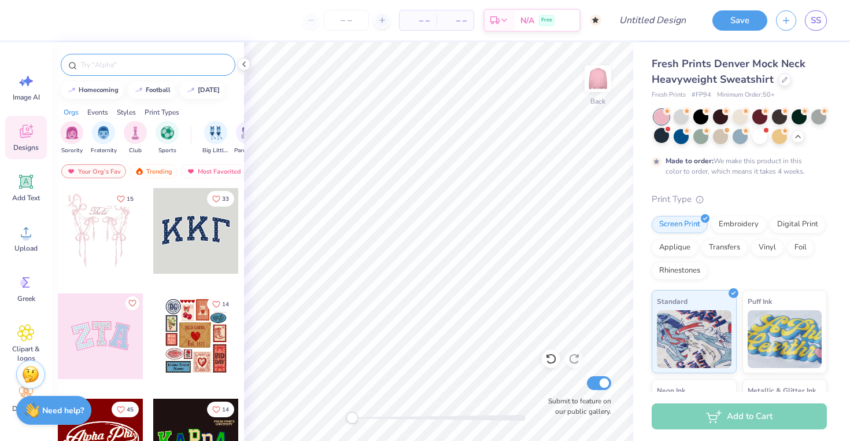
click at [120, 64] on input "text" at bounding box center [154, 65] width 148 height 12
type input "tri delta"
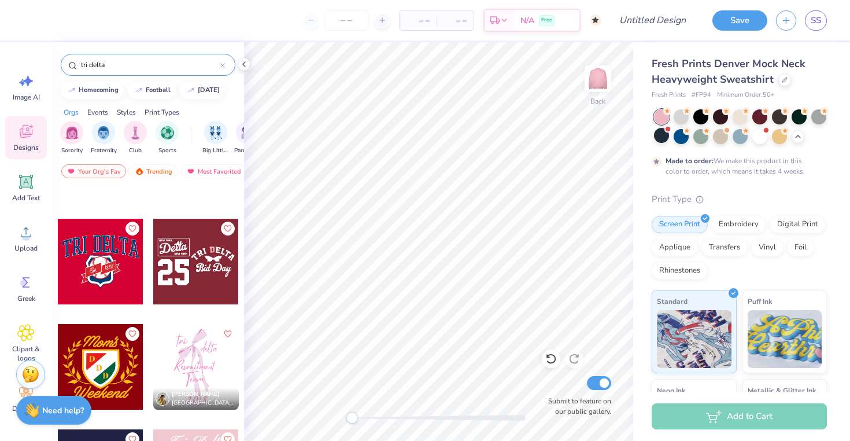
scroll to position [2917, 0]
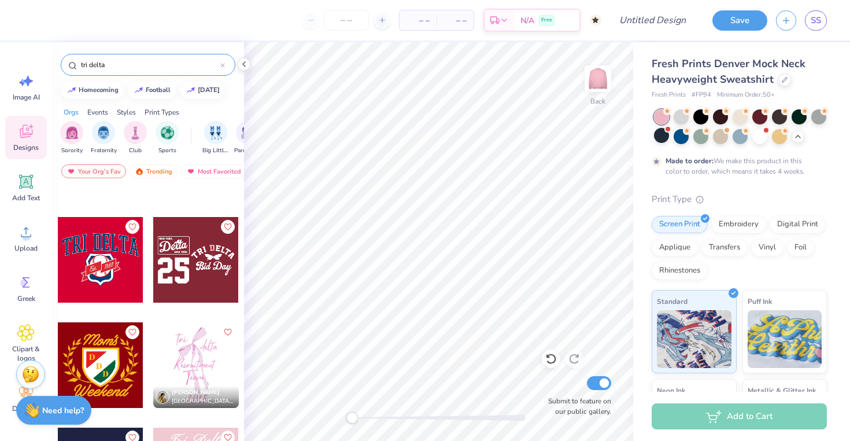
click at [82, 239] on div at bounding box center [101, 260] width 86 height 86
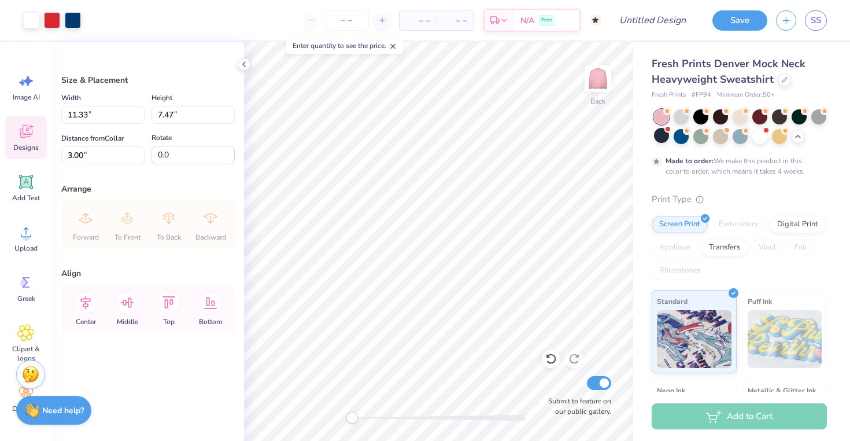
click at [19, 139] on icon at bounding box center [25, 131] width 17 height 17
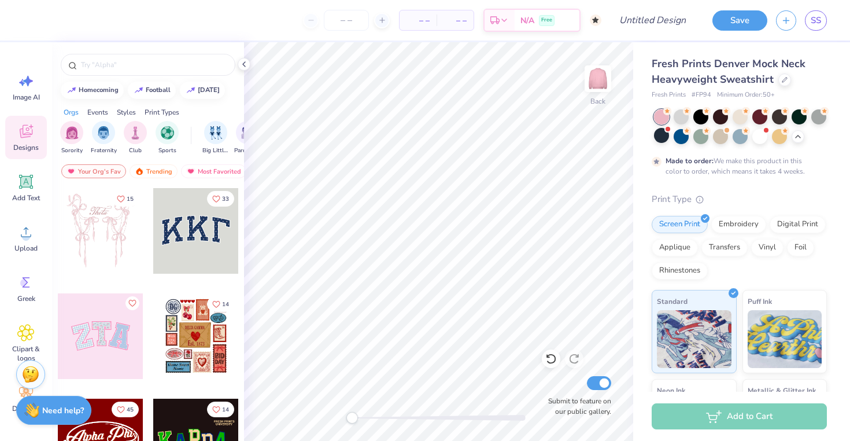
drag, startPoint x: 230, startPoint y: 231, endPoint x: 191, endPoint y: 233, distance: 39.4
click at [191, 233] on div at bounding box center [196, 231] width 86 height 86
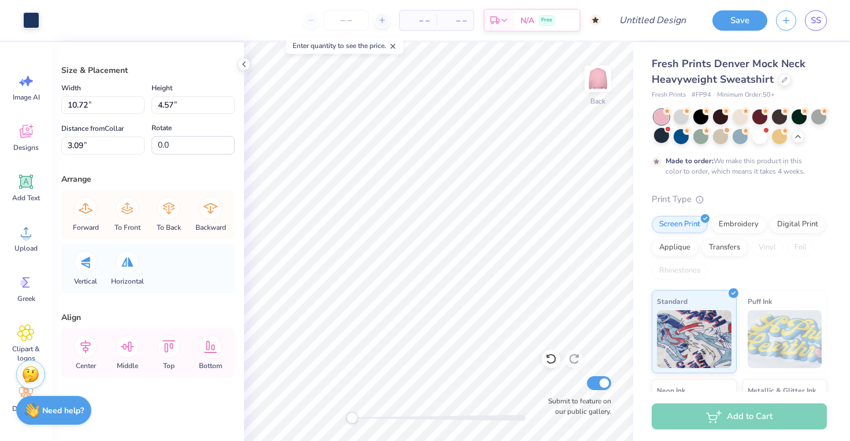
scroll to position [0, 0]
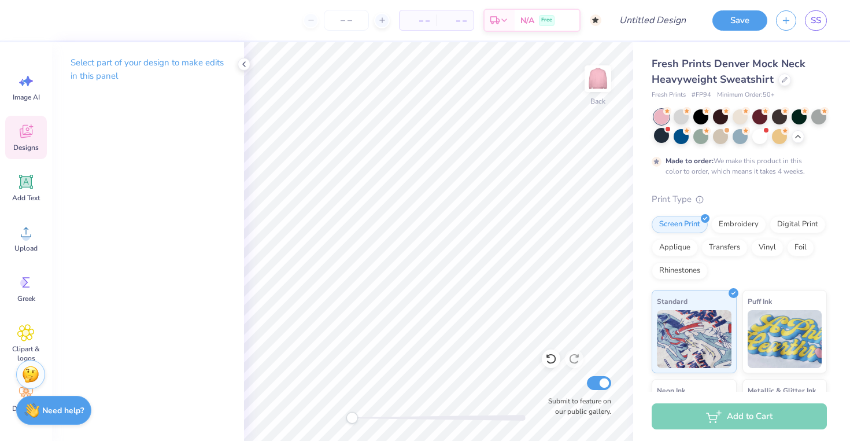
click at [24, 132] on icon at bounding box center [25, 131] width 17 height 17
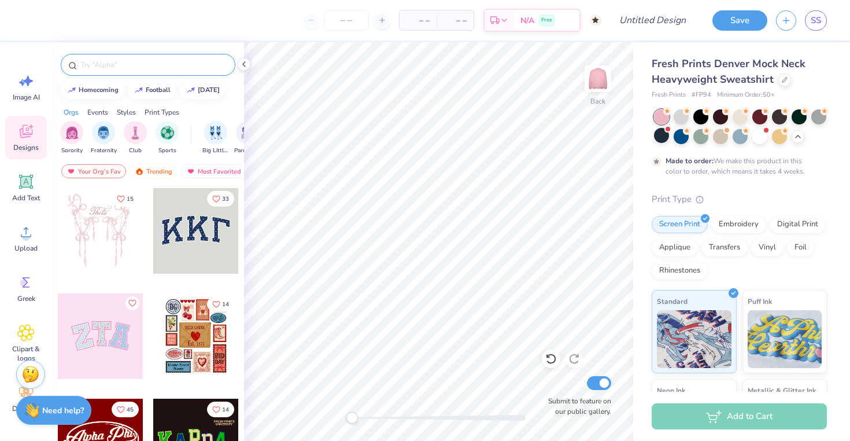
click at [108, 63] on input "text" at bounding box center [154, 65] width 148 height 12
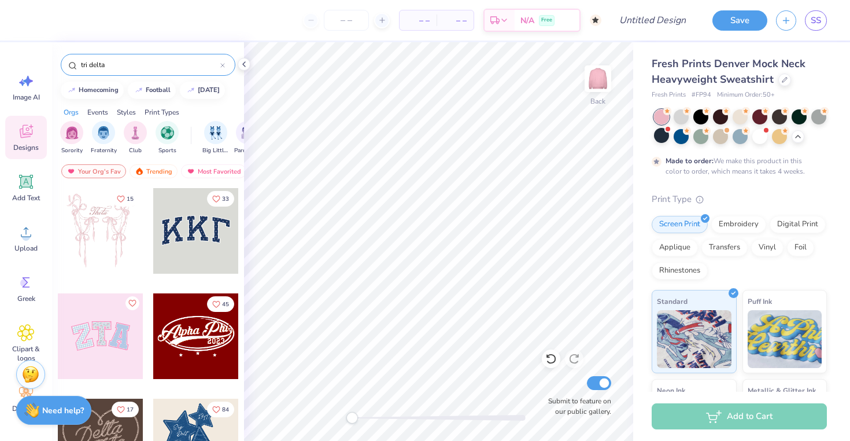
type input "tri delta"
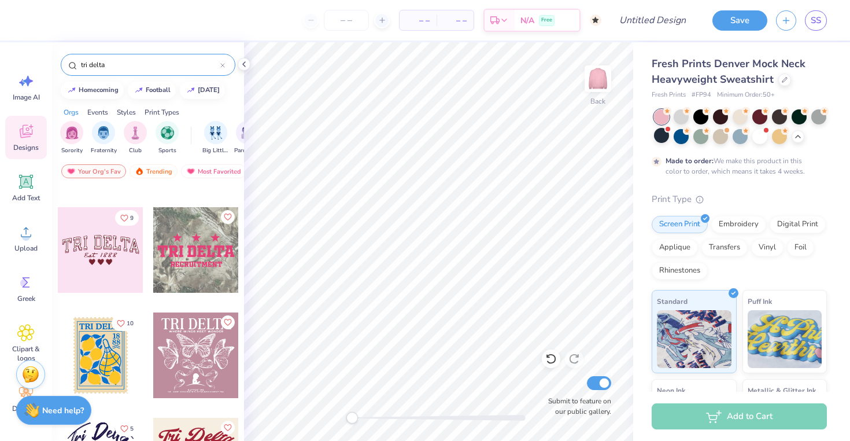
scroll to position [3563, 0]
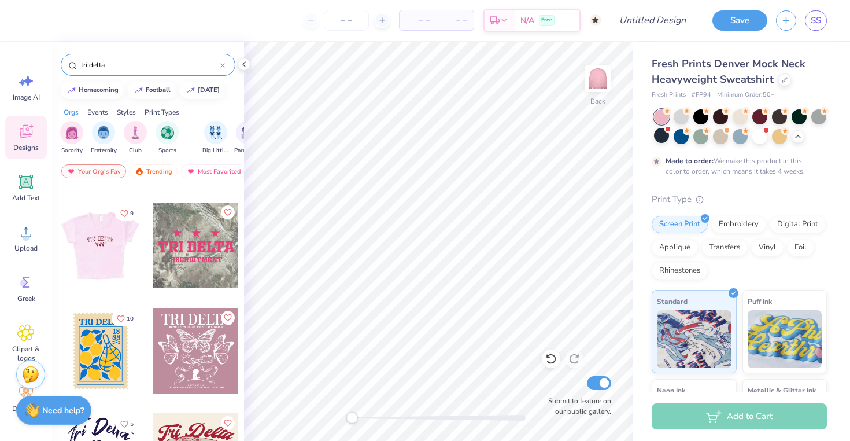
click at [77, 245] on div at bounding box center [100, 245] width 86 height 86
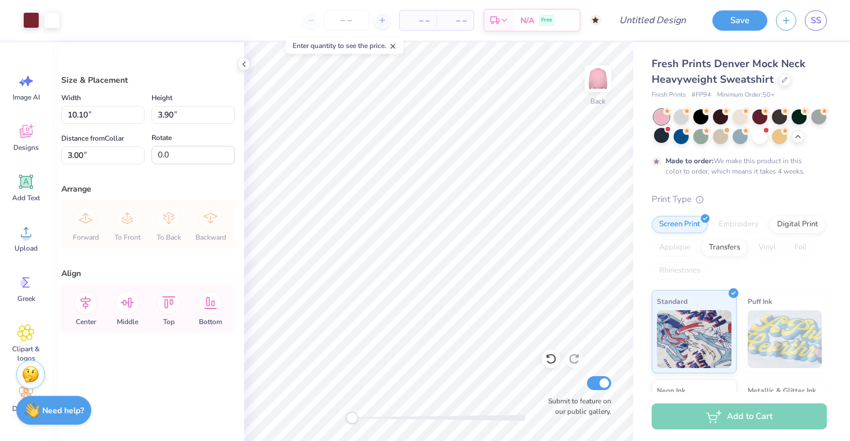
type input "13.15"
type input "5.08"
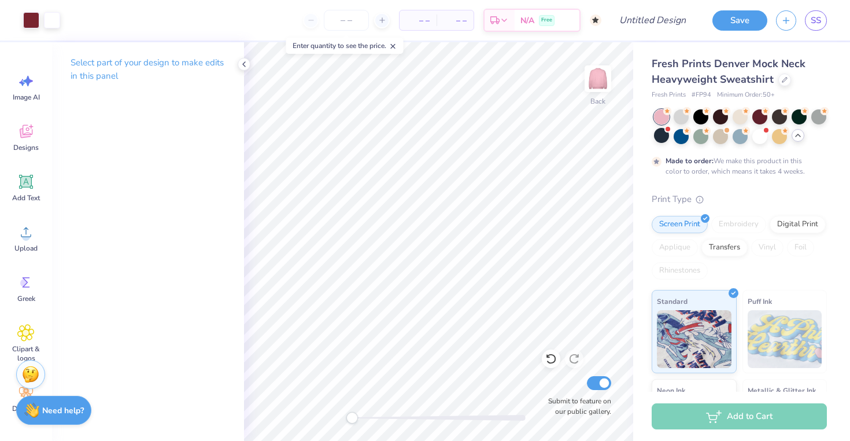
click at [796, 134] on icon at bounding box center [797, 135] width 9 height 9
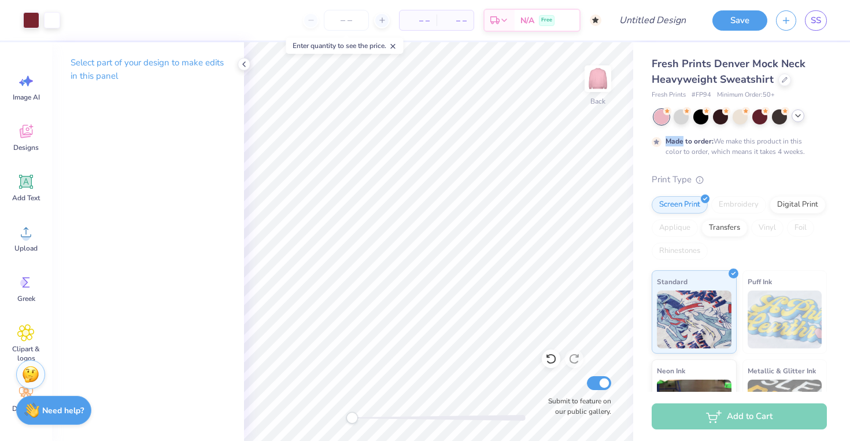
click at [796, 134] on div "Made to order: We make this product in this color to order, which means it take…" at bounding box center [739, 132] width 175 height 47
click at [799, 120] on icon at bounding box center [797, 115] width 9 height 9
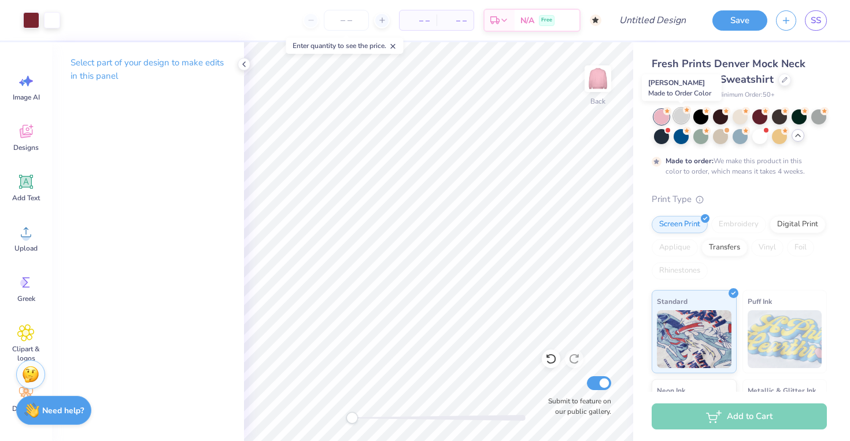
click at [682, 116] on div at bounding box center [681, 115] width 15 height 15
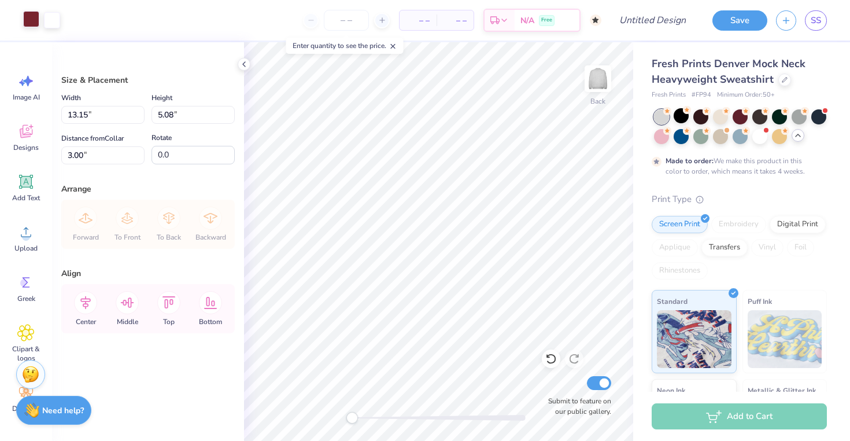
click at [23, 16] on div at bounding box center [31, 19] width 16 height 16
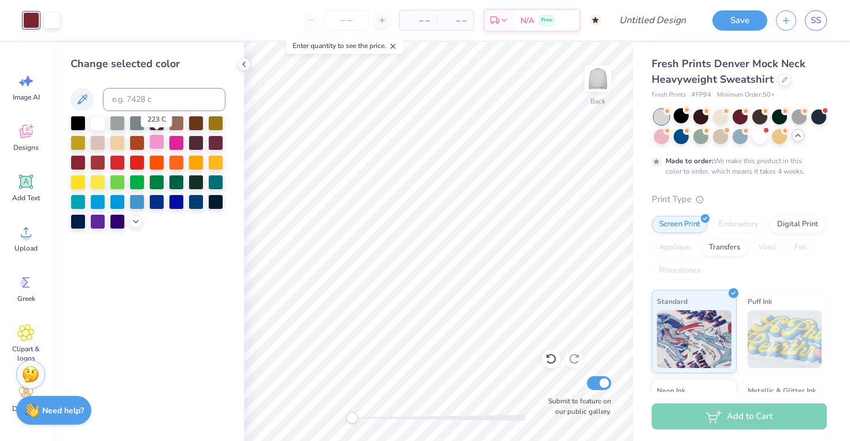
click at [154, 145] on div at bounding box center [156, 141] width 15 height 15
click at [175, 138] on div at bounding box center [176, 141] width 15 height 15
click at [138, 223] on icon at bounding box center [135, 220] width 9 height 9
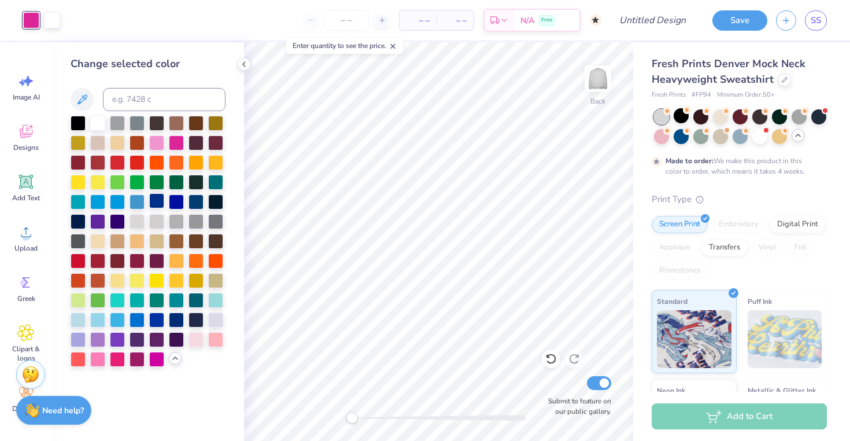
click at [156, 205] on div at bounding box center [156, 200] width 15 height 15
click at [115, 225] on div at bounding box center [117, 220] width 15 height 15
click at [76, 124] on div at bounding box center [78, 121] width 15 height 15
click at [153, 315] on div at bounding box center [156, 318] width 15 height 15
click at [133, 358] on div at bounding box center [137, 357] width 15 height 15
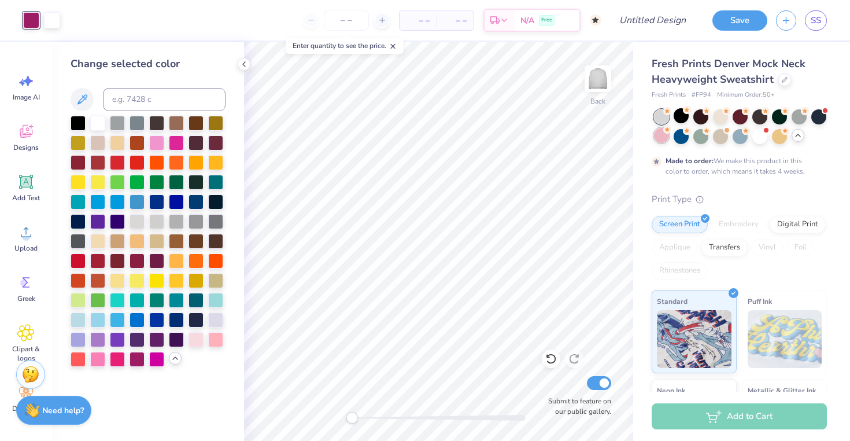
click at [660, 133] on div at bounding box center [661, 135] width 15 height 15
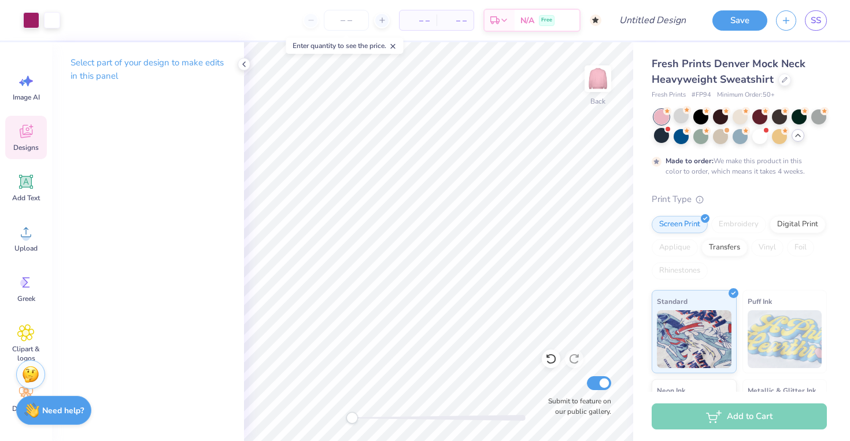
click at [16, 138] on div "Designs" at bounding box center [26, 137] width 42 height 43
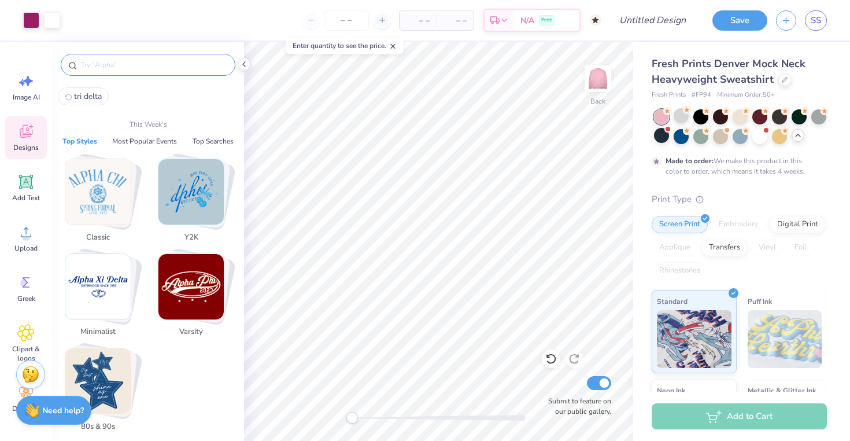
click at [124, 66] on input "text" at bounding box center [154, 65] width 148 height 12
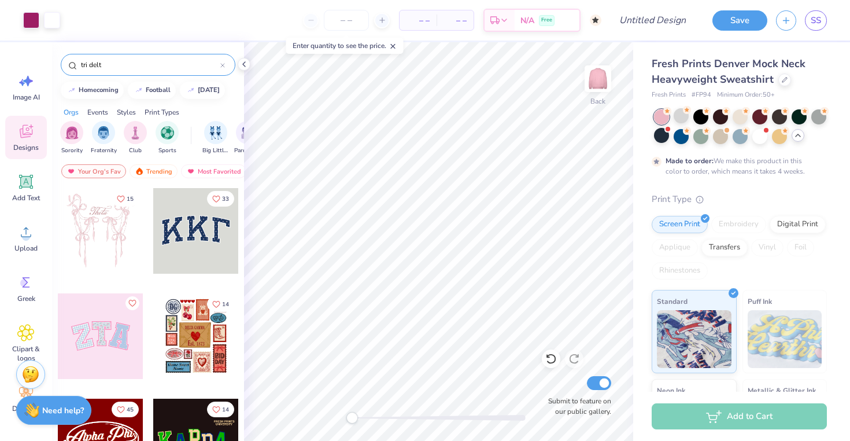
type input "tri delt"
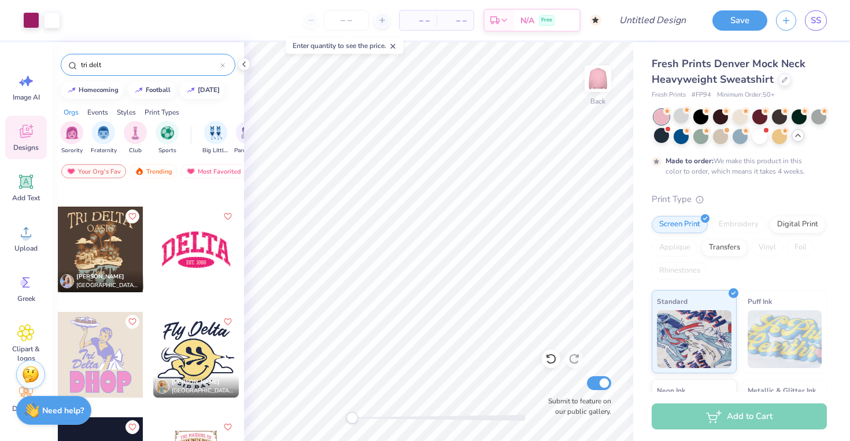
scroll to position [612, 0]
click at [186, 247] on div at bounding box center [196, 250] width 86 height 86
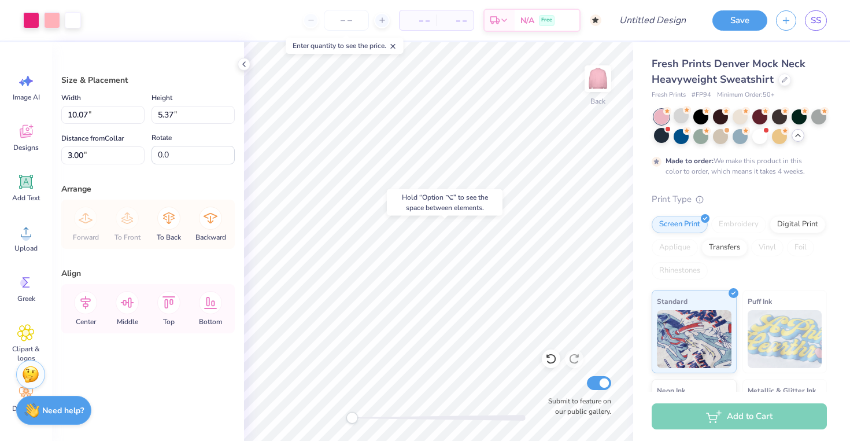
type input "13.15"
type input "5.08"
type input "2.70"
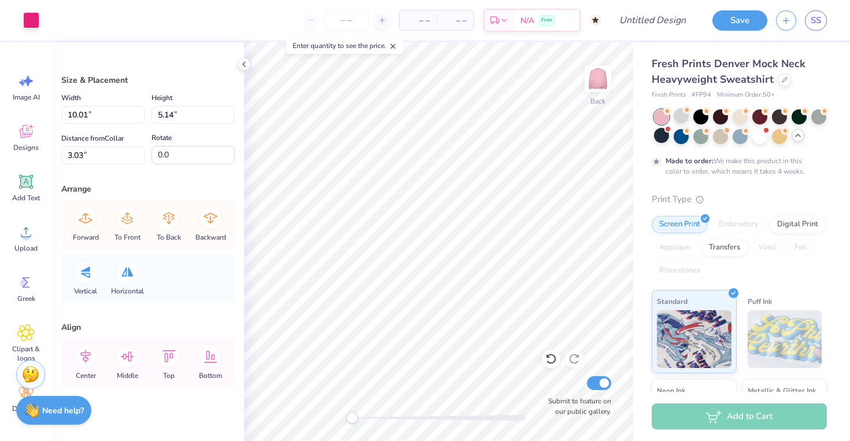
type input "11.88"
type input "6.10"
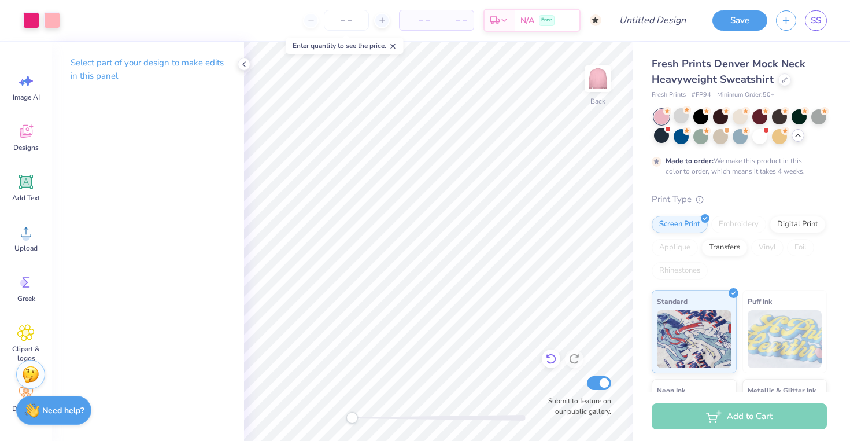
click at [554, 359] on icon at bounding box center [551, 359] width 10 height 10
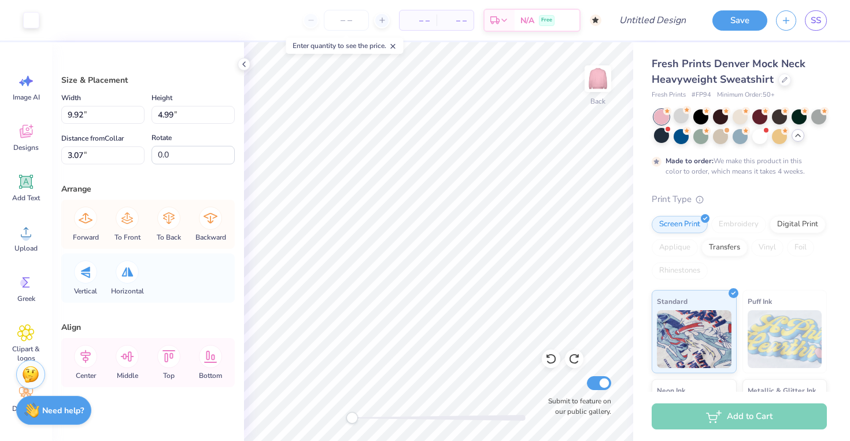
type input "10.11"
type input "5.09"
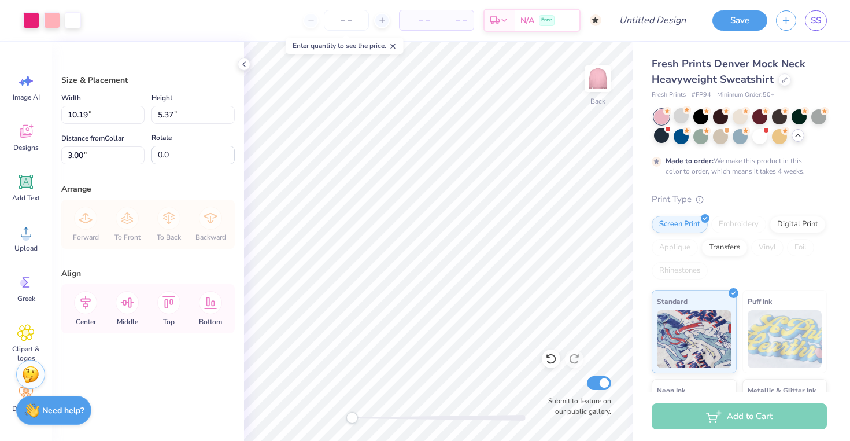
type input "12.24"
type input "6.45"
type input "1.80"
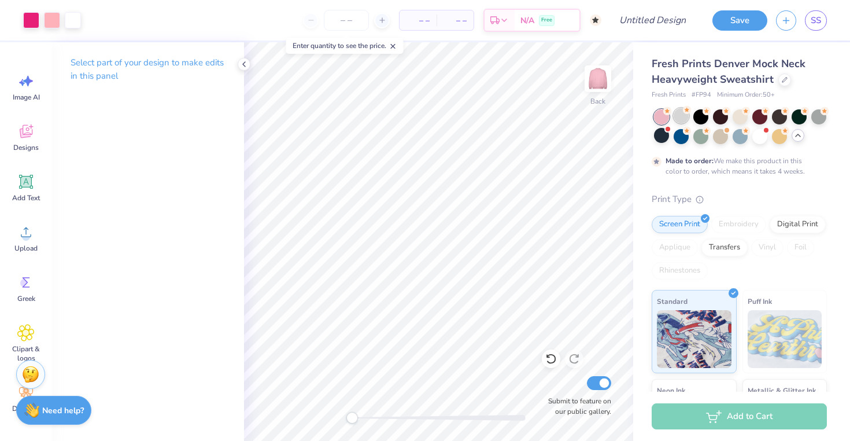
click at [678, 115] on div at bounding box center [681, 115] width 15 height 15
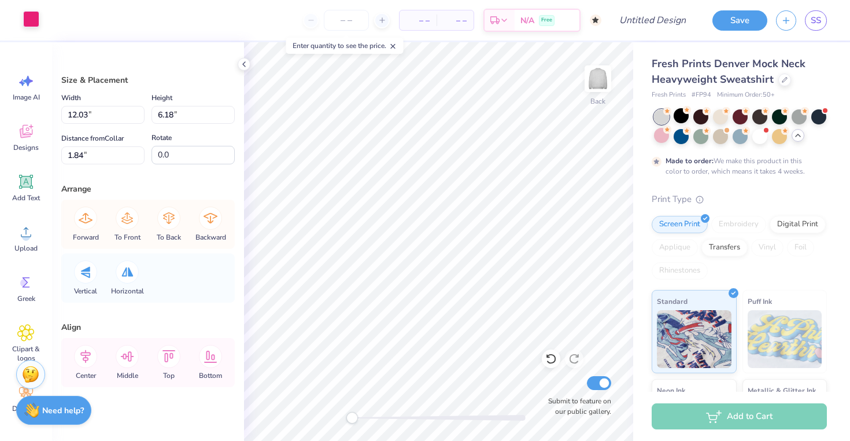
click at [34, 16] on div at bounding box center [31, 19] width 16 height 16
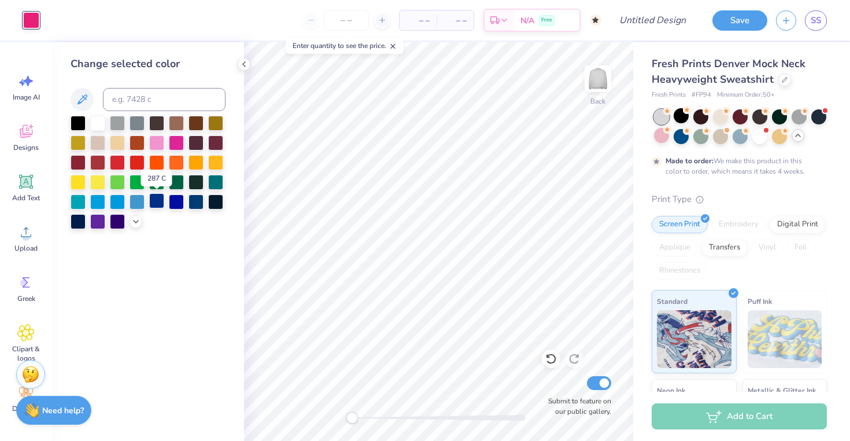
click at [157, 201] on div at bounding box center [156, 200] width 15 height 15
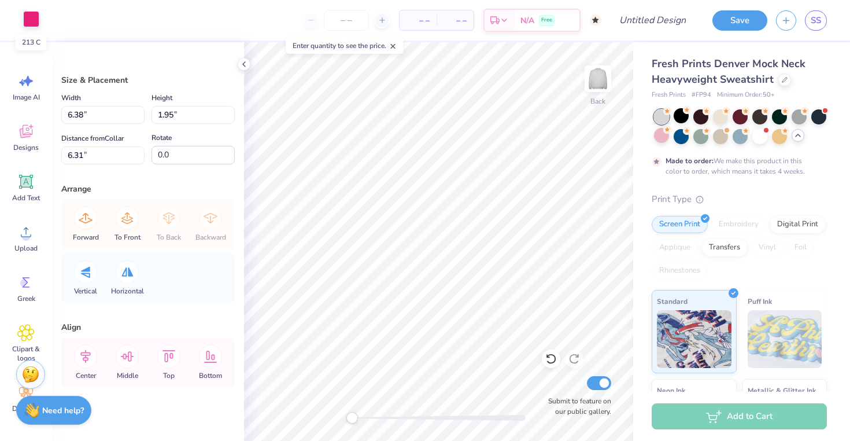
click at [25, 20] on div at bounding box center [31, 19] width 16 height 16
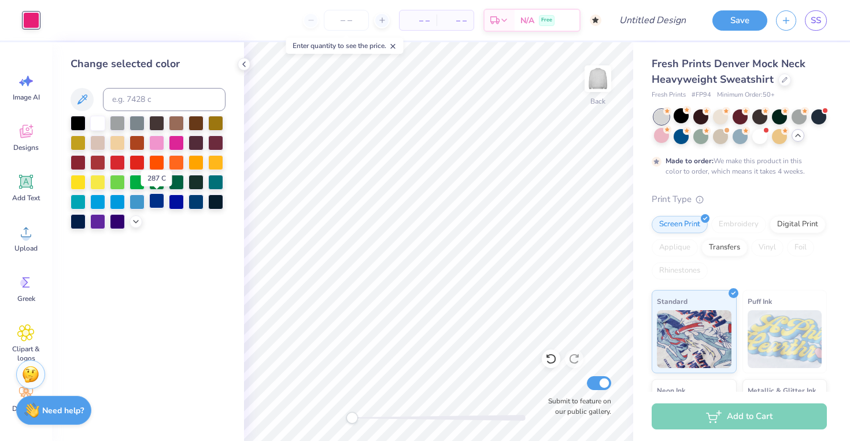
click at [160, 202] on div at bounding box center [156, 200] width 15 height 15
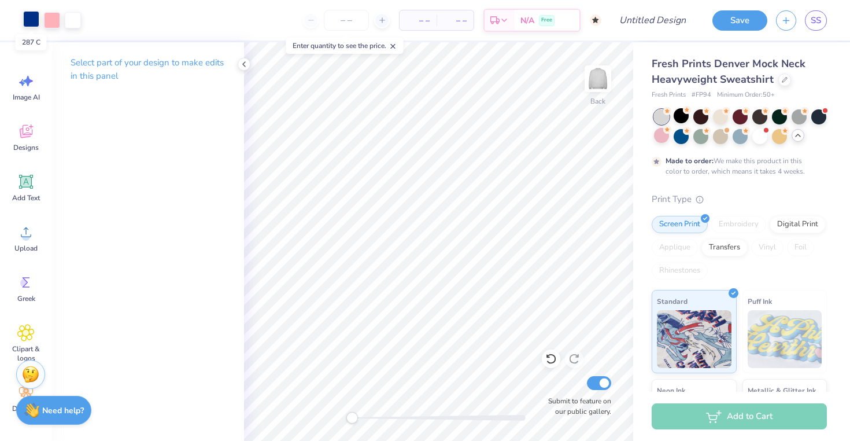
click at [34, 23] on div at bounding box center [31, 19] width 16 height 16
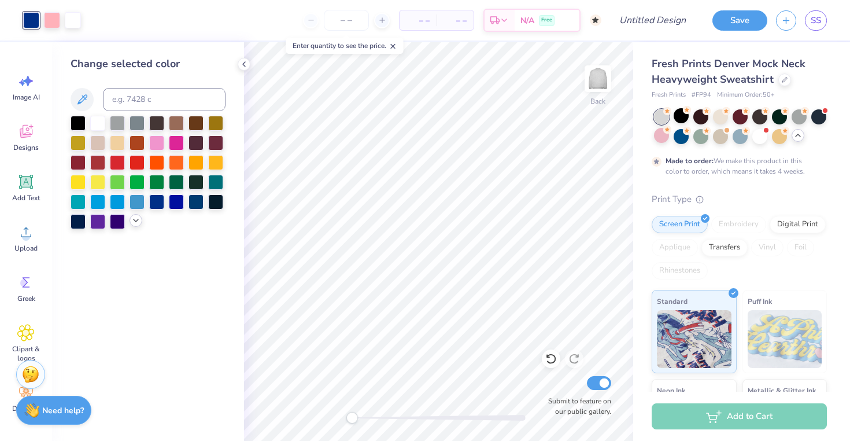
click at [134, 223] on icon at bounding box center [135, 220] width 9 height 9
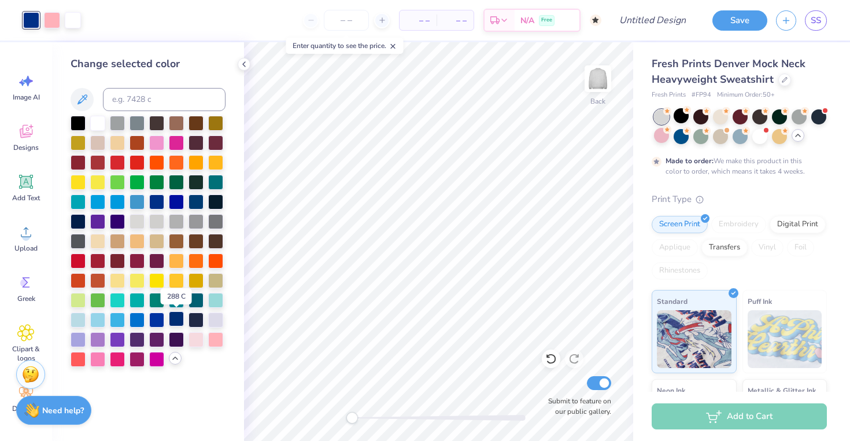
click at [179, 323] on div at bounding box center [176, 318] width 15 height 15
click at [50, 23] on div at bounding box center [52, 19] width 16 height 16
click at [176, 139] on div at bounding box center [176, 141] width 15 height 15
click at [195, 339] on div at bounding box center [195, 338] width 15 height 15
click at [172, 321] on div at bounding box center [176, 318] width 15 height 15
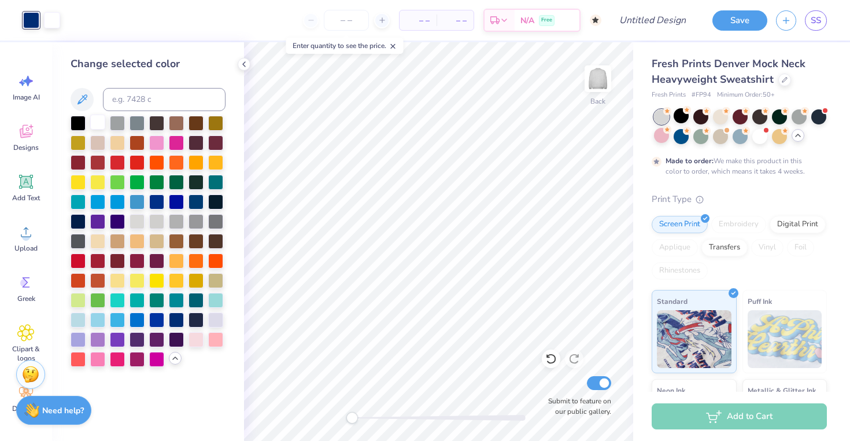
click at [95, 127] on div at bounding box center [97, 121] width 15 height 15
click at [156, 198] on div at bounding box center [156, 200] width 15 height 15
click at [53, 20] on div "– – Per Item – – Total Est. Delivery N/A Free" at bounding box center [324, 20] width 553 height 40
click at [554, 358] on icon at bounding box center [551, 359] width 10 height 10
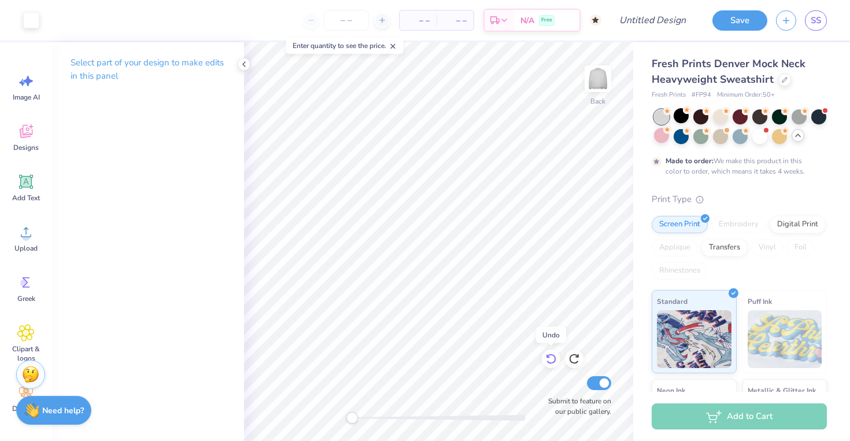
click at [554, 358] on icon at bounding box center [551, 359] width 12 height 12
click at [48, 21] on div at bounding box center [52, 19] width 16 height 16
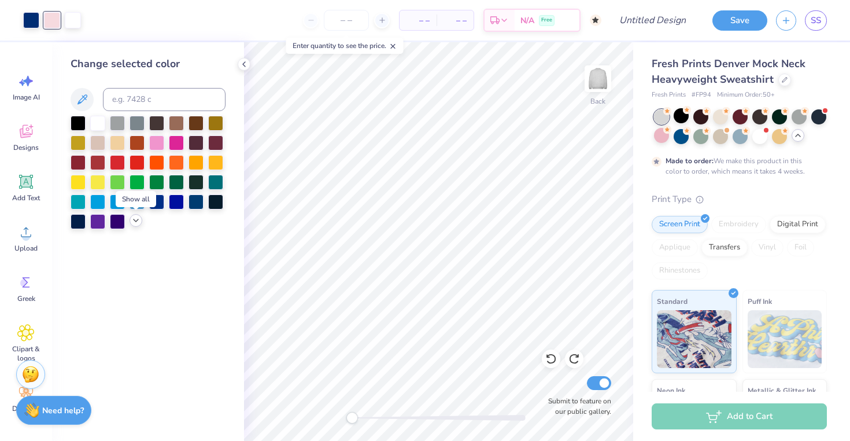
click at [137, 224] on icon at bounding box center [135, 220] width 9 height 9
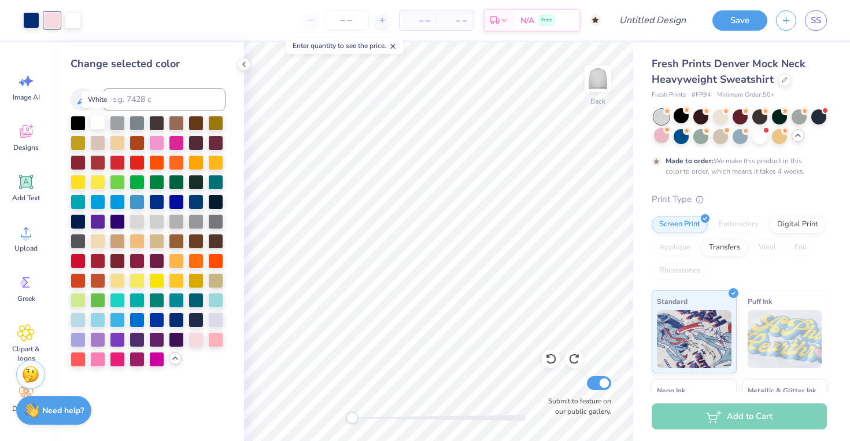
click at [98, 126] on div at bounding box center [97, 121] width 15 height 15
click at [546, 362] on icon at bounding box center [551, 359] width 12 height 12
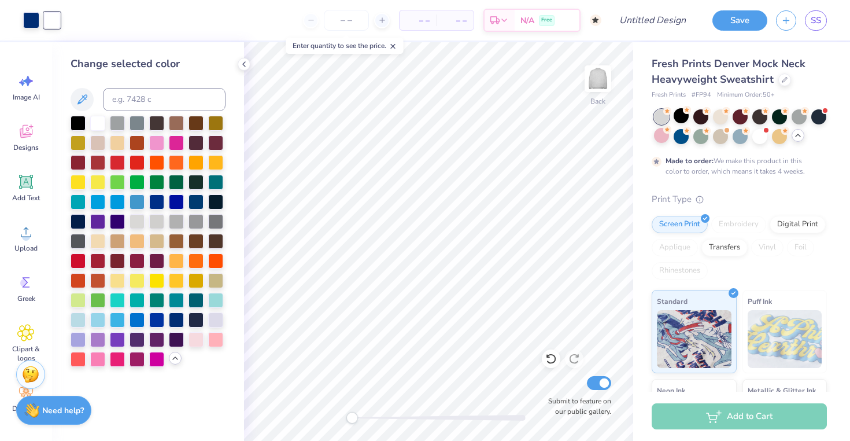
click at [546, 362] on icon at bounding box center [551, 359] width 12 height 12
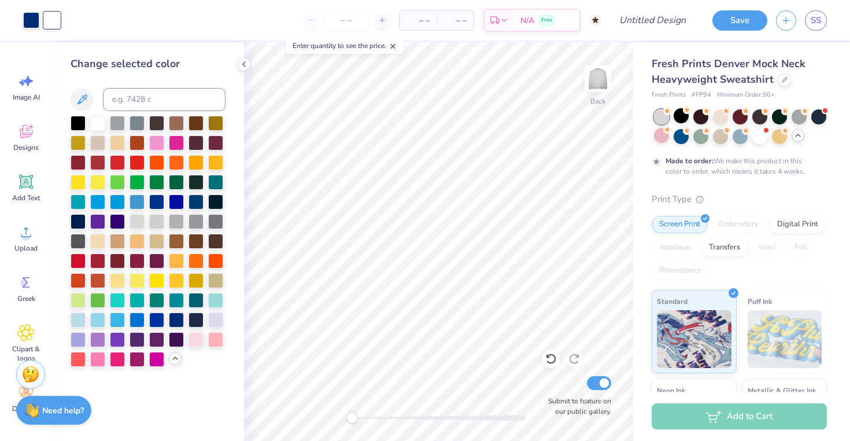
click at [546, 362] on icon at bounding box center [551, 359] width 12 height 12
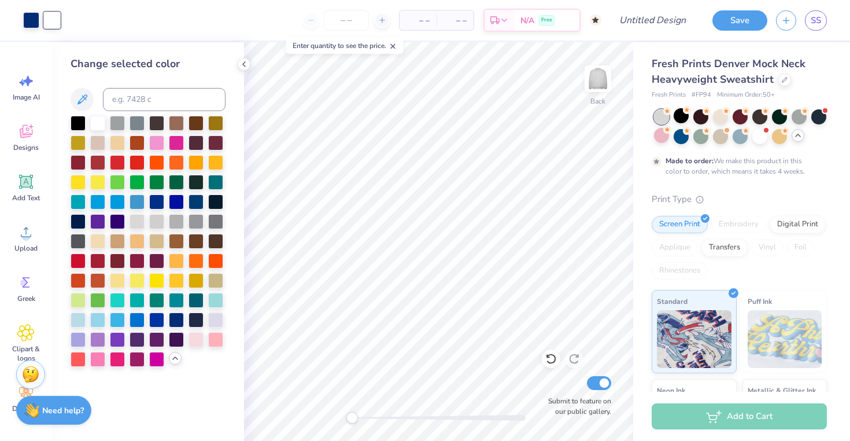
click at [546, 362] on icon at bounding box center [551, 359] width 12 height 12
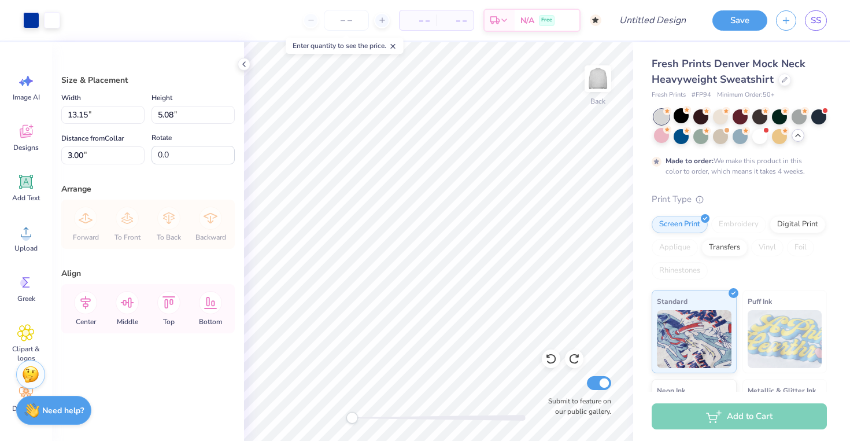
type input "3.00"
click at [574, 355] on icon at bounding box center [574, 359] width 12 height 12
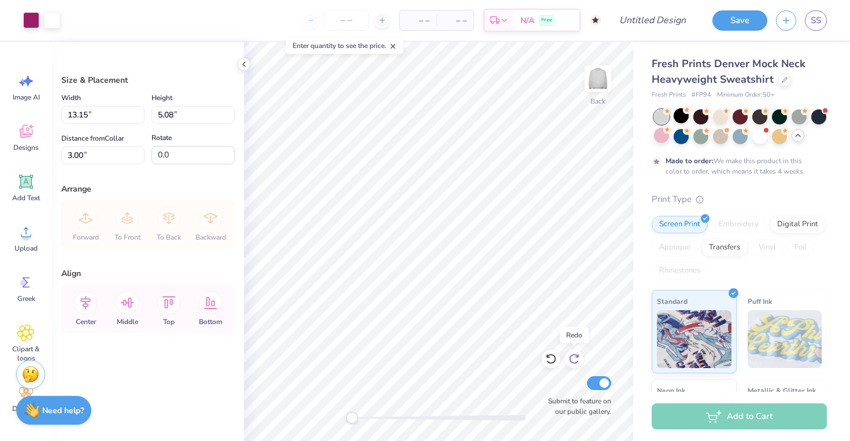
type input "10.07"
type input "5.37"
click at [578, 361] on icon at bounding box center [574, 359] width 12 height 12
click at [578, 361] on icon at bounding box center [574, 359] width 10 height 10
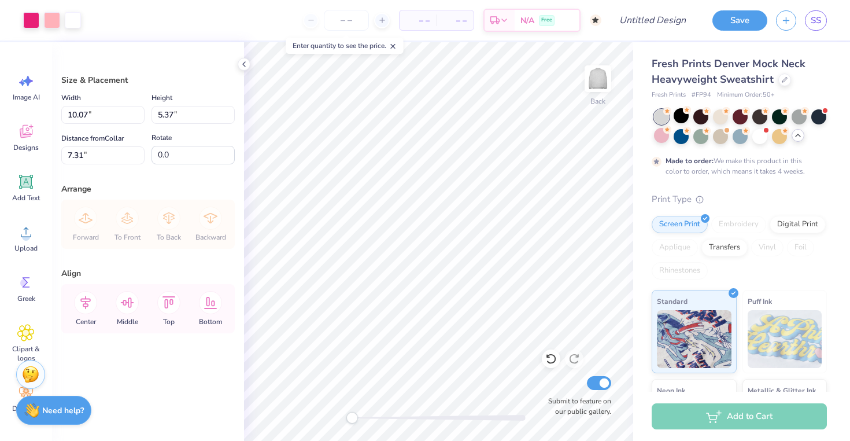
type input "11.63"
type input "6.20"
type input "2.15"
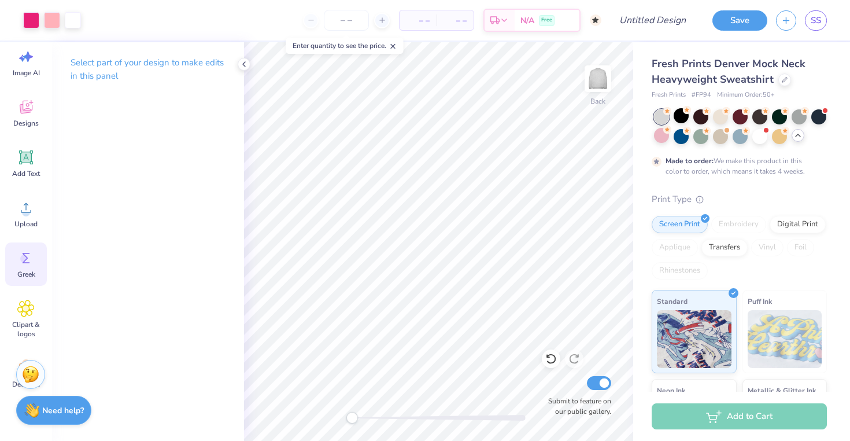
scroll to position [66, 0]
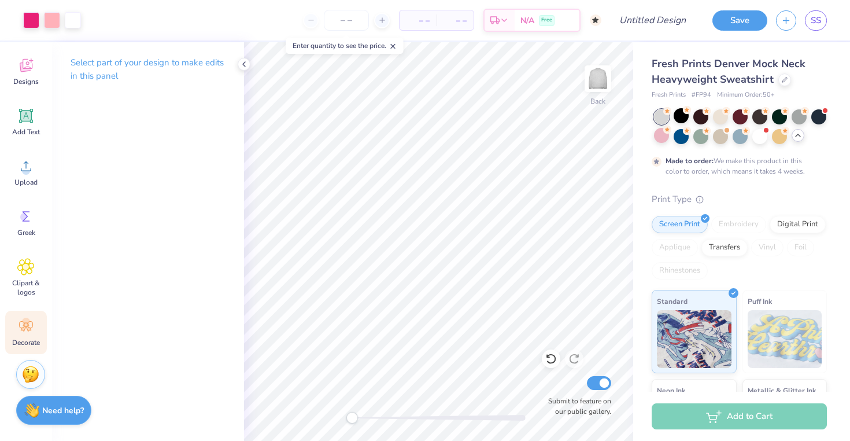
click at [40, 342] on div "Decorate" at bounding box center [26, 331] width 42 height 43
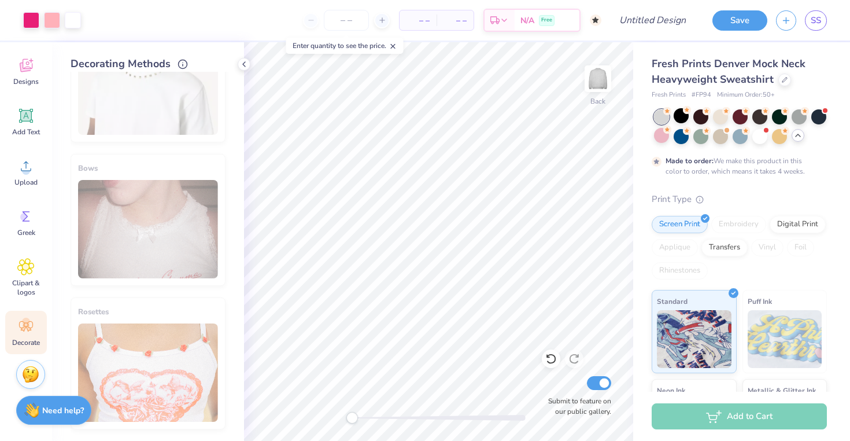
scroll to position [0, 0]
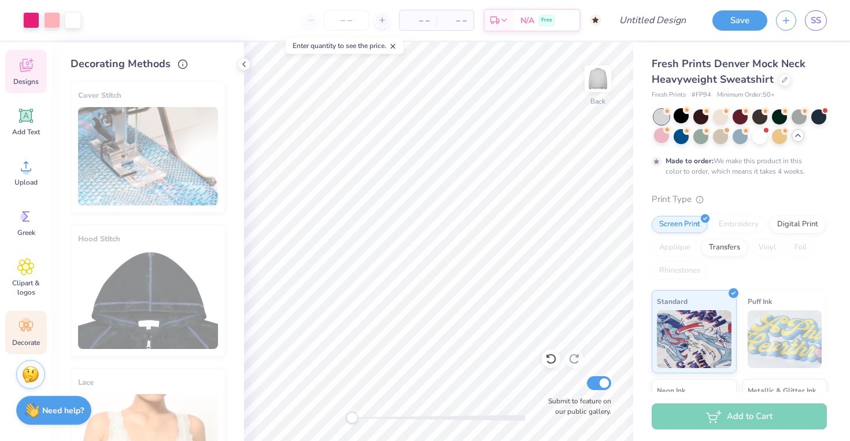
click at [30, 81] on span "Designs" at bounding box center [25, 81] width 25 height 9
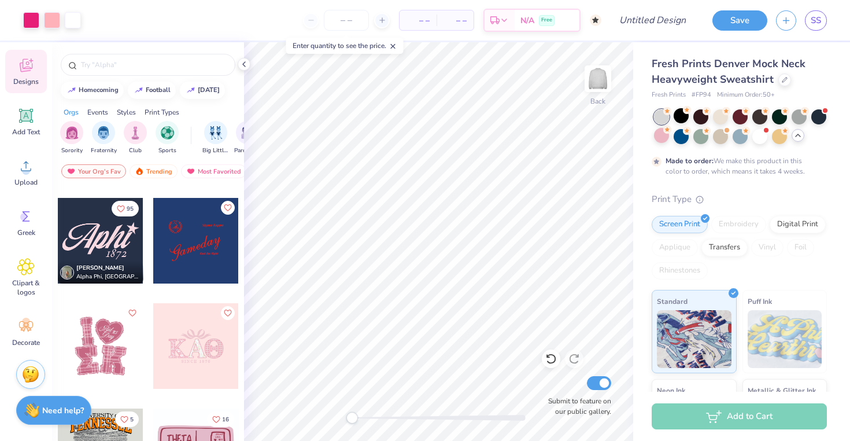
scroll to position [3992, 0]
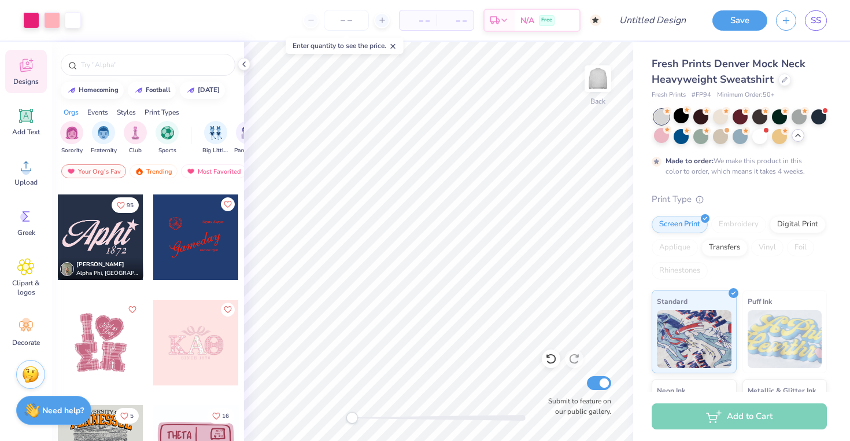
click at [102, 229] on div at bounding box center [101, 237] width 86 height 86
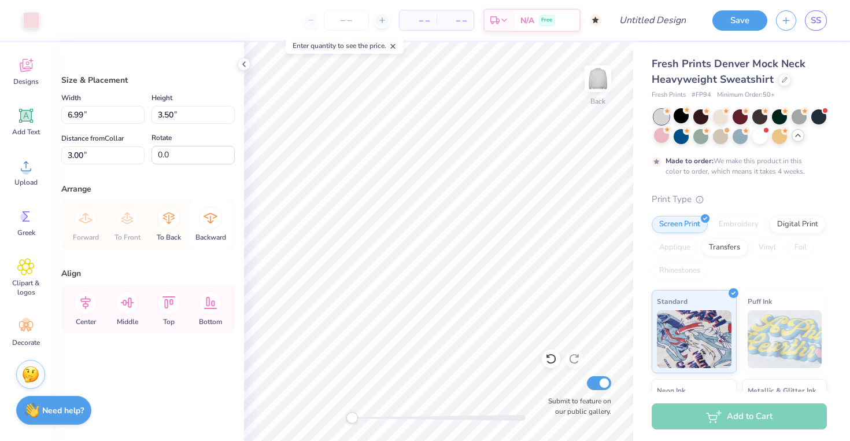
type input "11.63"
type input "6.20"
type input "1.85"
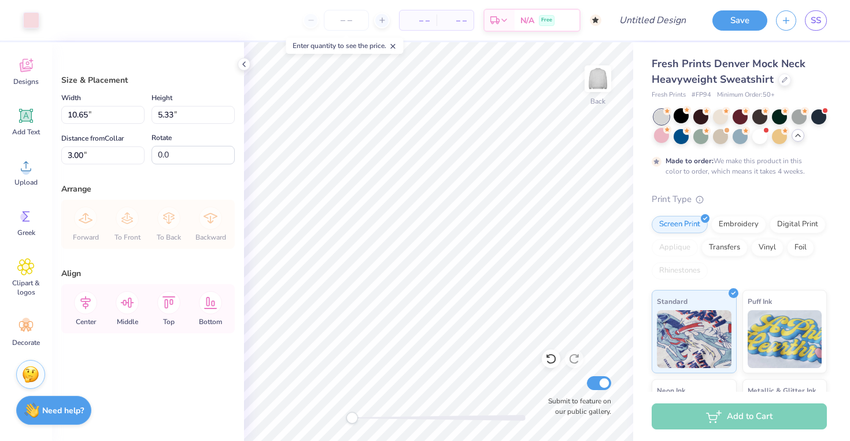
type input "10.65"
type input "5.33"
type input "3.00"
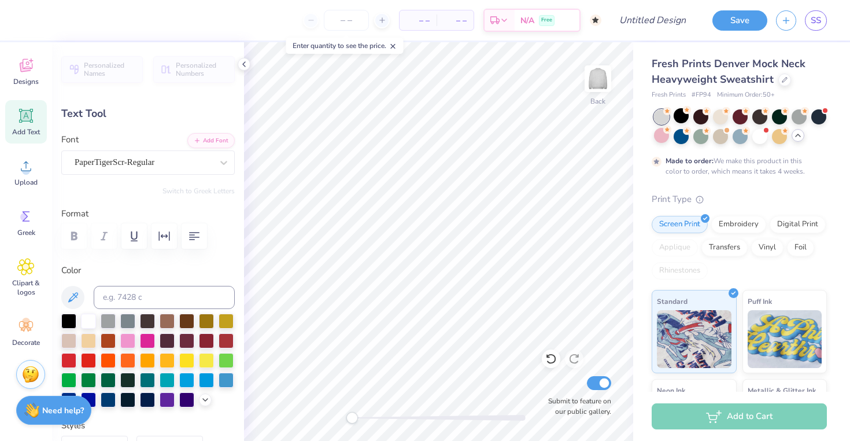
scroll to position [0, 1]
type textarea "Tri Delta"
click at [160, 163] on div "PaperTigerScr-Regular" at bounding box center [143, 162] width 140 height 18
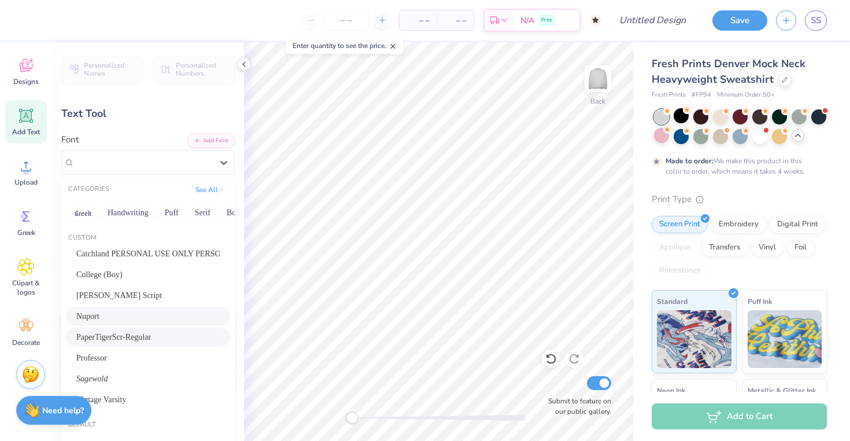
click at [153, 321] on div "Nuport" at bounding box center [147, 316] width 143 height 12
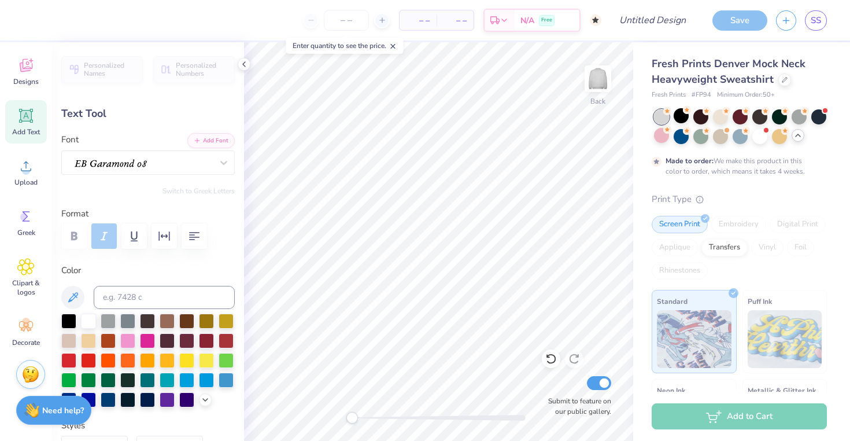
type input "2.90"
type input "1.50"
type input "6.84"
type textarea "1888"
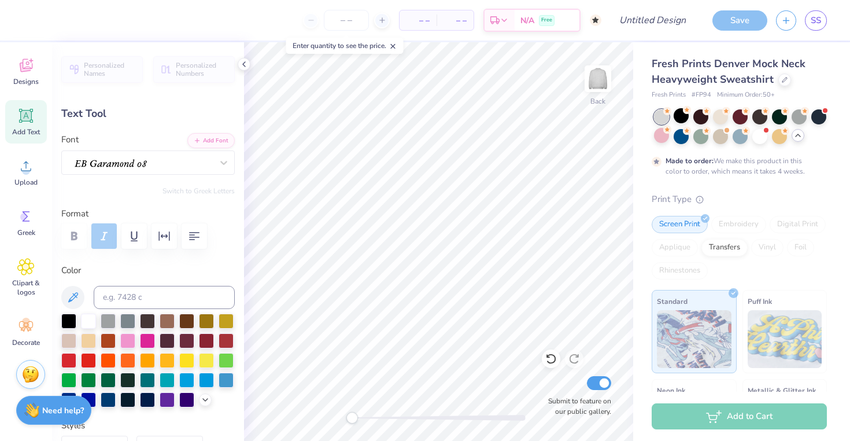
type input "16.27"
type input "2.64"
type input "2.57"
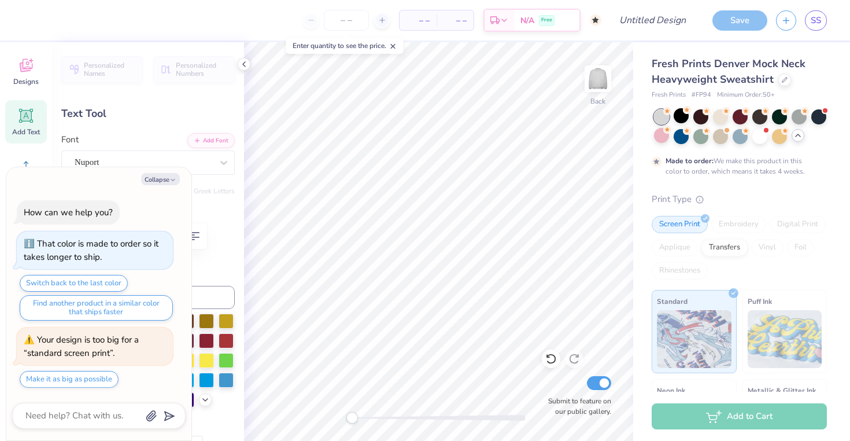
type textarea "x"
type input "3.00"
type textarea "x"
type input "14.56"
type input "2.36"
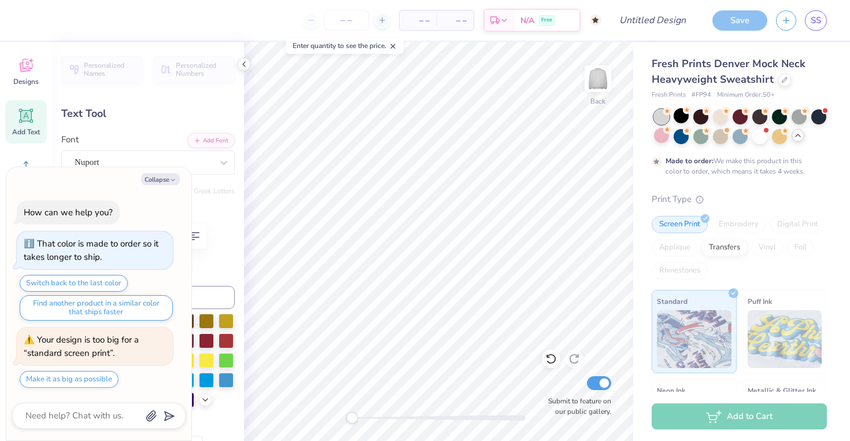
type input "2.88"
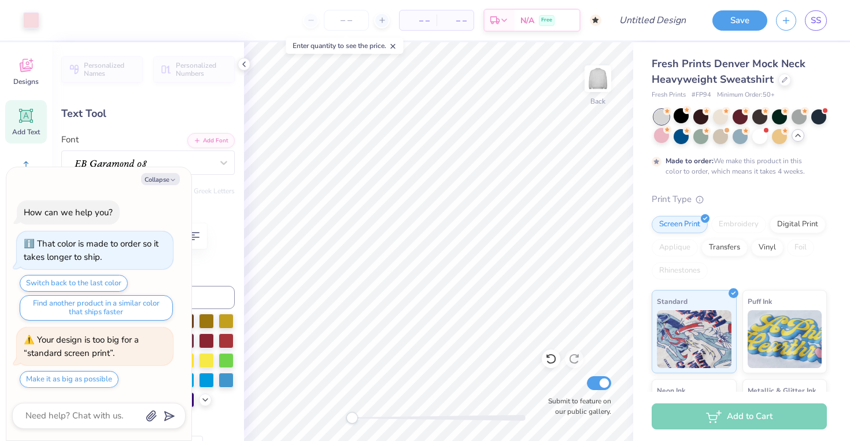
type textarea "x"
type input "6.02"
click at [153, 173] on button "Collapse" at bounding box center [160, 179] width 39 height 12
type textarea "x"
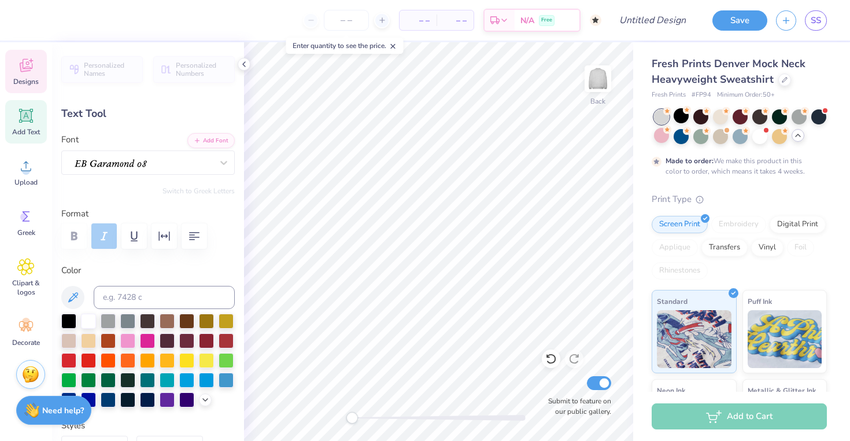
click at [17, 64] on icon at bounding box center [25, 65] width 17 height 17
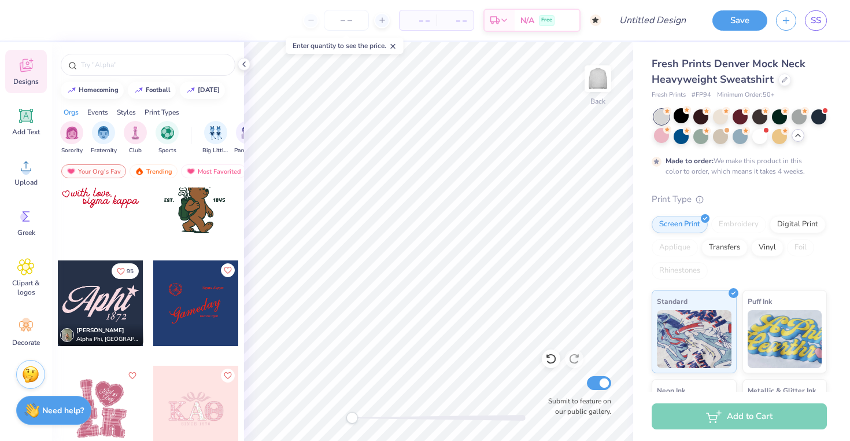
scroll to position [3926, 0]
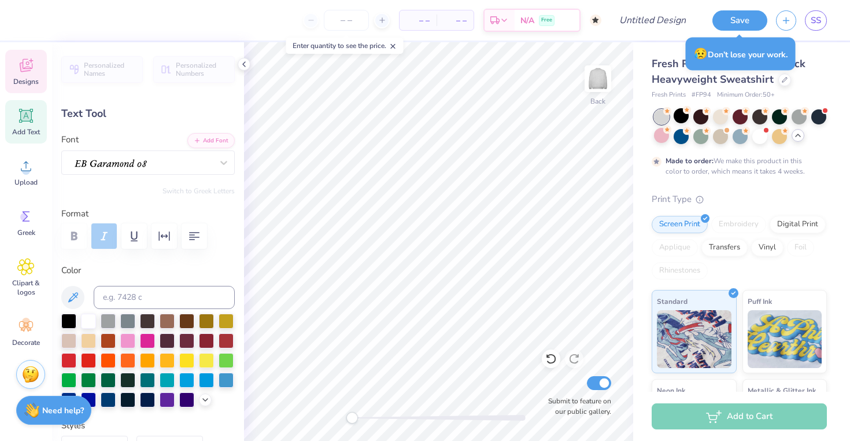
click at [17, 65] on icon at bounding box center [25, 65] width 17 height 17
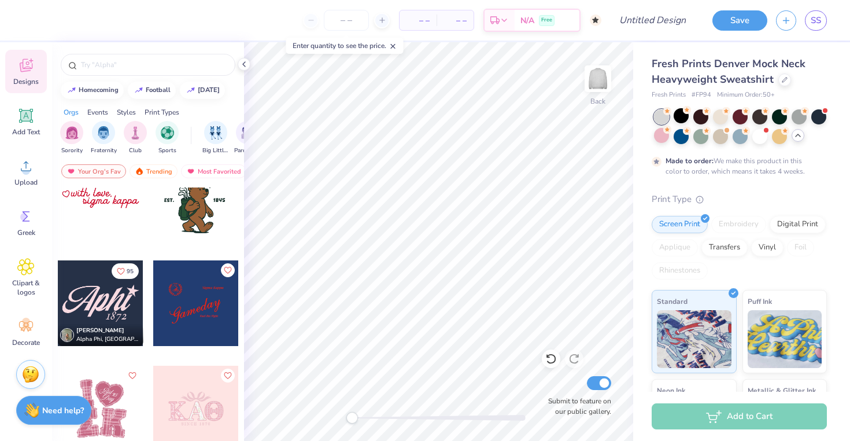
scroll to position [3924, 0]
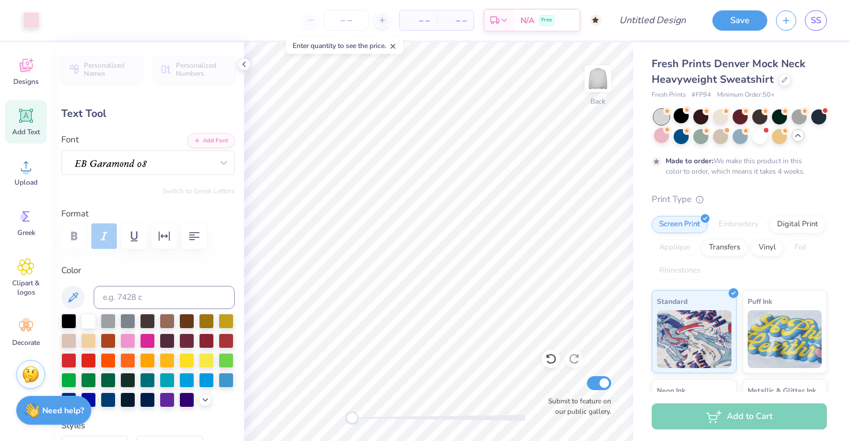
type input "5.70"
click at [32, 22] on div at bounding box center [31, 19] width 16 height 16
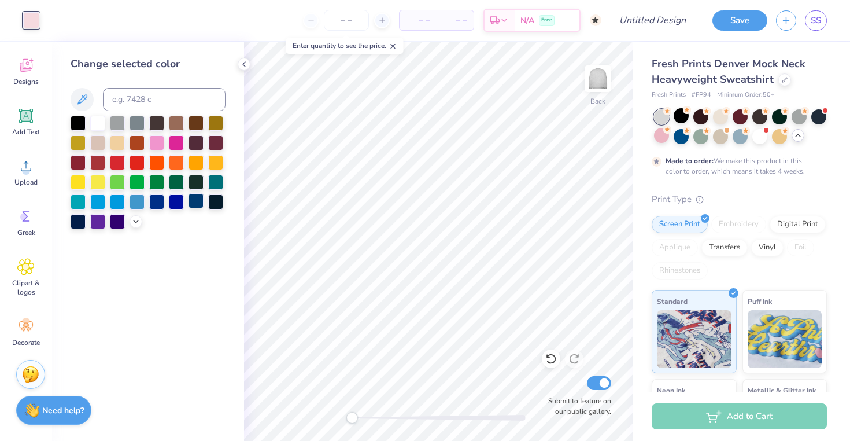
click at [193, 203] on div at bounding box center [195, 200] width 15 height 15
click at [132, 224] on icon at bounding box center [135, 220] width 9 height 9
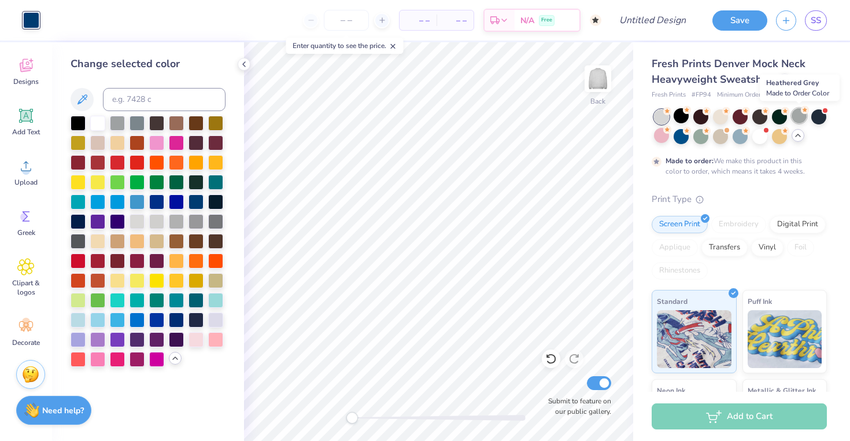
click at [797, 121] on div at bounding box center [798, 115] width 15 height 15
click at [678, 118] on div at bounding box center [681, 115] width 15 height 15
click at [649, 17] on input "Design Title" at bounding box center [666, 20] width 57 height 23
type input "fall merch"
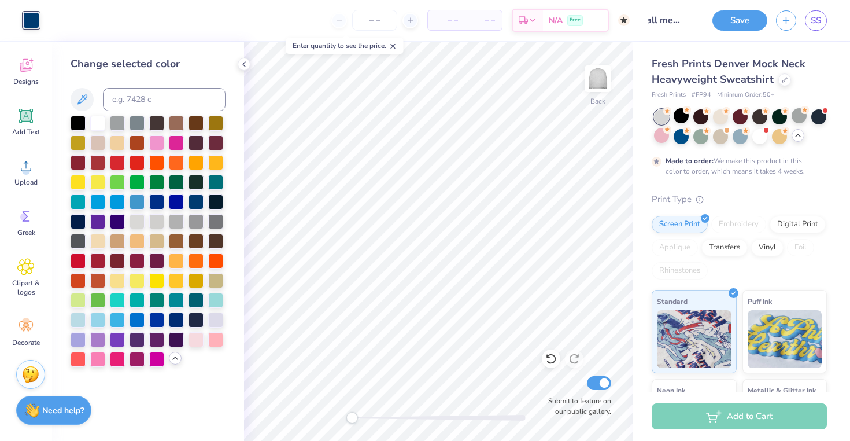
scroll to position [0, 0]
click at [627, 38] on div "– – Per Item – – Total Est. Delivery N/A Free" at bounding box center [339, 20] width 582 height 40
click at [724, 23] on button "Save" at bounding box center [739, 19] width 55 height 20
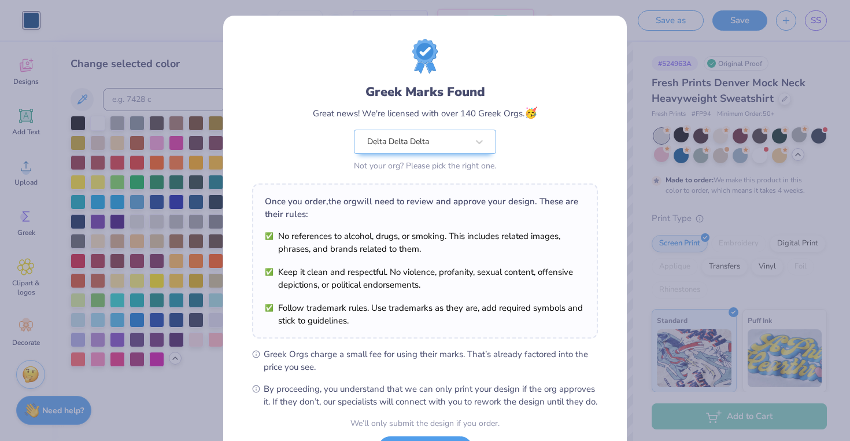
scroll to position [101, 0]
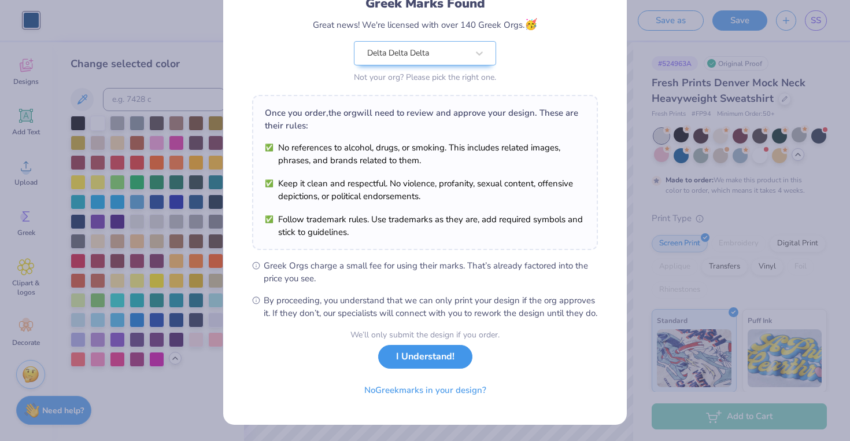
click at [419, 351] on button "I Understand!" at bounding box center [425, 357] width 94 height 24
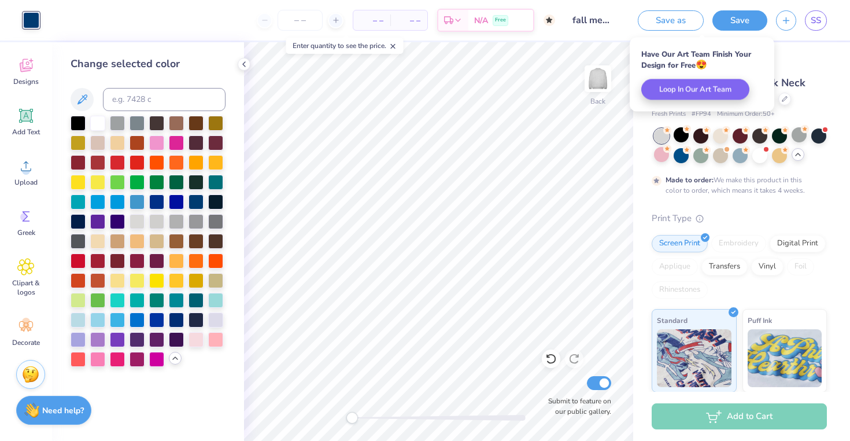
scroll to position [0, 0]
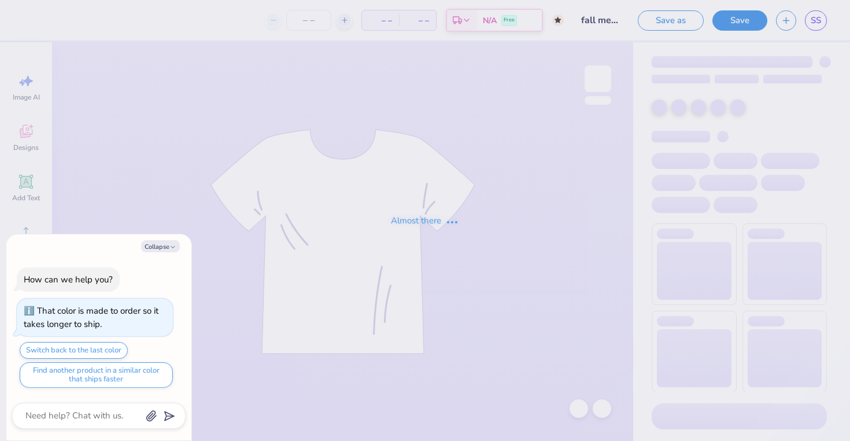
type textarea "x"
type input "fall merch"
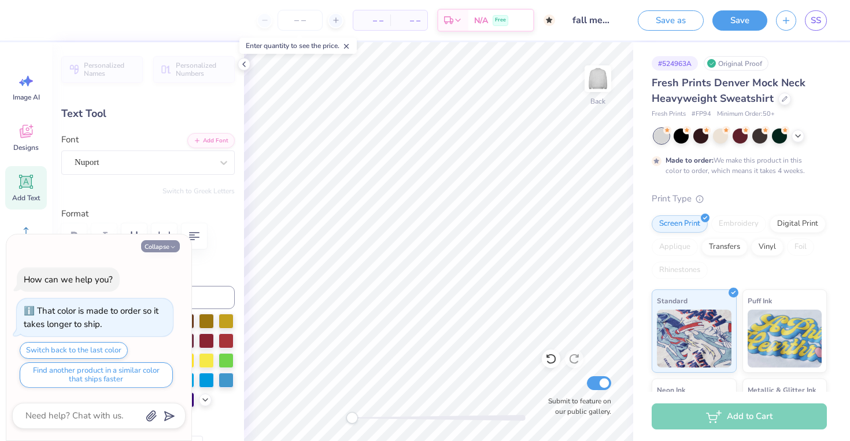
click at [156, 247] on button "Collapse" at bounding box center [160, 246] width 39 height 12
type textarea "x"
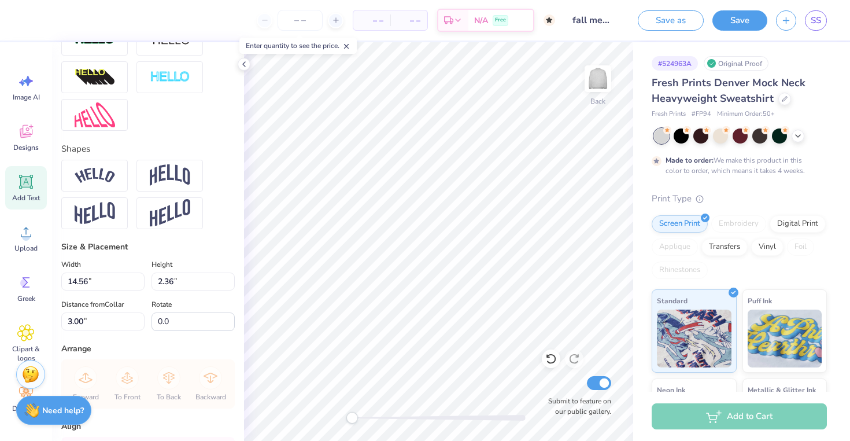
scroll to position [413, 0]
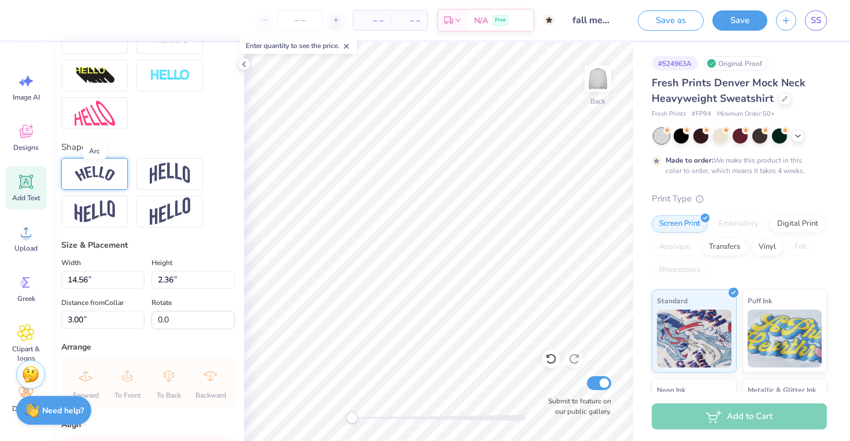
click at [82, 171] on img at bounding box center [95, 174] width 40 height 16
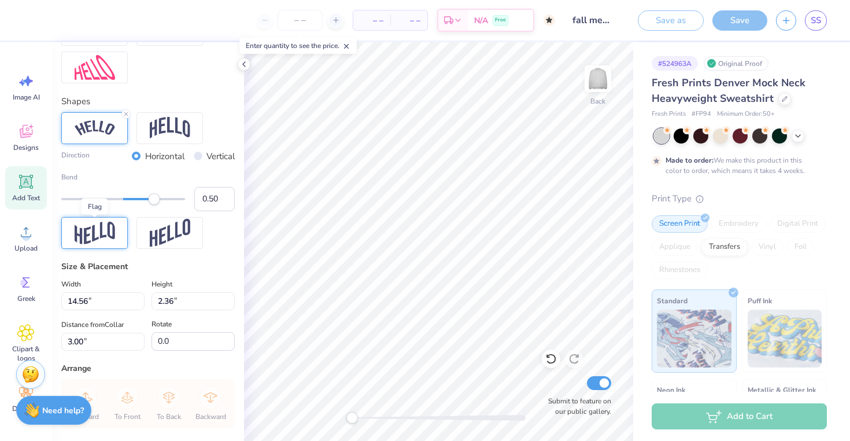
scroll to position [460, 0]
type input "0.32"
drag, startPoint x: 153, startPoint y: 198, endPoint x: 143, endPoint y: 199, distance: 9.9
click at [143, 199] on div "Accessibility label" at bounding box center [146, 199] width 12 height 12
type input "0.36"
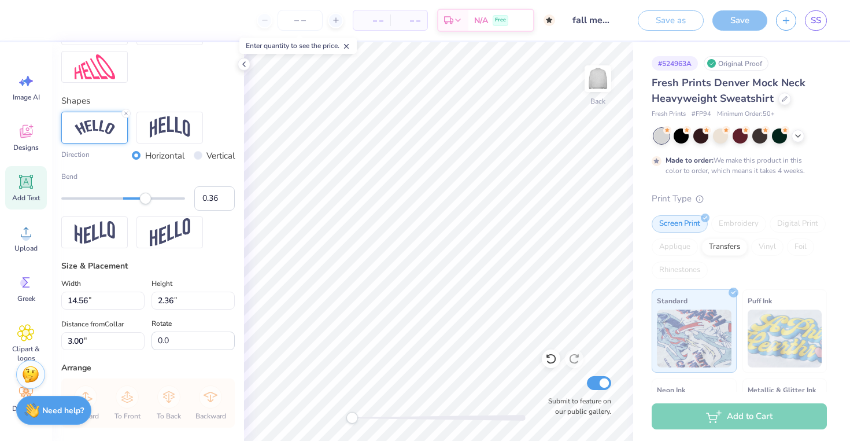
click at [146, 200] on div "Accessibility label" at bounding box center [146, 199] width 12 height 12
type input "0.43"
click at [150, 200] on div "Accessibility label" at bounding box center [149, 199] width 12 height 12
type input "15.87"
type input "3.76"
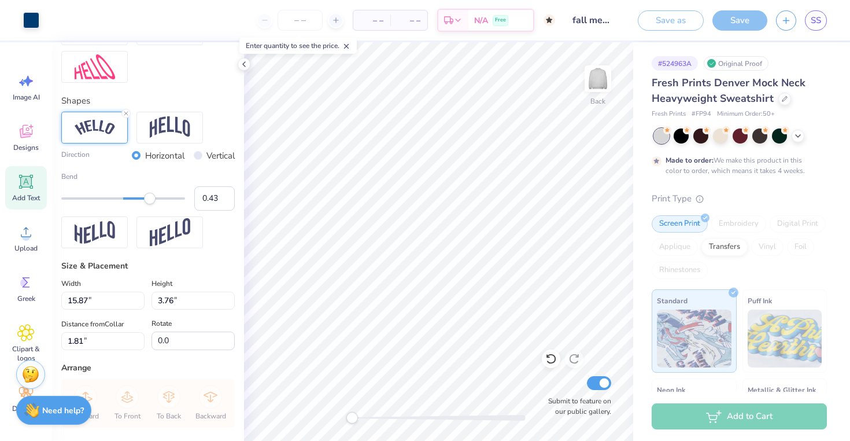
type input "2.73"
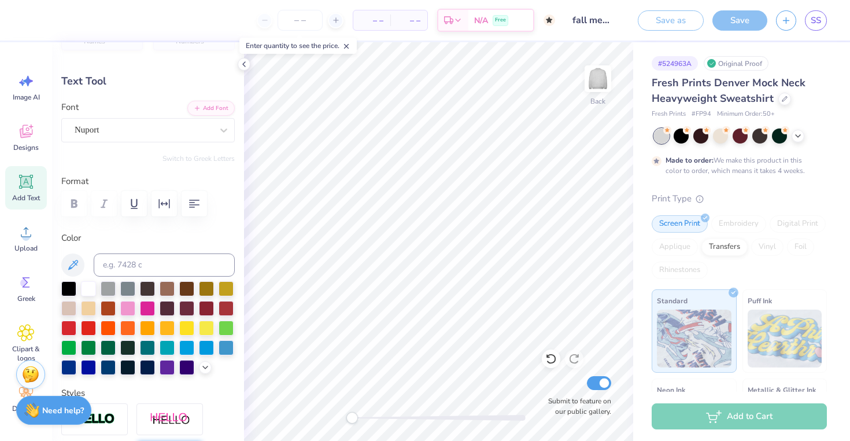
scroll to position [0, 0]
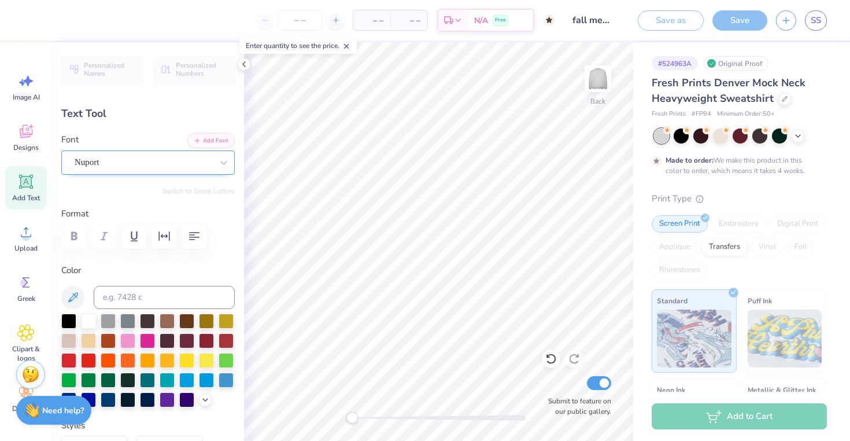
click at [169, 171] on div "Nuport" at bounding box center [143, 162] width 140 height 18
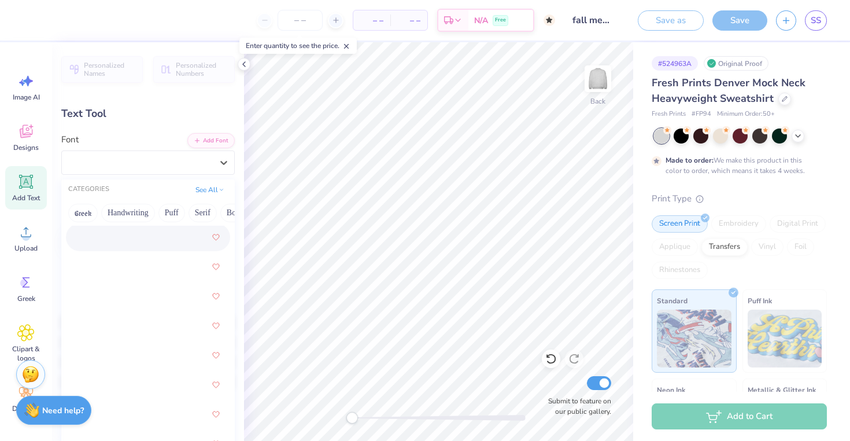
scroll to position [2117, 0]
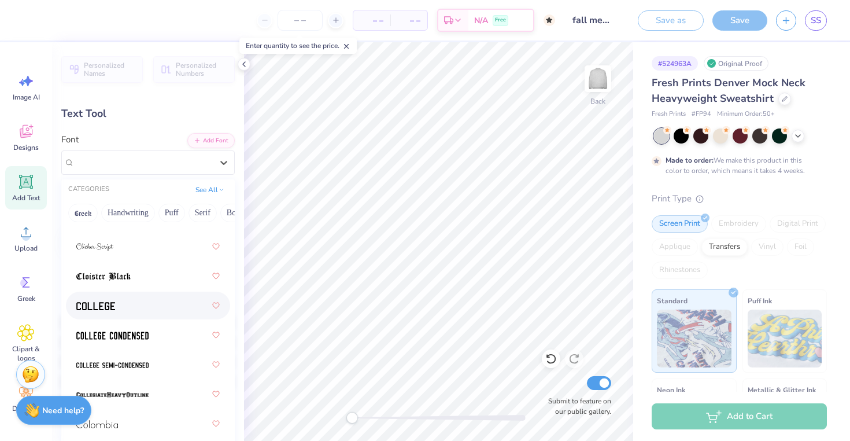
click at [116, 308] on div at bounding box center [147, 305] width 143 height 21
click at [116, 308] on div "Color" at bounding box center [147, 335] width 173 height 143
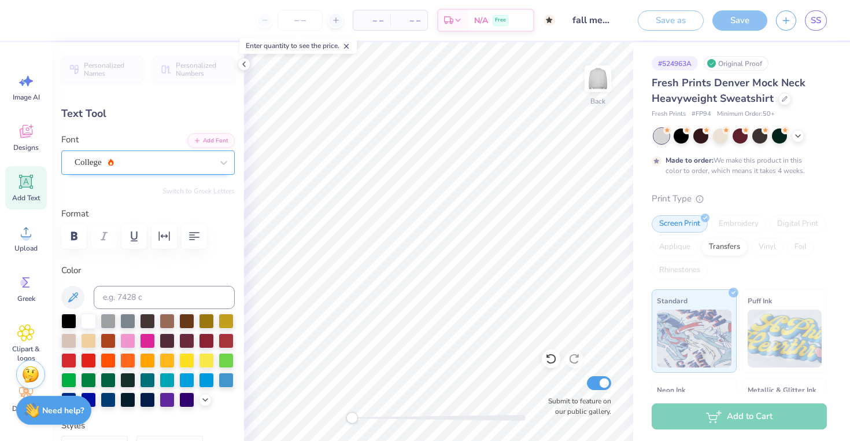
click at [139, 163] on div "College" at bounding box center [143, 162] width 140 height 18
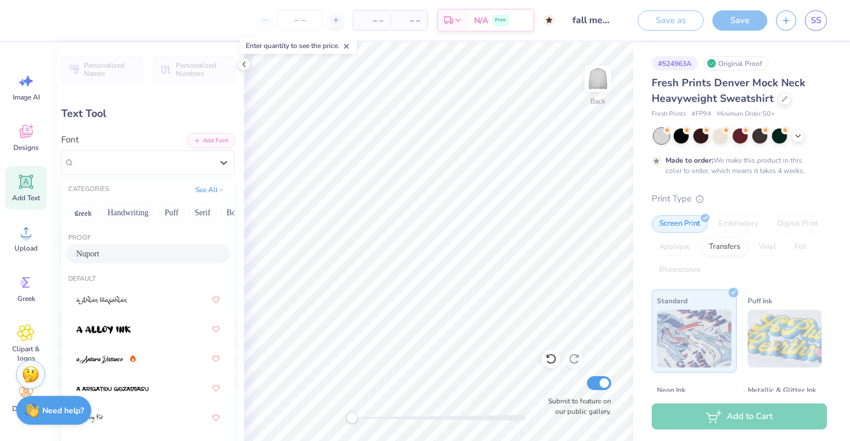
click at [143, 250] on div "Nuport" at bounding box center [147, 253] width 143 height 12
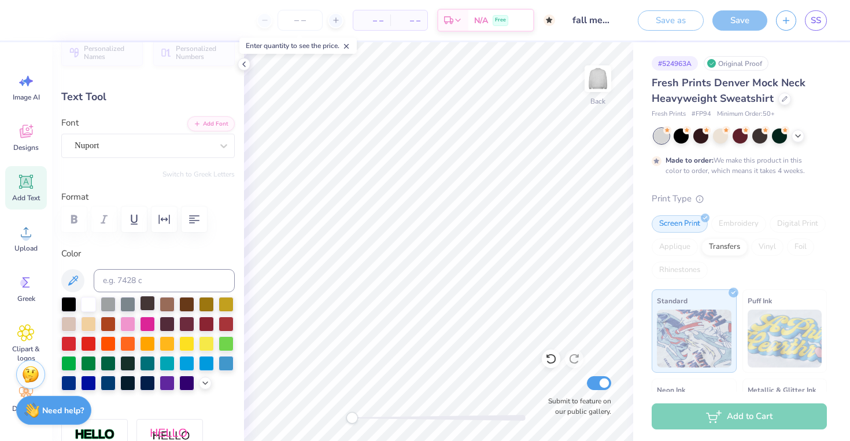
scroll to position [3, 0]
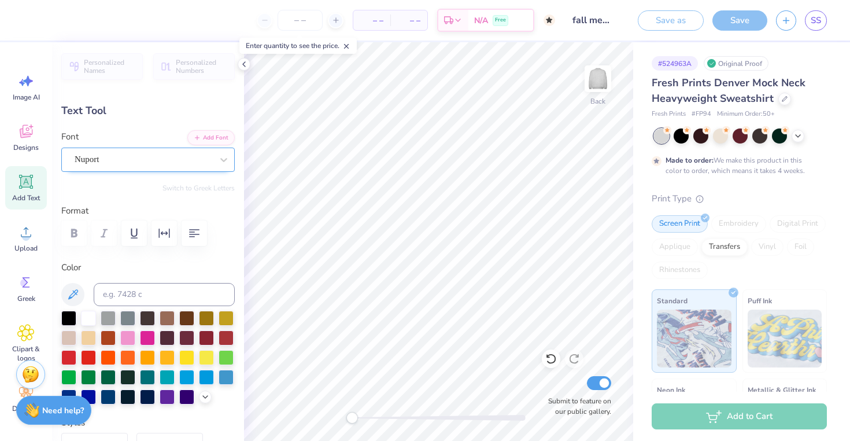
click at [136, 164] on div "Nuport" at bounding box center [143, 159] width 140 height 18
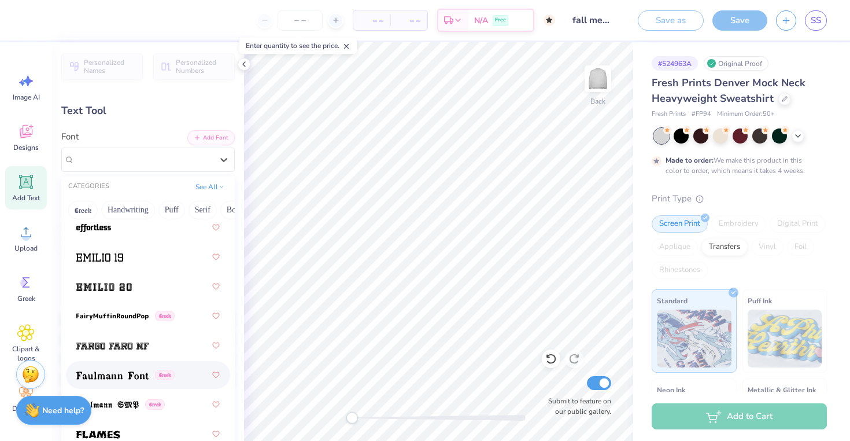
scroll to position [3373, 0]
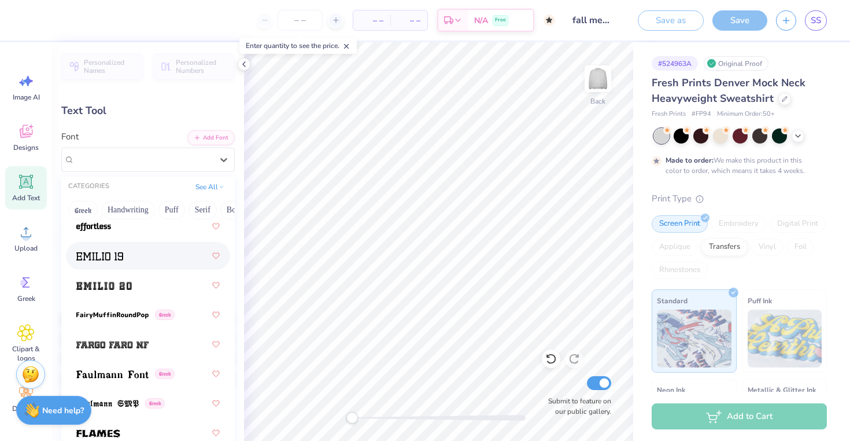
click at [110, 259] on img at bounding box center [99, 256] width 47 height 8
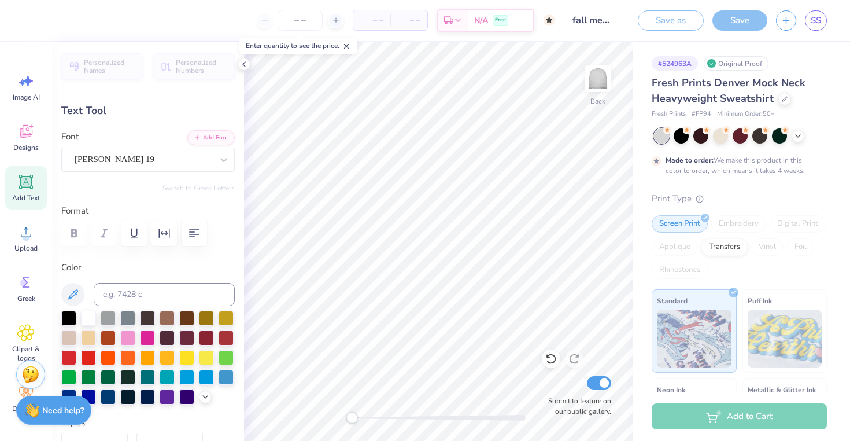
scroll to position [1, 0]
type textarea "Tri Delta"
type input "16.27"
type input "3.70"
type input "2.67"
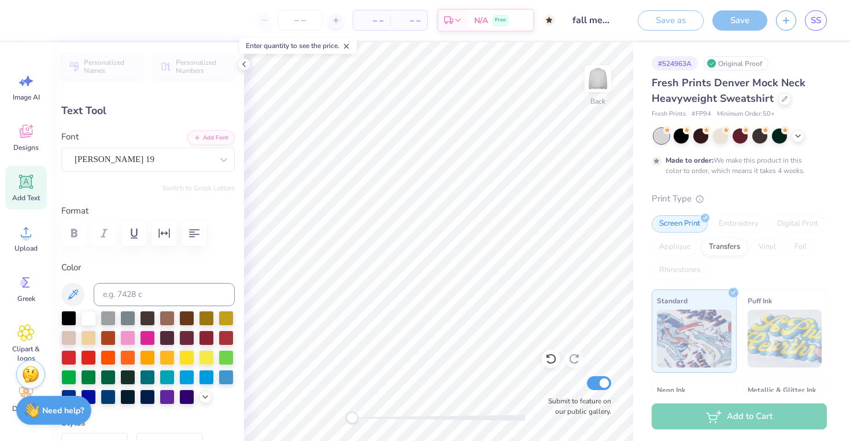
scroll to position [0, 1]
click at [201, 163] on div "[PERSON_NAME] 19" at bounding box center [143, 159] width 140 height 18
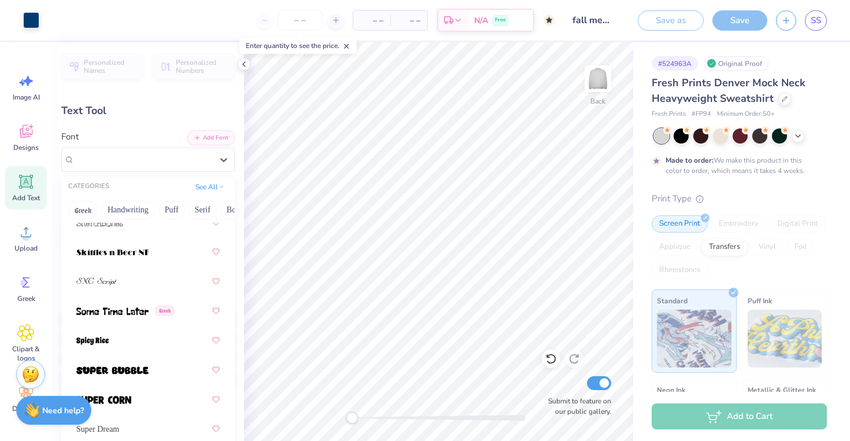
scroll to position [7897, 0]
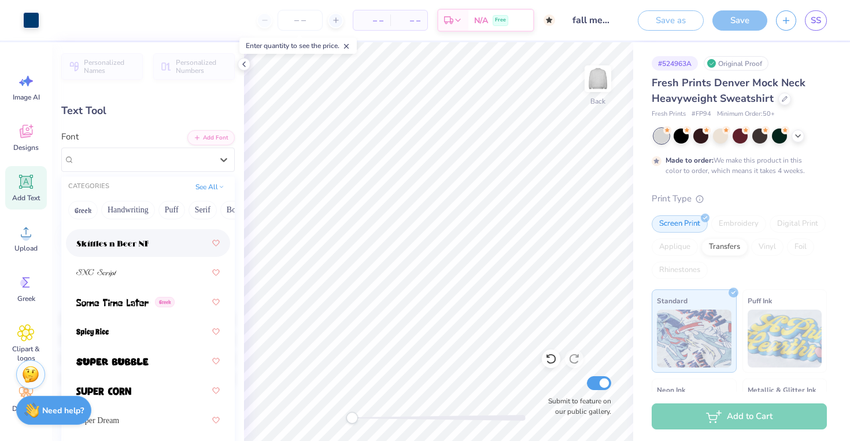
click at [733, 21] on div "Save" at bounding box center [739, 20] width 55 height 20
